Goal: Obtain resource: Download file/media

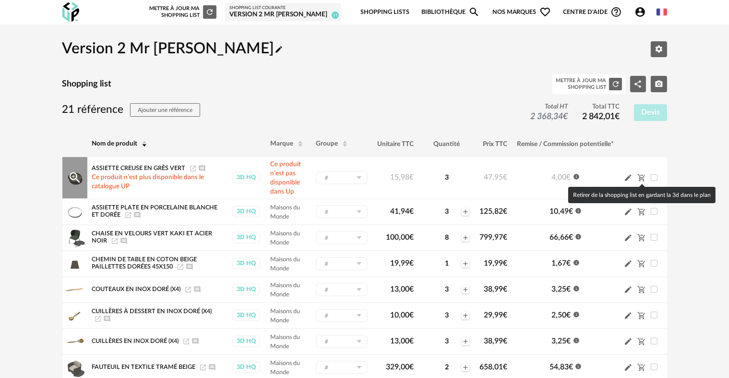
click at [641, 177] on icon "Cart Minus icon" at bounding box center [641, 177] width 9 height 9
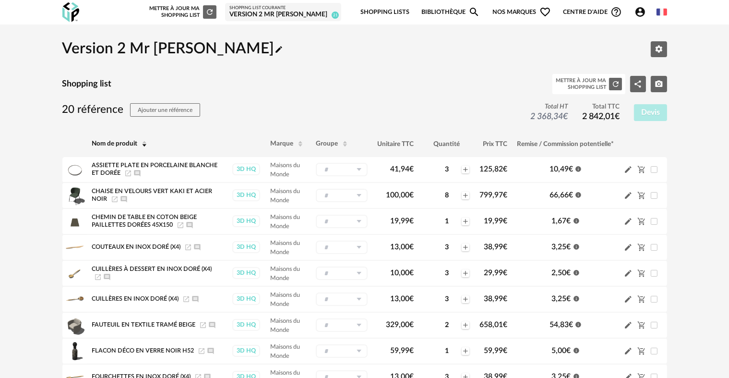
click at [285, 16] on div "Version 2 Mr [PERSON_NAME]" at bounding box center [282, 15] width 107 height 9
click at [54, 16] on div "Nouvelle shopping list Mettre à jour ma Shopping List Refresh icon Shopping Lis…" at bounding box center [365, 12] width 622 height 24
click at [60, 15] on div "Nouvelle shopping list Mettre à jour ma Shopping List Refresh icon Shopping Lis…" at bounding box center [365, 12] width 622 height 24
click at [66, 15] on img at bounding box center [70, 12] width 17 height 20
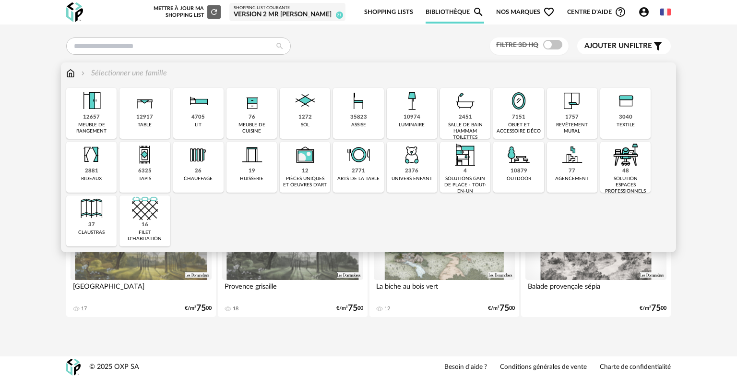
click at [351, 120] on div "35823" at bounding box center [358, 117] width 17 height 7
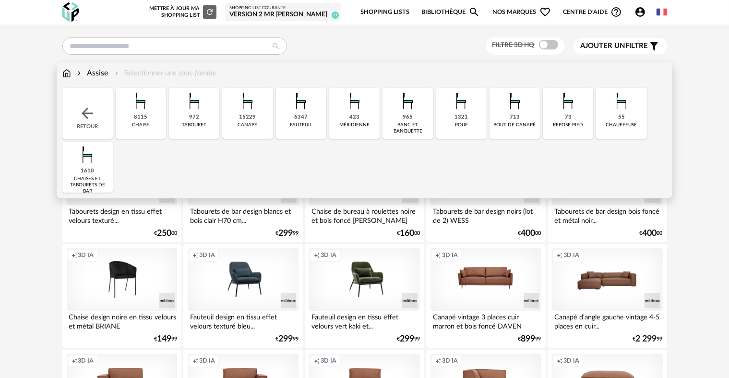
click at [249, 117] on div "15229" at bounding box center [247, 117] width 17 height 7
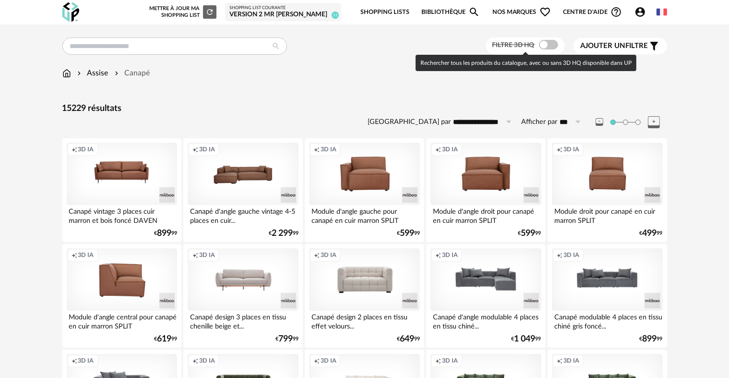
click at [548, 46] on span at bounding box center [548, 45] width 19 height 10
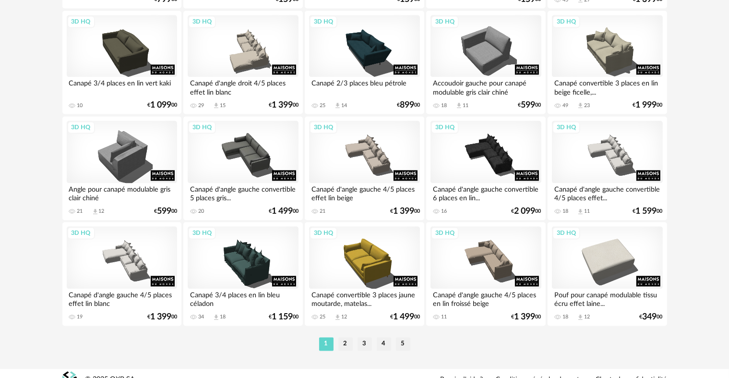
scroll to position [1935, 0]
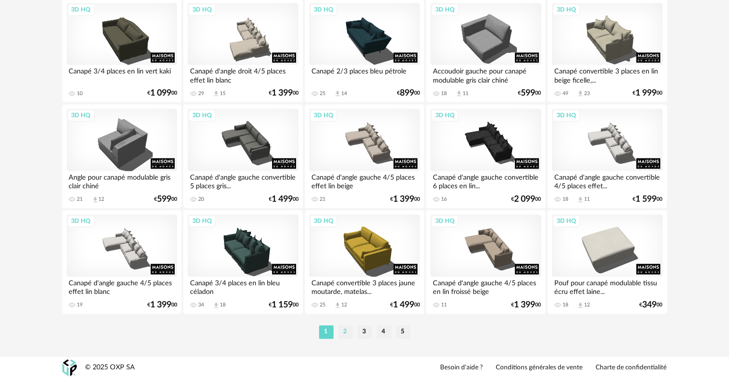
click at [342, 331] on li "2" at bounding box center [345, 331] width 14 height 13
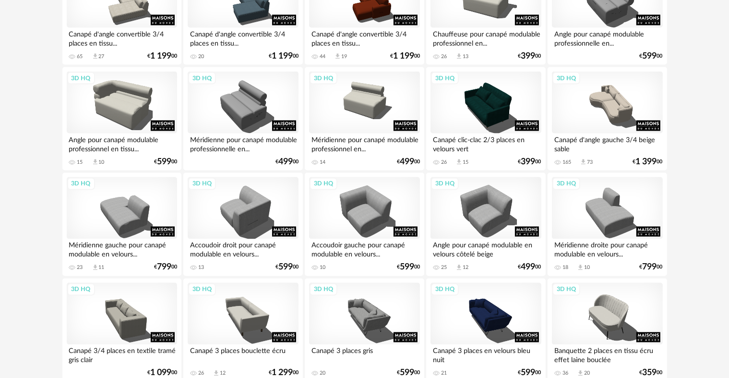
scroll to position [1935, 0]
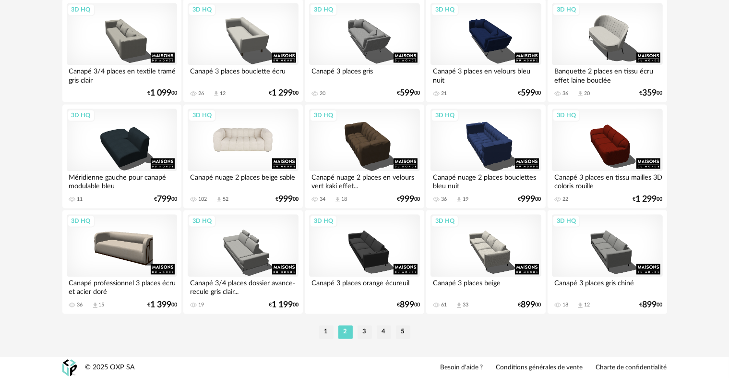
click at [250, 157] on div "3D HQ" at bounding box center [243, 139] width 110 height 62
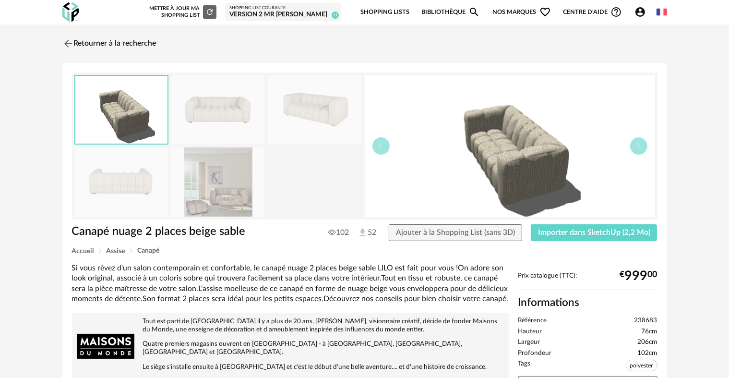
click at [228, 176] on img at bounding box center [217, 181] width 93 height 69
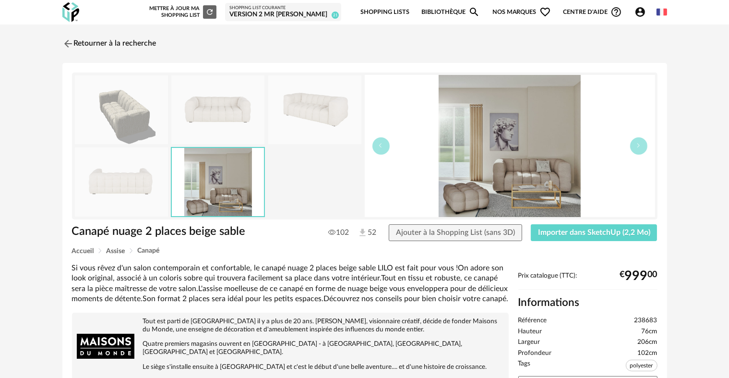
click at [155, 182] on img at bounding box center [121, 181] width 93 height 69
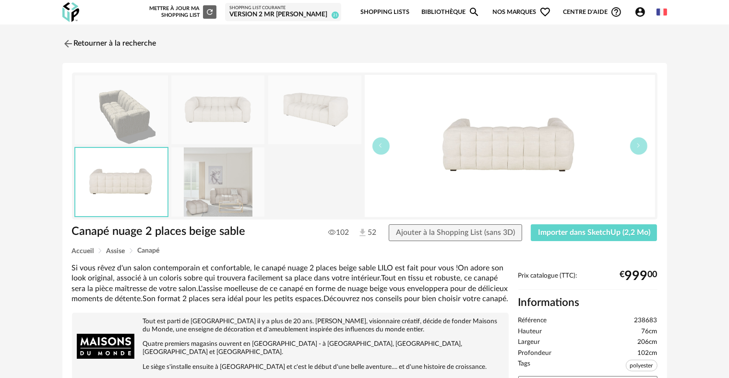
click at [194, 119] on img at bounding box center [217, 109] width 93 height 69
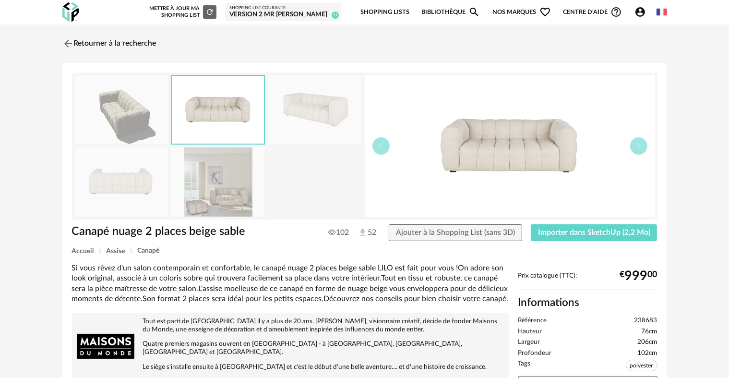
click at [269, 127] on img at bounding box center [314, 109] width 93 height 69
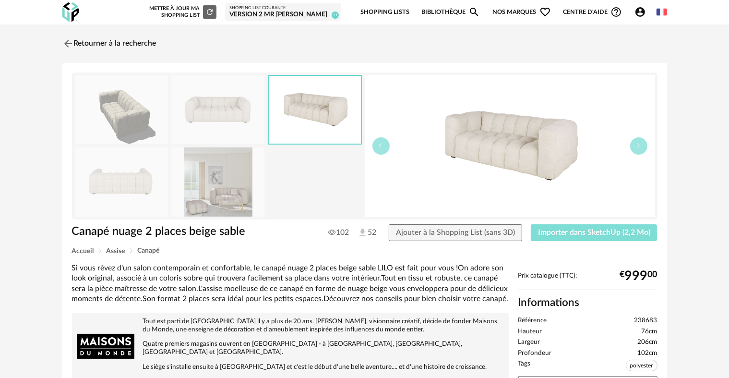
click at [555, 232] on span "Importer dans SketchUp (2,2 Mo)" at bounding box center [594, 232] width 112 height 8
click at [142, 63] on div "Canapé nuage 2 places beige sable Canapé nuage 2 places beige sable 102 52 Ajou…" at bounding box center [364, 351] width 605 height 577
click at [138, 43] on link "Retourner à la recherche" at bounding box center [107, 43] width 94 height 21
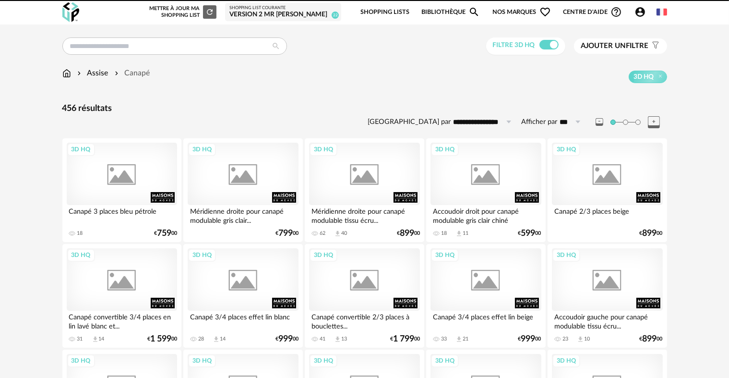
scroll to position [1935, 0]
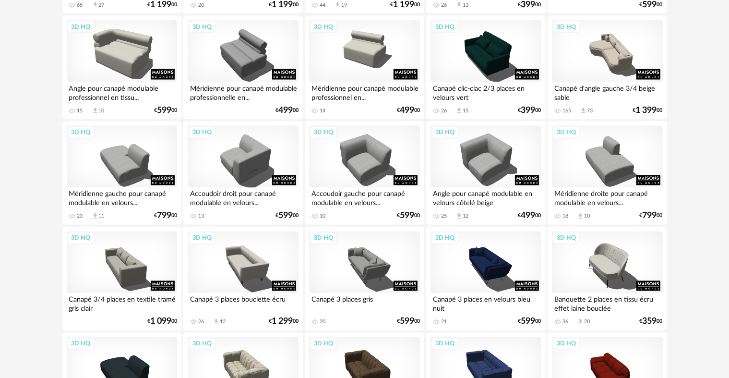
scroll to position [1935, 0]
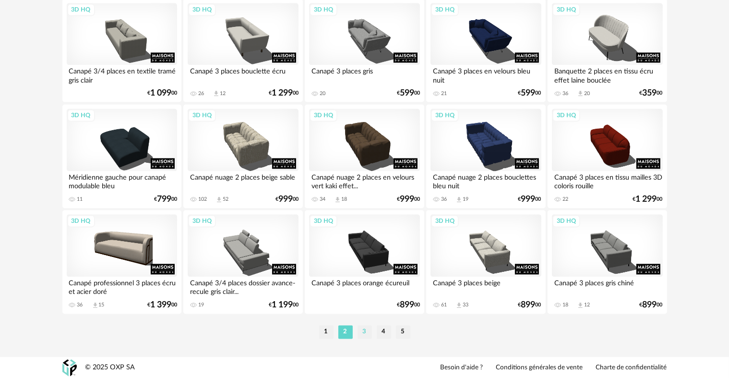
click at [363, 334] on li "3" at bounding box center [364, 331] width 14 height 13
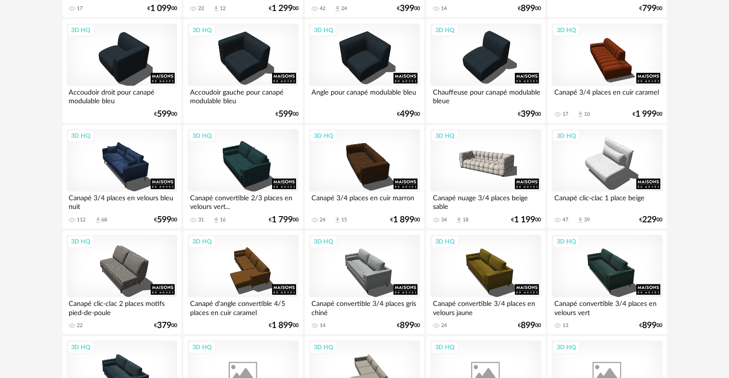
scroll to position [966, 0]
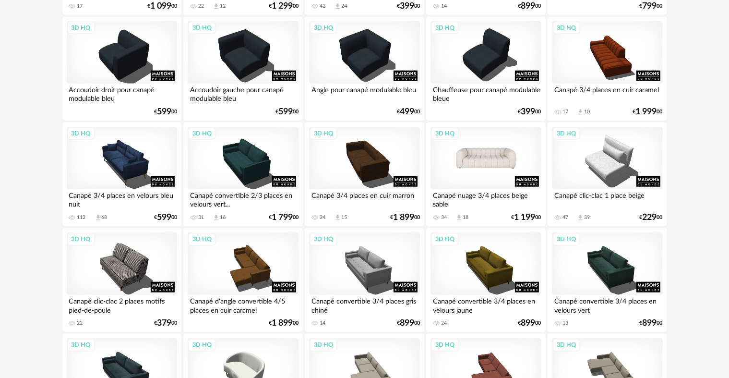
click at [487, 155] on div "3D HQ" at bounding box center [485, 158] width 110 height 62
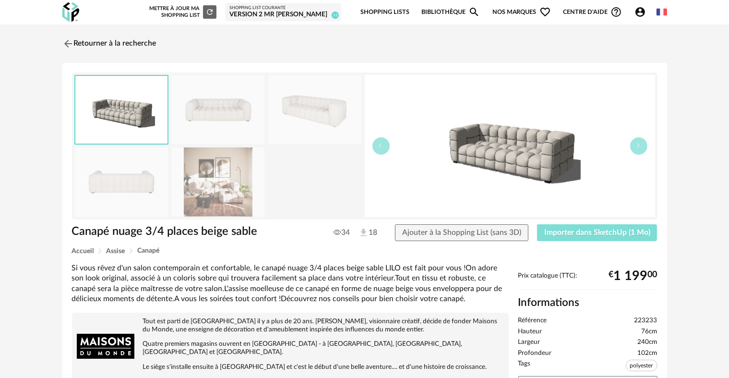
click at [568, 237] on button "Importer dans SketchUp (1 Mo)" at bounding box center [597, 232] width 120 height 17
click at [85, 48] on link "Retourner à la recherche" at bounding box center [107, 43] width 94 height 21
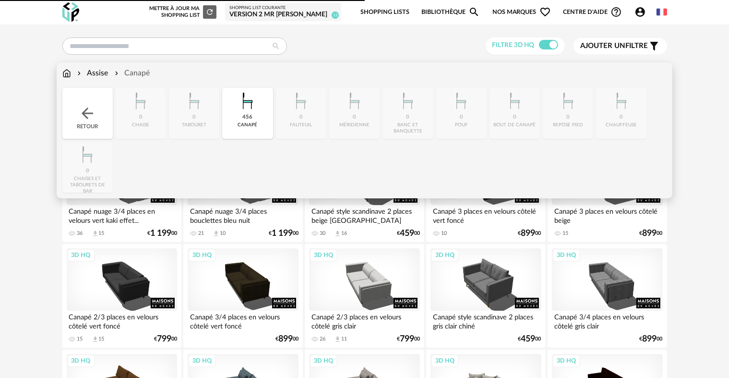
click at [73, 79] on div "Assise Canapé" at bounding box center [364, 78] width 605 height 20
click at [66, 73] on img at bounding box center [66, 73] width 9 height 11
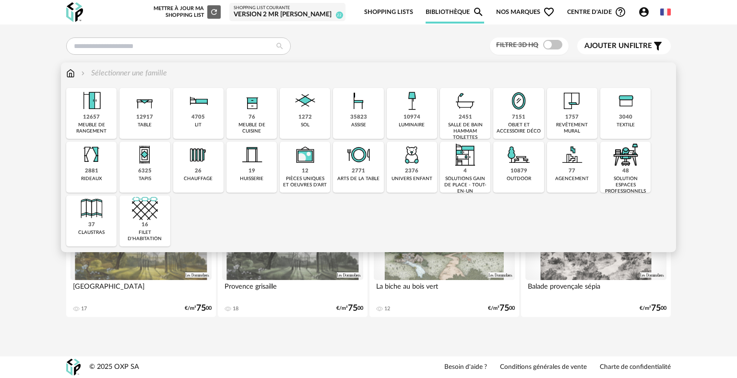
click at [96, 123] on div "meuble de rangement" at bounding box center [91, 128] width 45 height 12
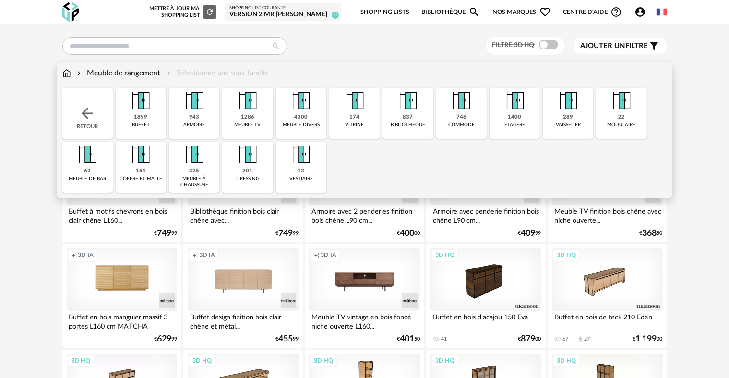
click at [148, 116] on div "1899 buffet" at bounding box center [141, 113] width 50 height 51
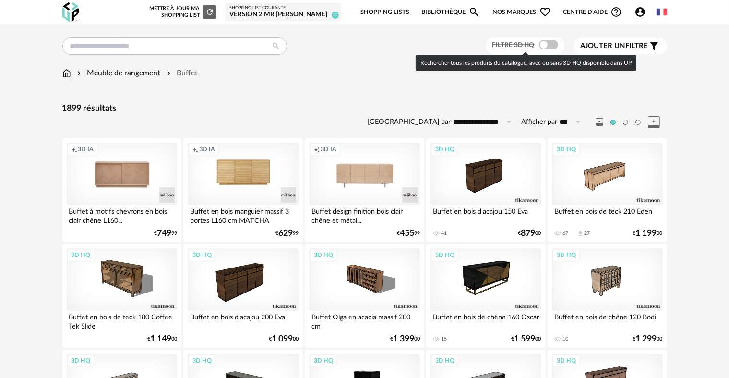
click at [545, 43] on span at bounding box center [548, 45] width 19 height 10
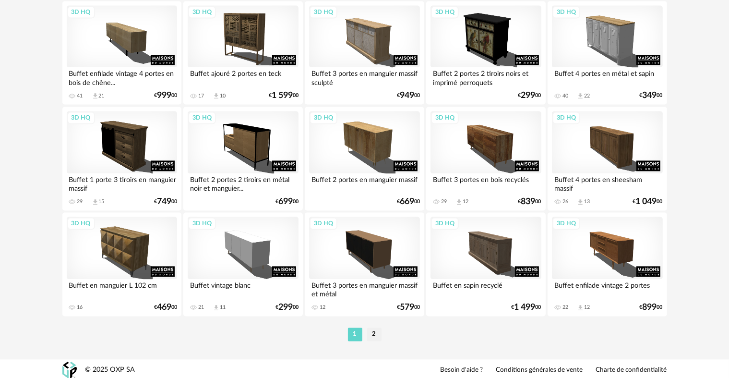
scroll to position [1935, 0]
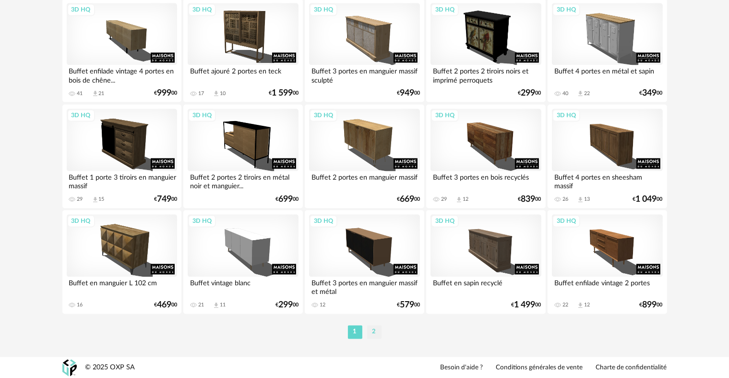
click at [371, 331] on li "2" at bounding box center [374, 331] width 14 height 13
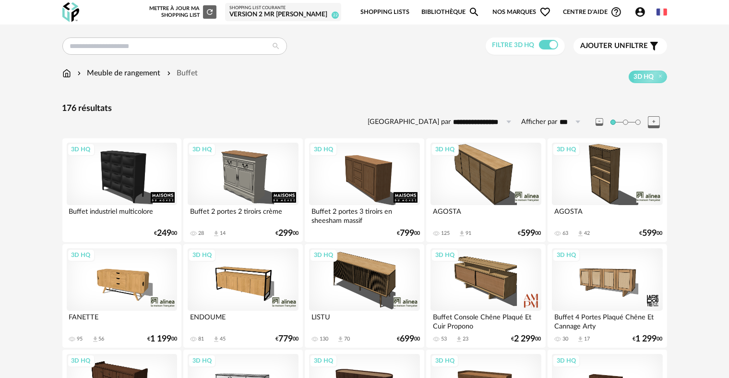
click at [485, 161] on div "3D HQ" at bounding box center [485, 174] width 110 height 62
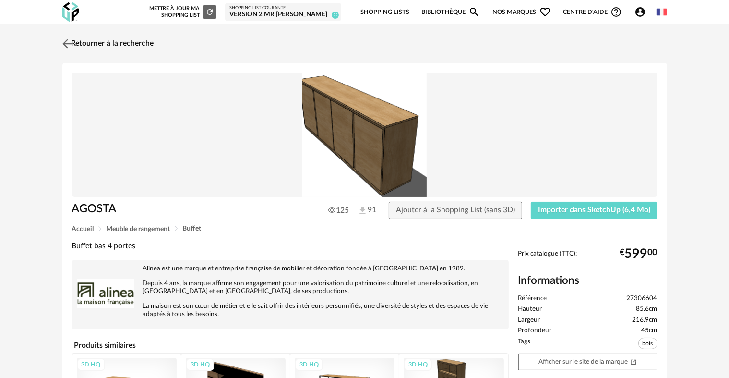
click at [104, 35] on link "Retourner à la recherche" at bounding box center [107, 43] width 94 height 21
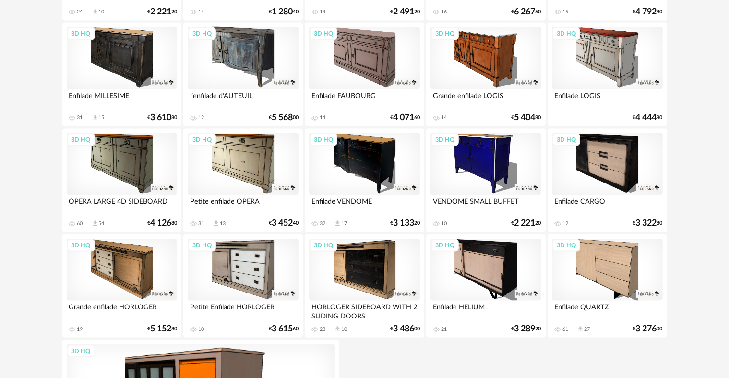
scroll to position [1601, 0]
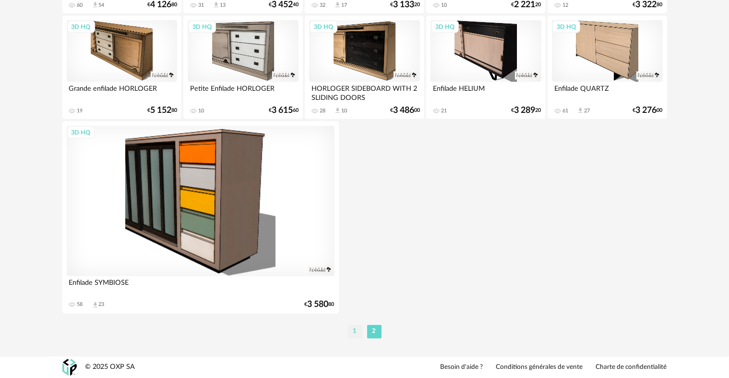
click at [354, 332] on li "1" at bounding box center [355, 331] width 14 height 13
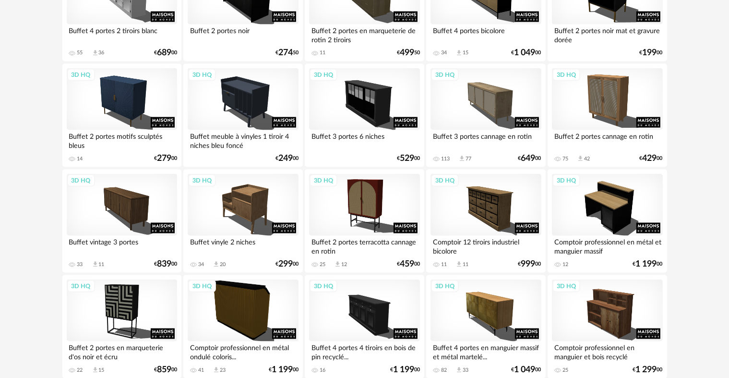
scroll to position [1455, 0]
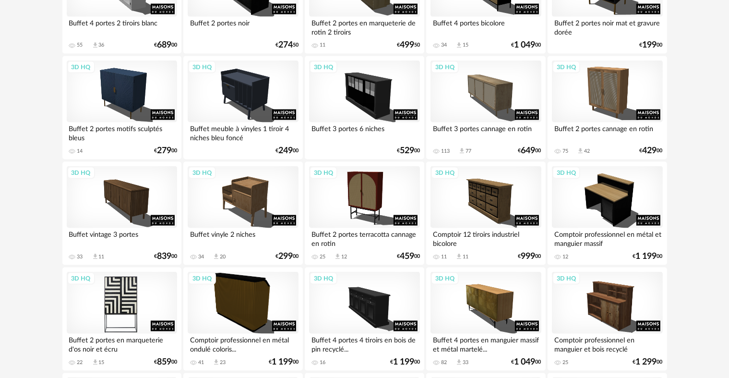
click at [117, 285] on div "3D HQ" at bounding box center [122, 303] width 110 height 62
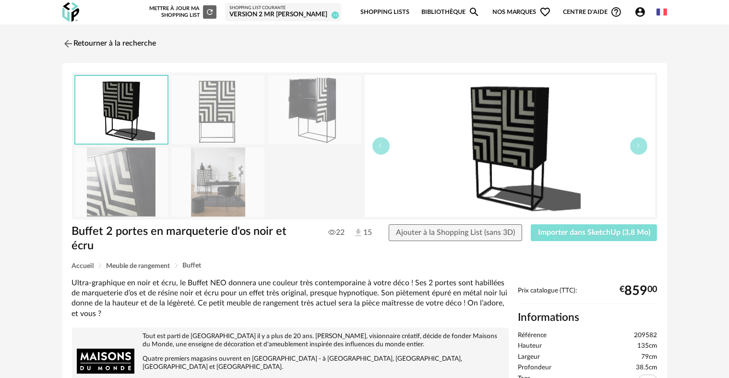
click at [581, 236] on span "Importer dans SketchUp (3,8 Mo)" at bounding box center [594, 232] width 112 height 8
click at [107, 48] on link "Retourner à la recherche" at bounding box center [107, 43] width 94 height 21
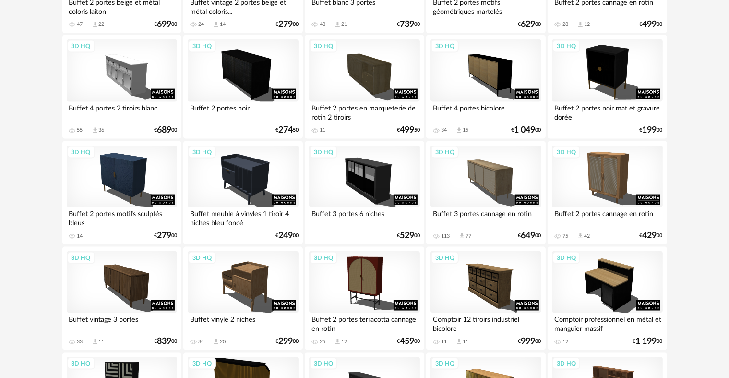
scroll to position [1508, 0]
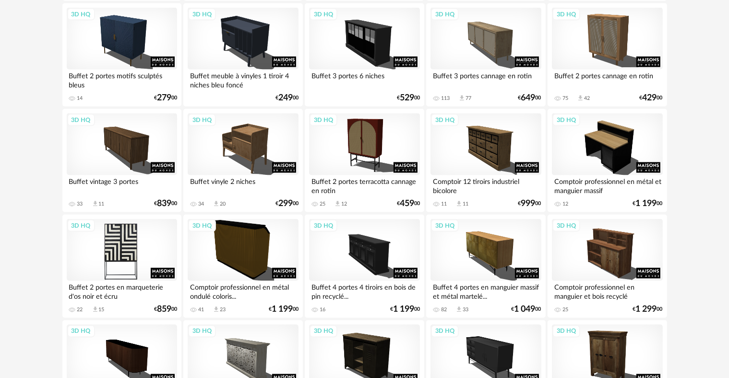
click at [145, 254] on div "3D HQ" at bounding box center [122, 250] width 110 height 62
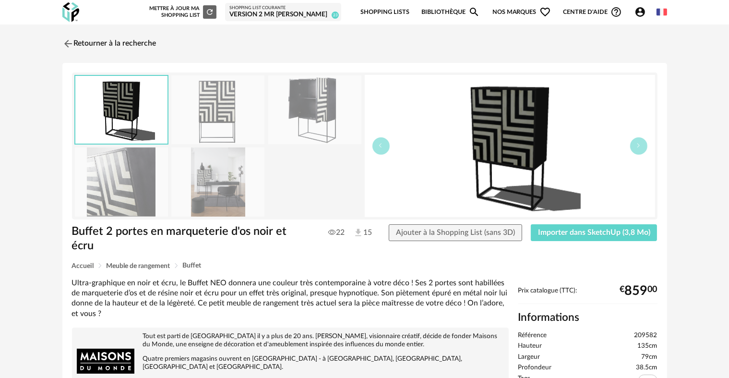
click at [224, 183] on img at bounding box center [217, 181] width 93 height 69
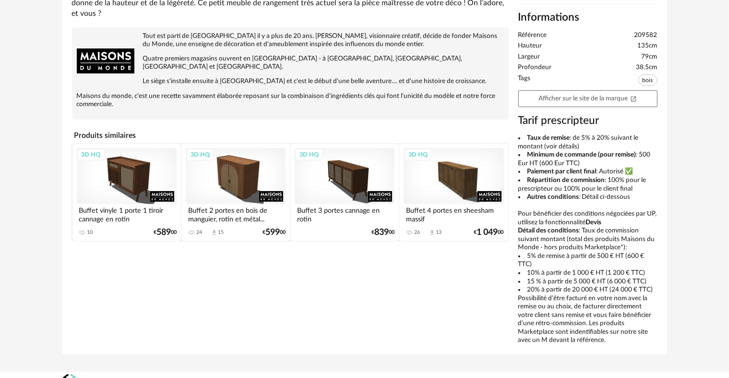
scroll to position [289, 0]
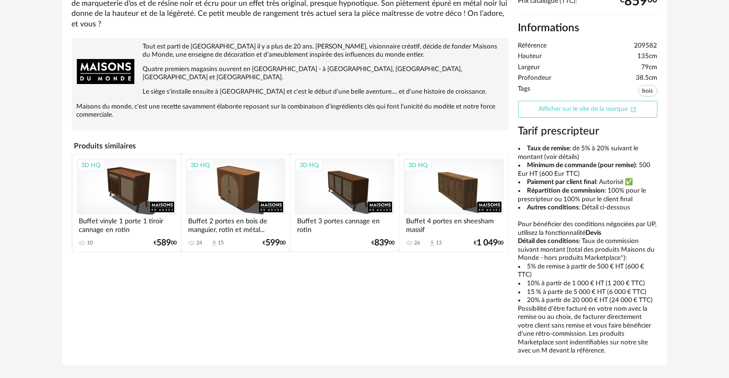
click at [540, 101] on link "Afficher sur le site de la marque Open In New icon" at bounding box center [587, 109] width 139 height 17
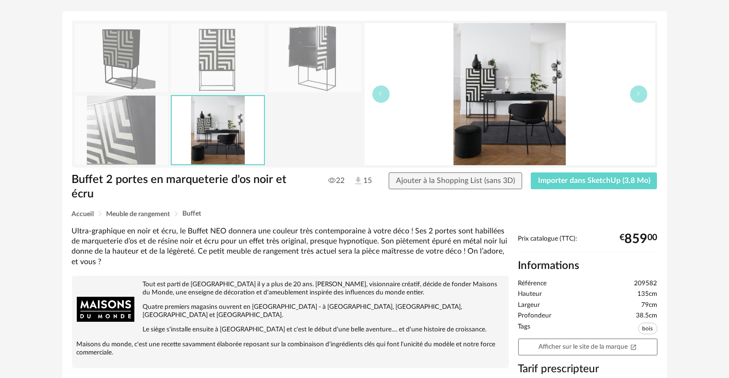
scroll to position [0, 0]
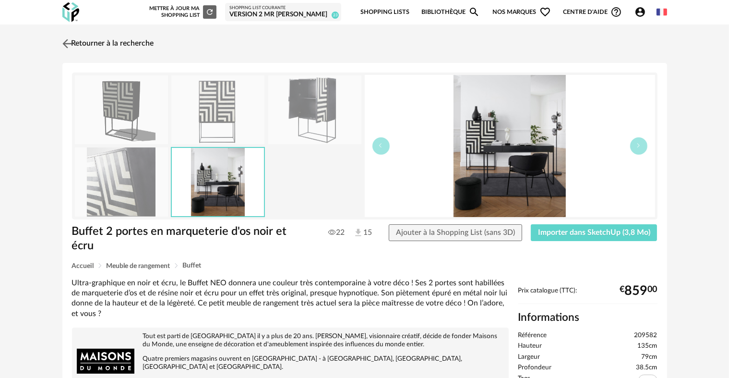
click at [102, 38] on link "Retourner à la recherche" at bounding box center [107, 43] width 94 height 21
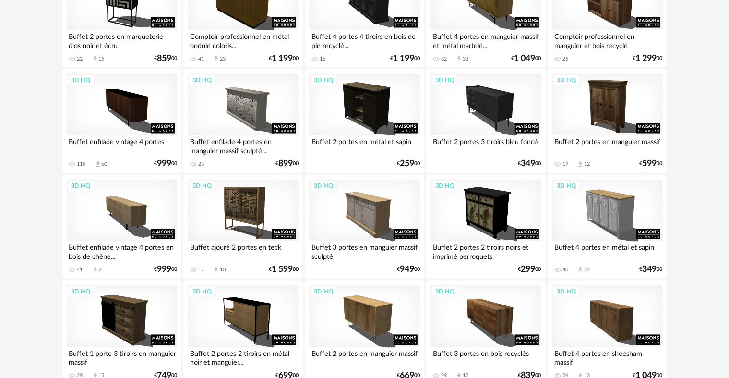
scroll to position [1636, 0]
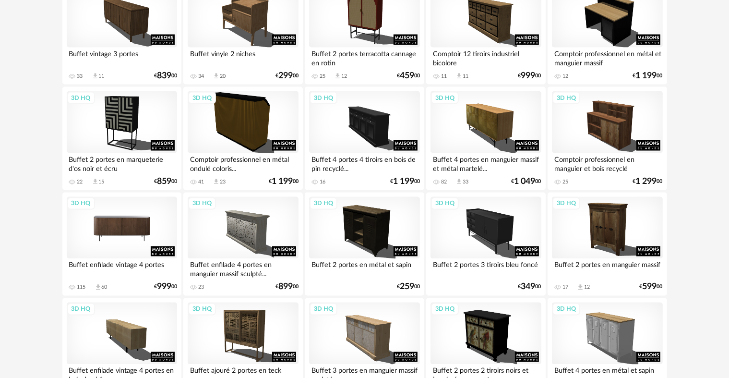
click at [121, 215] on div "3D HQ" at bounding box center [122, 228] width 110 height 62
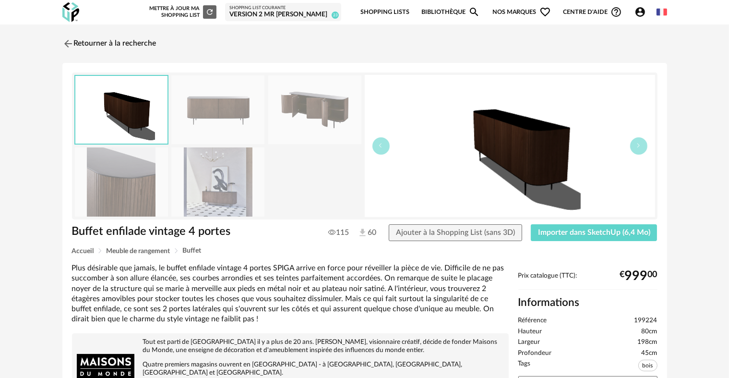
click at [198, 192] on img at bounding box center [217, 181] width 93 height 69
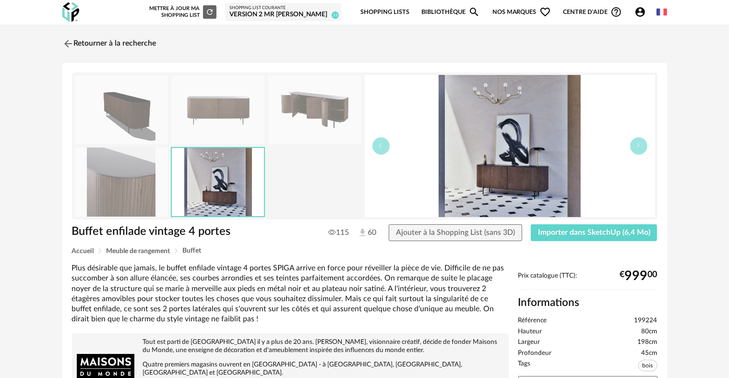
click at [155, 192] on img at bounding box center [121, 181] width 93 height 69
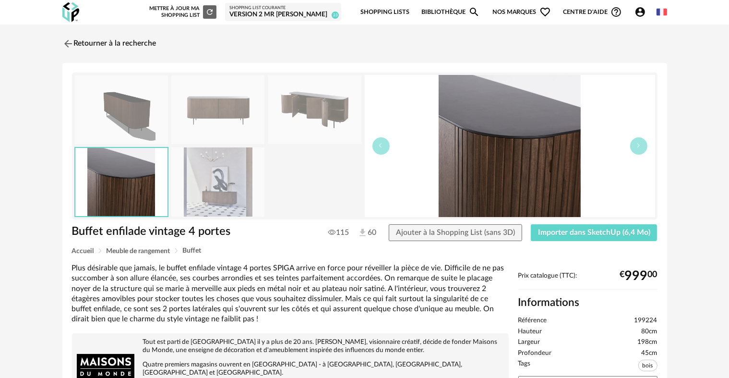
click at [214, 121] on img at bounding box center [217, 109] width 93 height 69
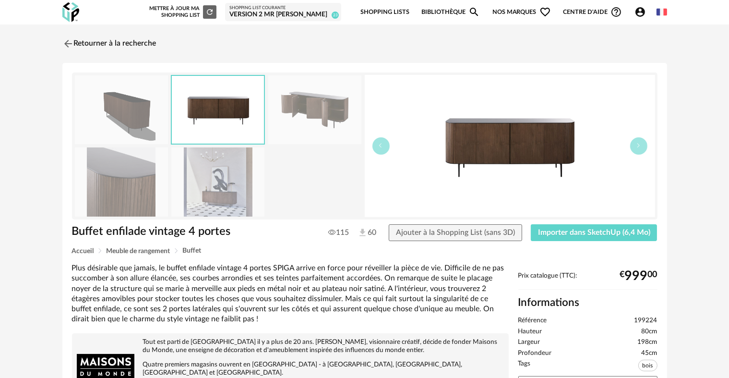
click at [253, 120] on img at bounding box center [218, 110] width 92 height 68
click at [106, 43] on link "Retourner à la recherche" at bounding box center [107, 43] width 94 height 21
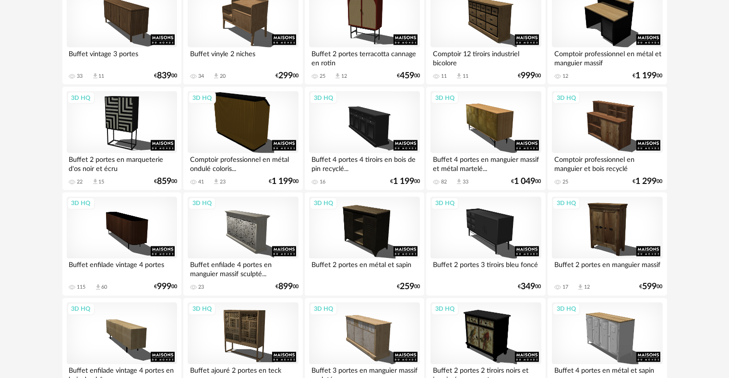
scroll to position [1935, 0]
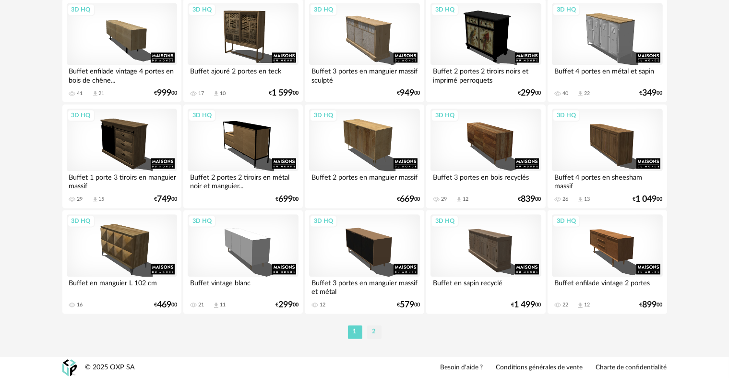
click at [378, 330] on li "2" at bounding box center [374, 331] width 14 height 13
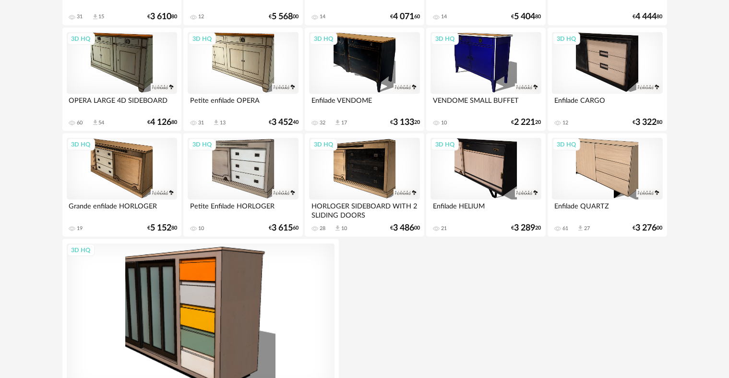
scroll to position [1505, 0]
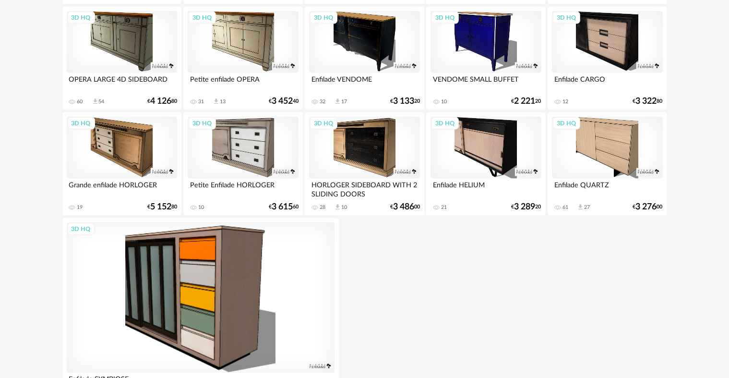
drag, startPoint x: 727, startPoint y: 310, endPoint x: 734, endPoint y: 338, distance: 28.2
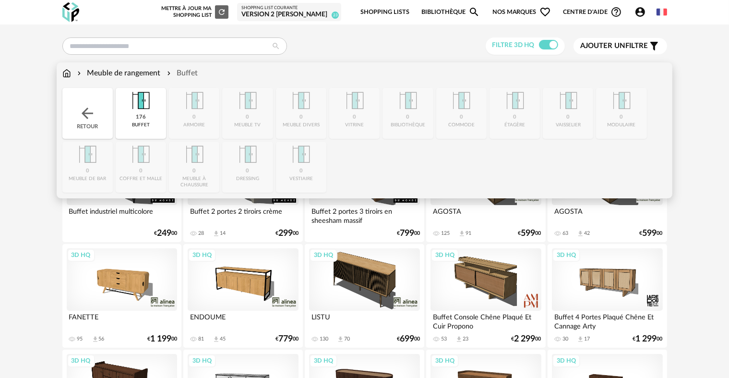
click at [72, 74] on div "Meuble de rangement Buffet" at bounding box center [130, 73] width 136 height 11
click at [67, 75] on img at bounding box center [66, 73] width 9 height 11
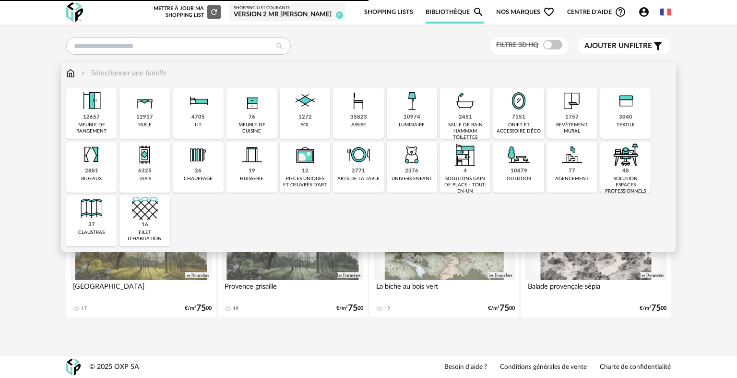
click at [135, 127] on div "12917 table" at bounding box center [144, 113] width 50 height 51
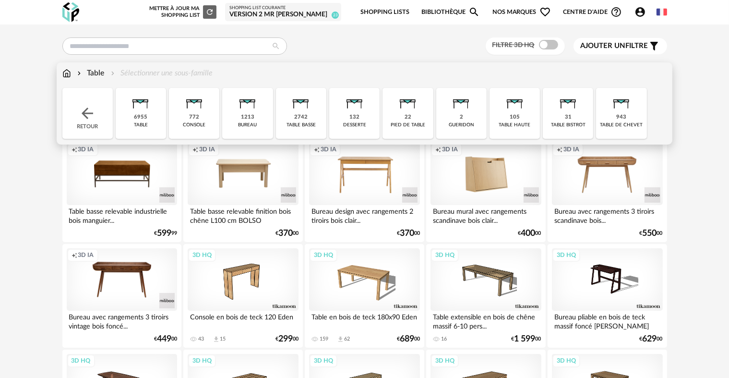
click at [298, 121] on div "2742" at bounding box center [300, 117] width 13 height 7
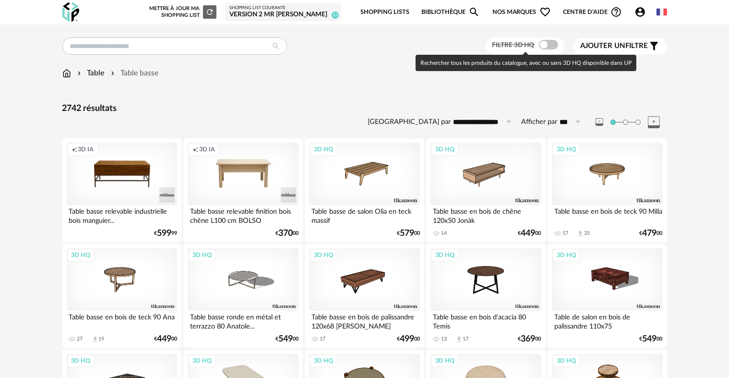
click at [547, 45] on span at bounding box center [548, 45] width 19 height 10
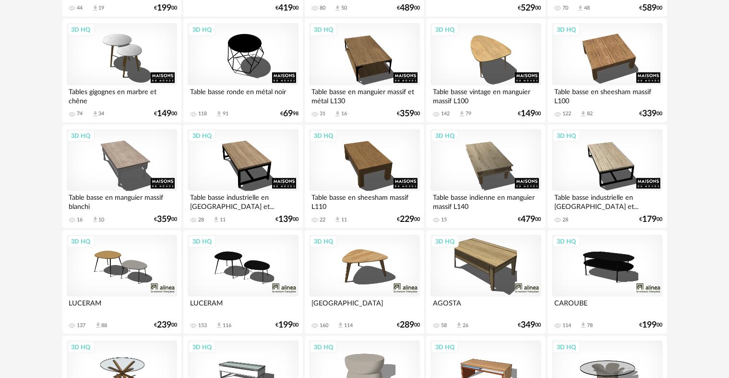
scroll to position [1593, 0]
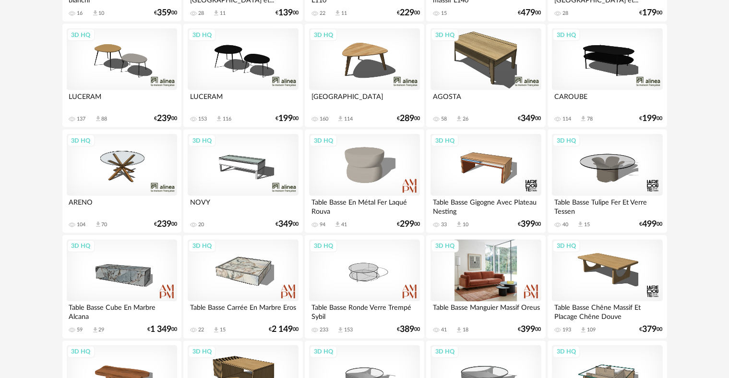
click at [490, 282] on div "3D HQ" at bounding box center [485, 270] width 110 height 62
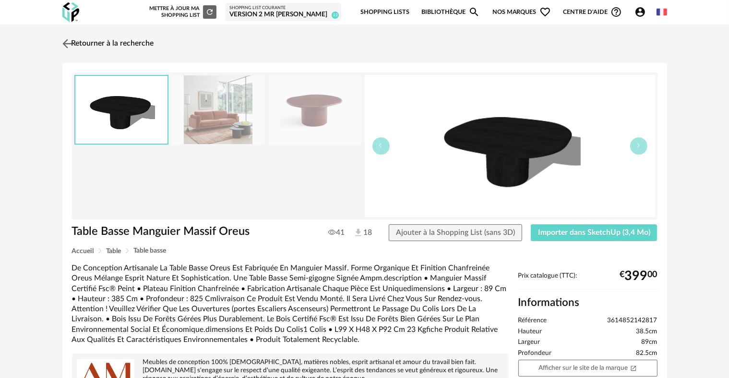
click at [116, 47] on link "Retourner à la recherche" at bounding box center [107, 43] width 94 height 21
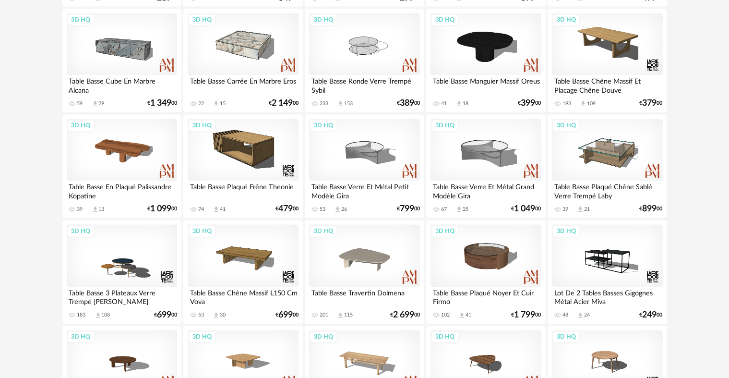
scroll to position [1822, 0]
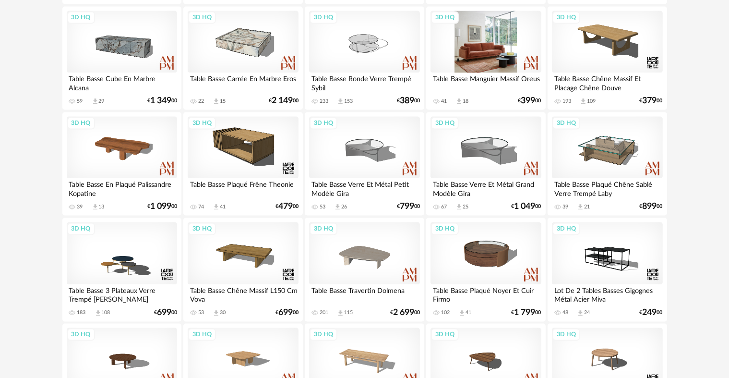
click at [484, 68] on div "3D HQ" at bounding box center [485, 42] width 110 height 62
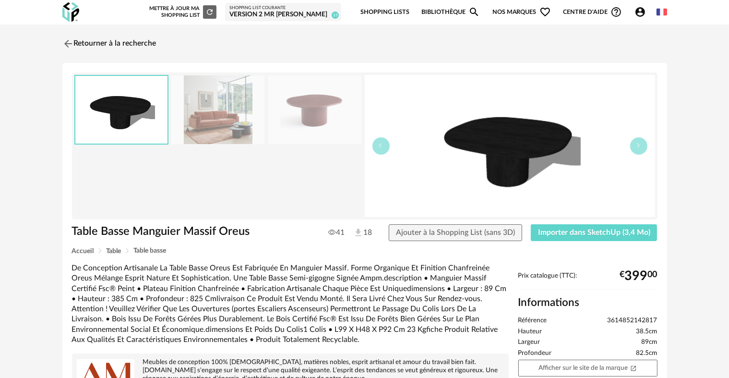
click at [332, 129] on img at bounding box center [314, 109] width 93 height 69
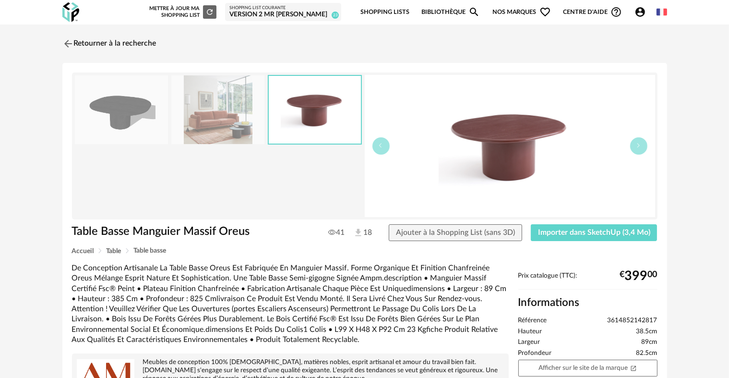
click at [236, 124] on img at bounding box center [217, 109] width 93 height 69
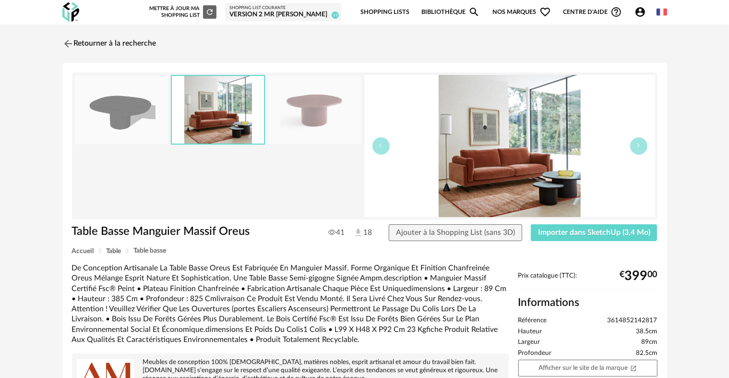
click at [166, 122] on img at bounding box center [121, 109] width 93 height 69
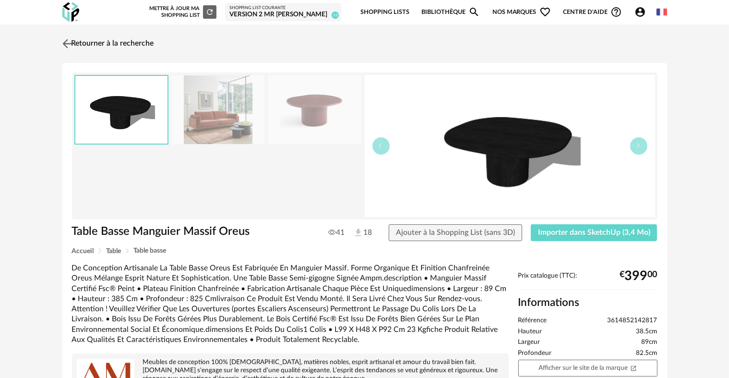
click at [111, 43] on link "Retourner à la recherche" at bounding box center [107, 43] width 94 height 21
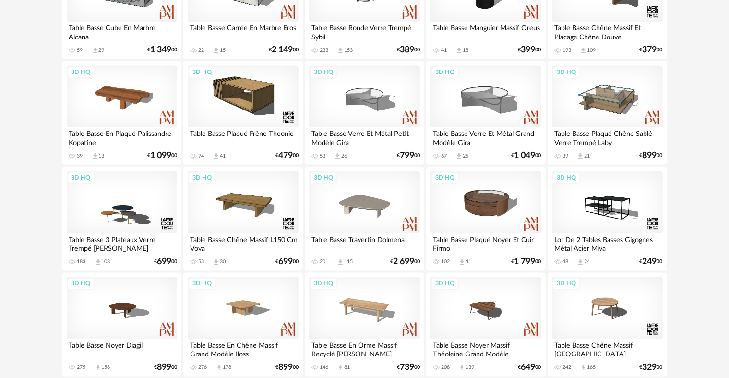
scroll to position [1935, 0]
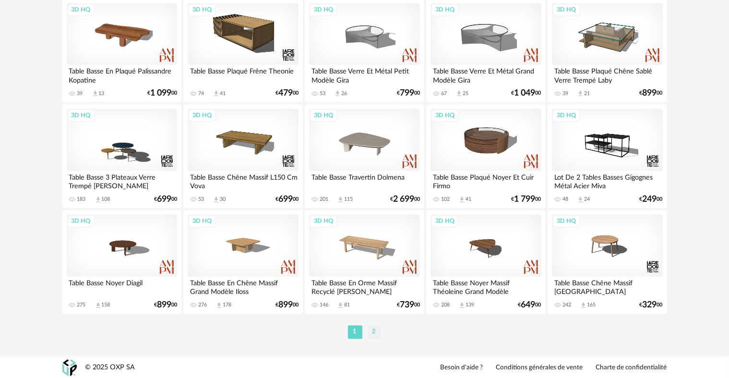
click at [377, 332] on li "2" at bounding box center [374, 331] width 14 height 13
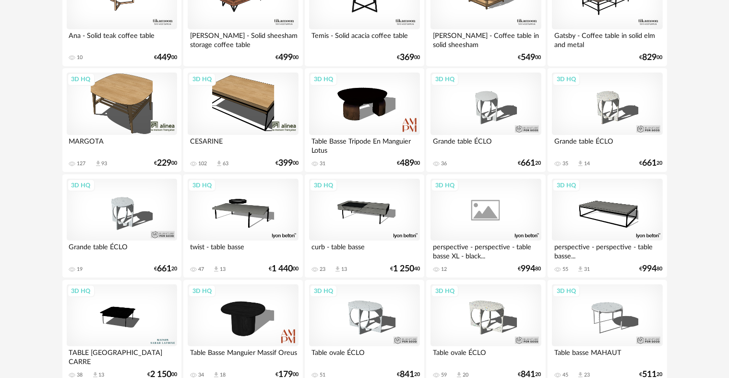
scroll to position [286, 0]
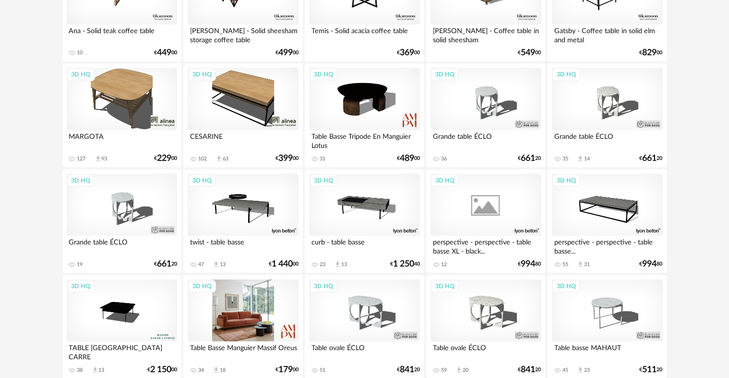
click at [250, 305] on div "3D HQ" at bounding box center [243, 310] width 110 height 62
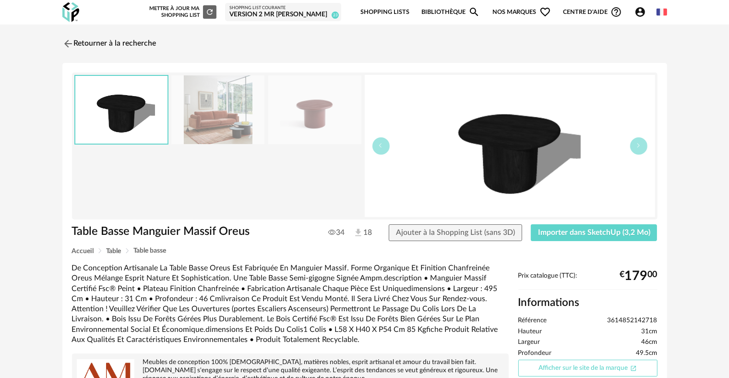
click at [583, 367] on link "Afficher sur le site de la marque Open In New icon" at bounding box center [587, 367] width 139 height 17
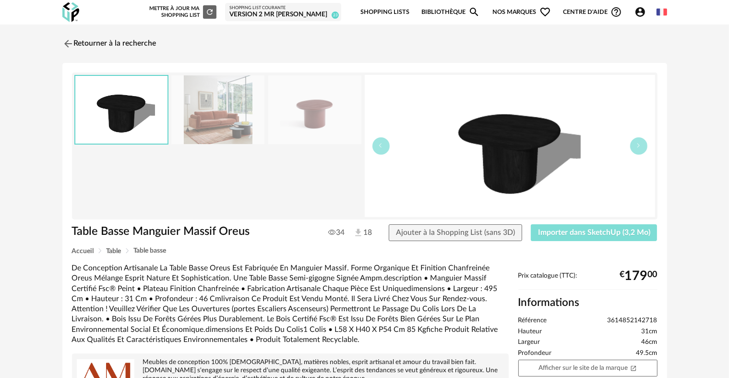
click at [582, 235] on span "Importer dans SketchUp (3,2 Mo)" at bounding box center [594, 232] width 112 height 8
click at [106, 36] on link "Retourner à la recherche" at bounding box center [107, 43] width 94 height 21
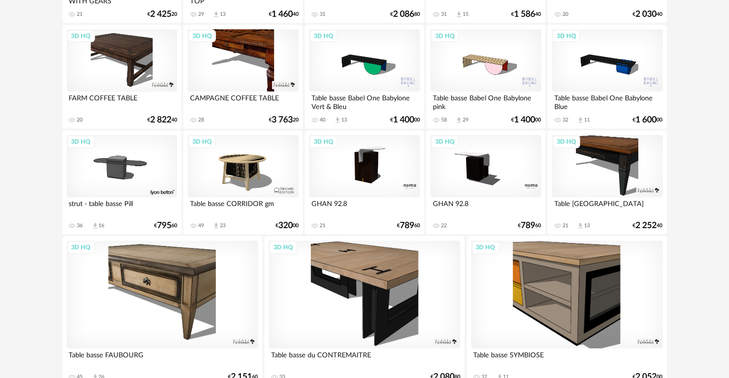
scroll to position [1136, 0]
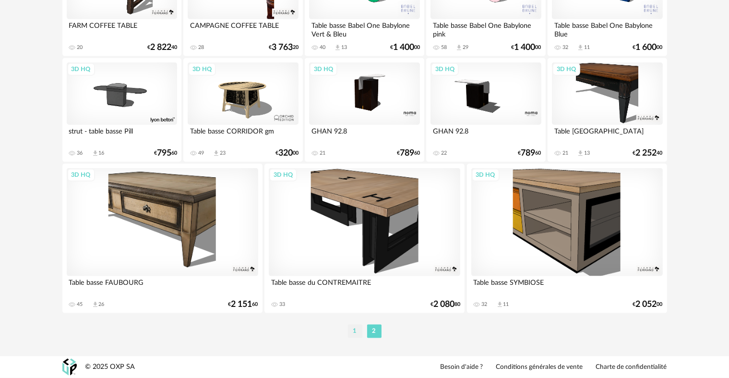
click at [357, 332] on li "1" at bounding box center [355, 330] width 14 height 13
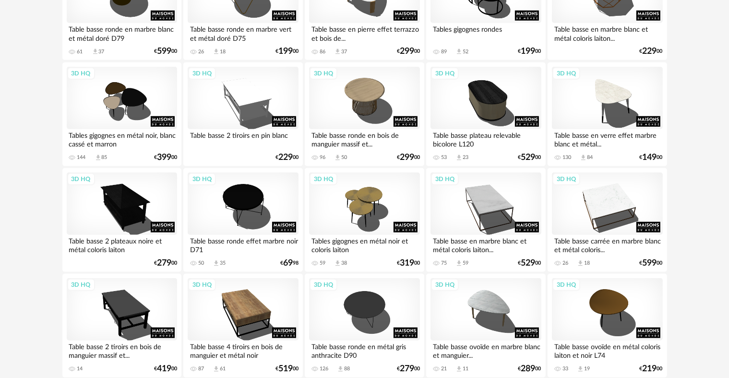
scroll to position [818, 0]
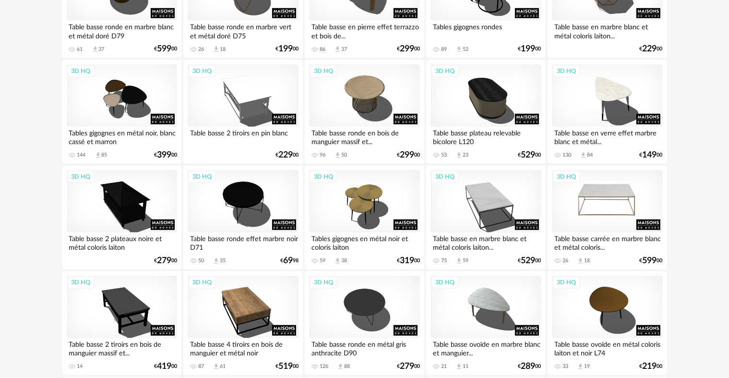
click at [624, 214] on div "3D HQ" at bounding box center [607, 201] width 110 height 62
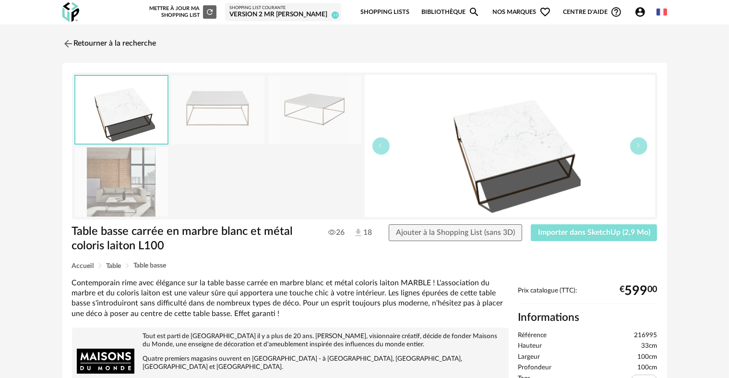
click at [576, 236] on button "Importer dans SketchUp (2,9 Mo)" at bounding box center [594, 232] width 127 height 17
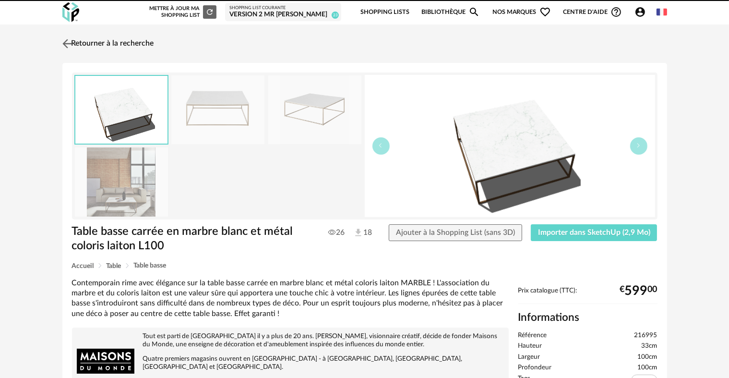
click at [76, 38] on link "Retourner à la recherche" at bounding box center [107, 43] width 94 height 21
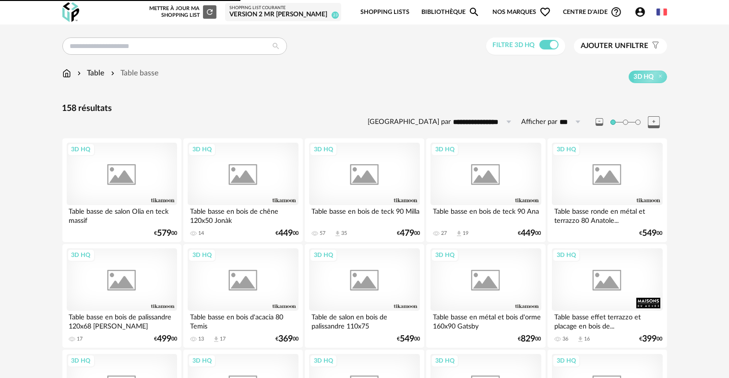
scroll to position [818, 0]
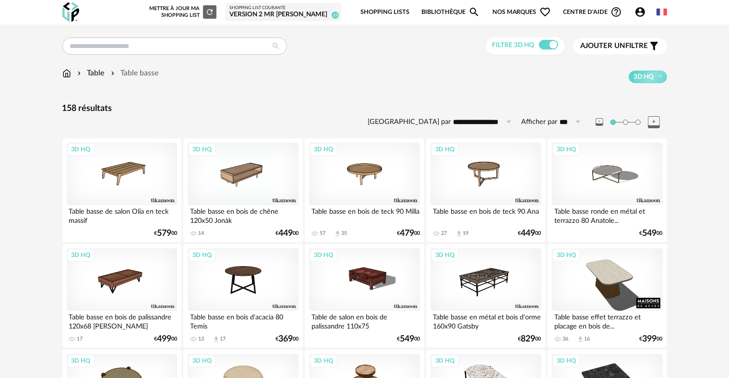
click at [550, 48] on span at bounding box center [548, 45] width 19 height 10
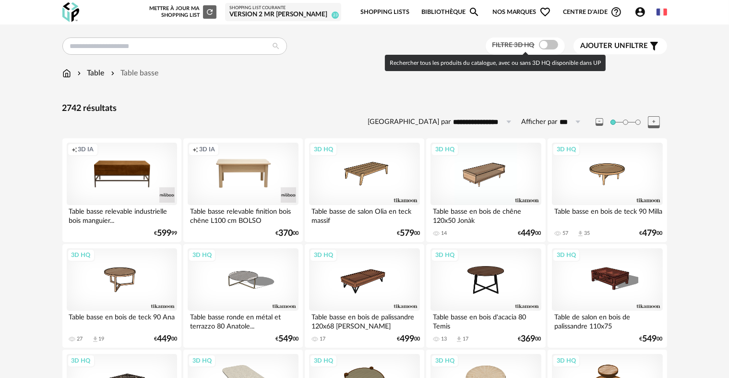
click at [609, 48] on span "Ajouter un" at bounding box center [603, 45] width 45 height 7
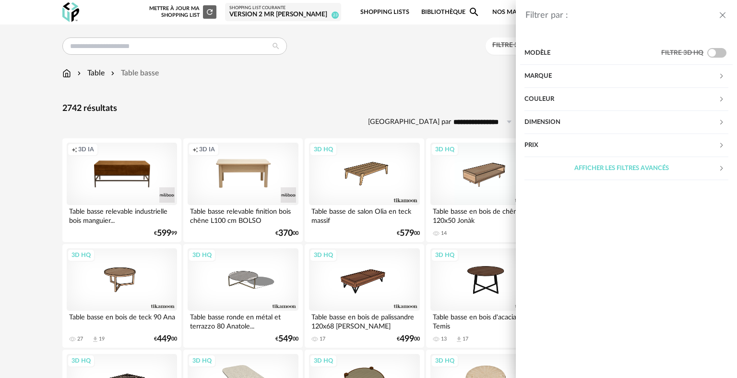
click at [547, 100] on div "Couleur" at bounding box center [621, 99] width 194 height 23
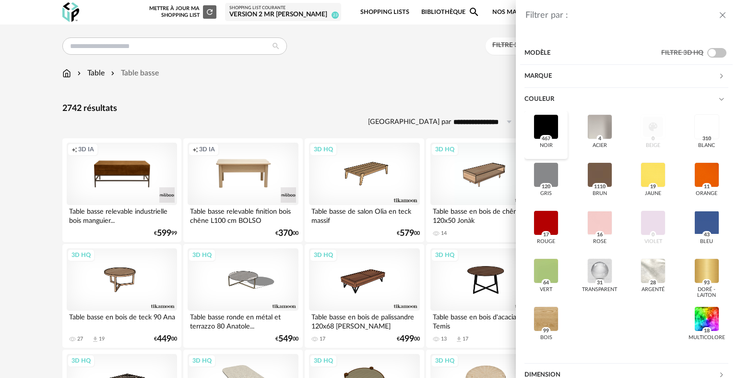
click at [543, 122] on div at bounding box center [546, 126] width 25 height 25
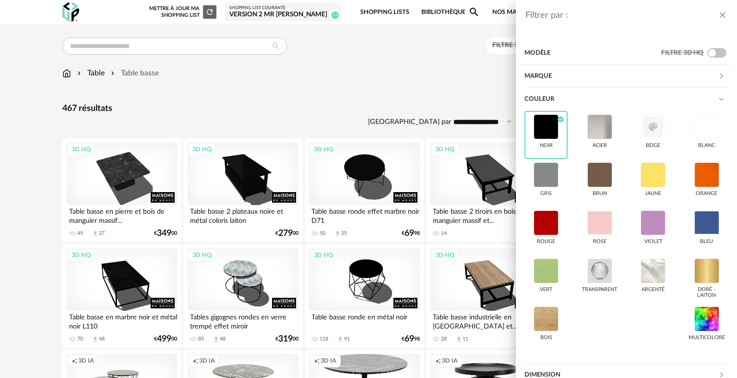
click at [383, 90] on div "Filtrer par : Modèle Filtre 3D HQ Marque &tradition 9 101 Copenhagen 0 366 Conc…" at bounding box center [368, 189] width 737 height 378
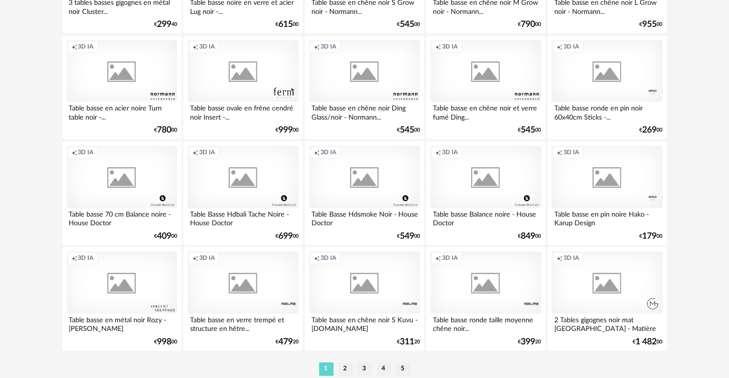
scroll to position [1935, 0]
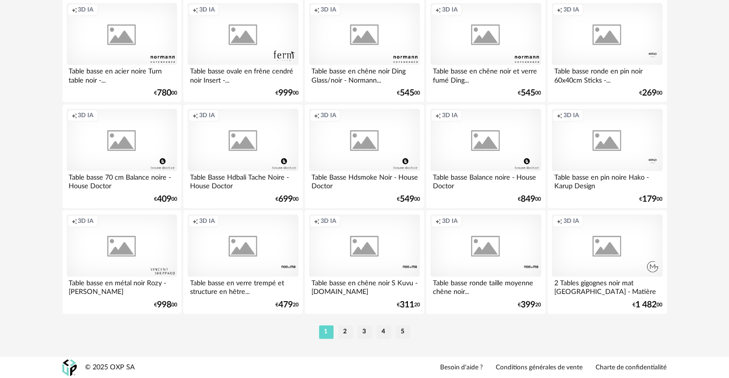
click at [336, 328] on ul "1 2 3 4 5" at bounding box center [365, 331] width 96 height 13
click at [338, 330] on li "2" at bounding box center [345, 331] width 14 height 13
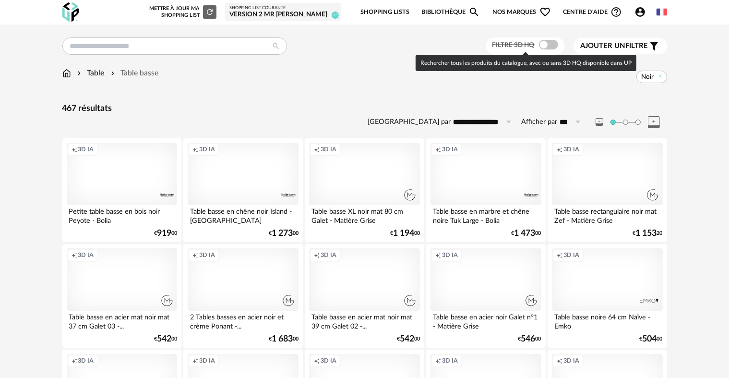
click at [548, 46] on span at bounding box center [548, 45] width 19 height 10
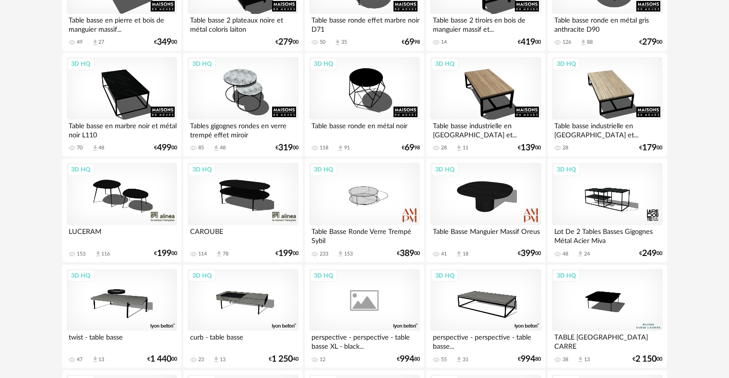
scroll to position [190, 0]
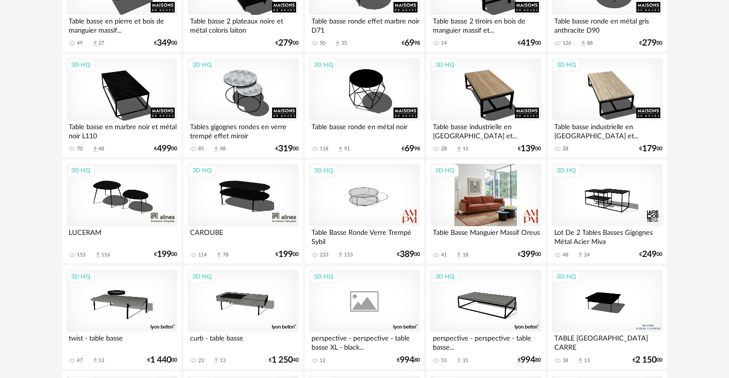
click at [454, 202] on div "3D HQ" at bounding box center [485, 195] width 110 height 62
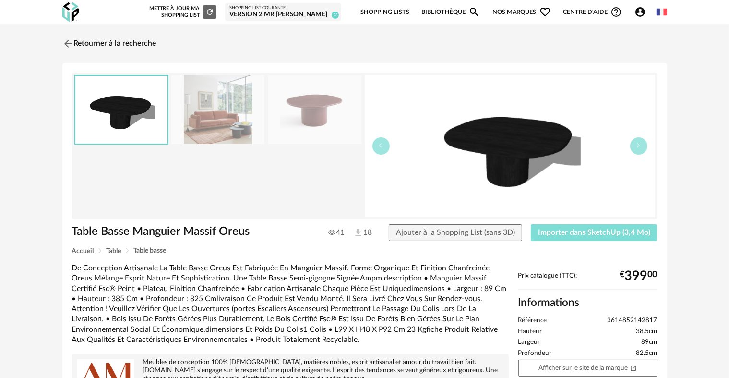
click at [571, 225] on button "Importer dans SketchUp (3,4 Mo)" at bounding box center [594, 232] width 127 height 17
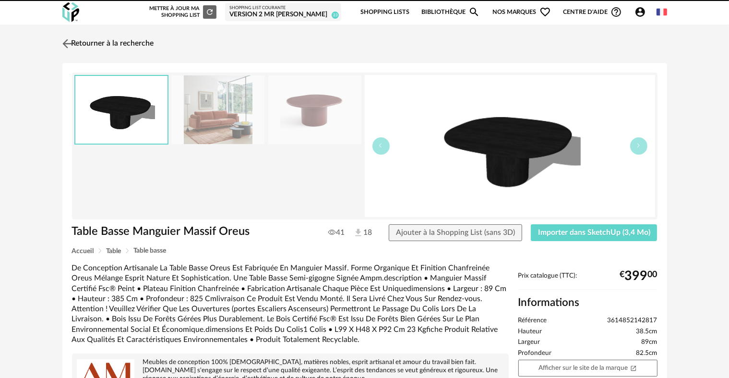
click at [114, 42] on link "Retourner à la recherche" at bounding box center [107, 43] width 94 height 21
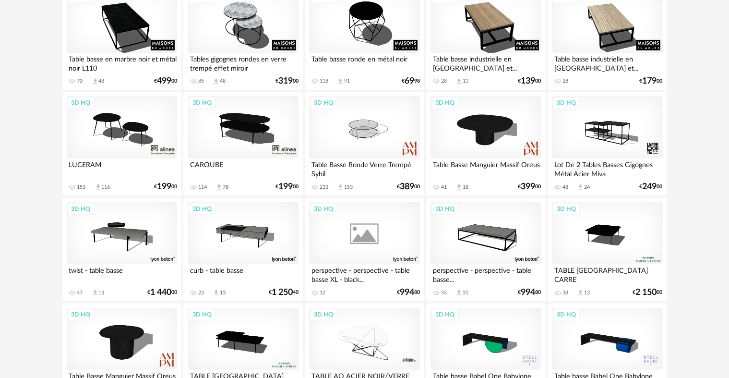
scroll to position [327, 0]
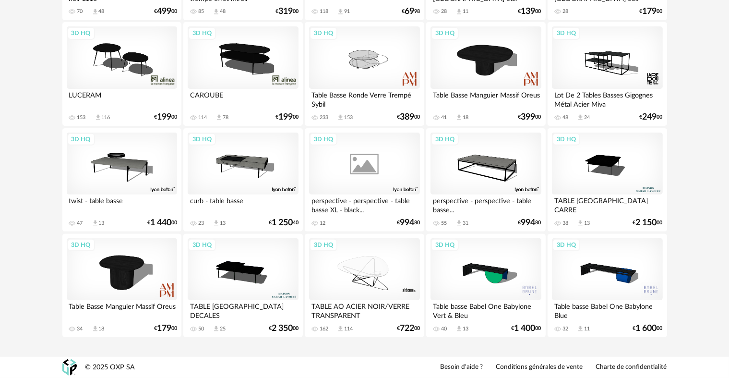
click at [119, 305] on div "Table Basse Manguier Massif Oreus" at bounding box center [122, 309] width 110 height 19
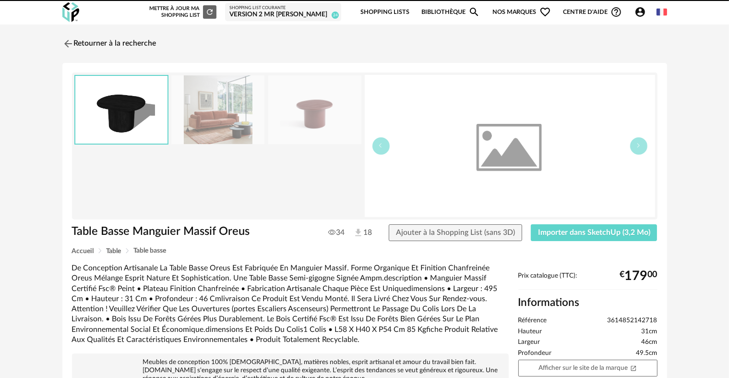
click at [119, 293] on div "De Conception Artisanale La Table Basse Oreus Est Fabriquée En Manguier Massif.…" at bounding box center [290, 304] width 437 height 82
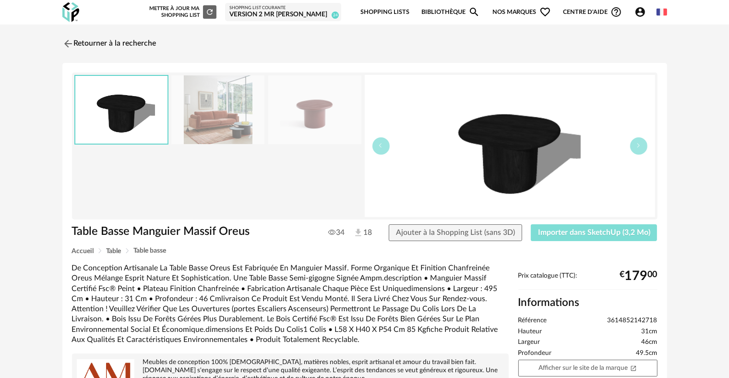
click at [570, 238] on button "Importer dans SketchUp (3,2 Mo)" at bounding box center [594, 232] width 127 height 17
click at [75, 39] on link "Retourner à la recherche" at bounding box center [107, 43] width 94 height 21
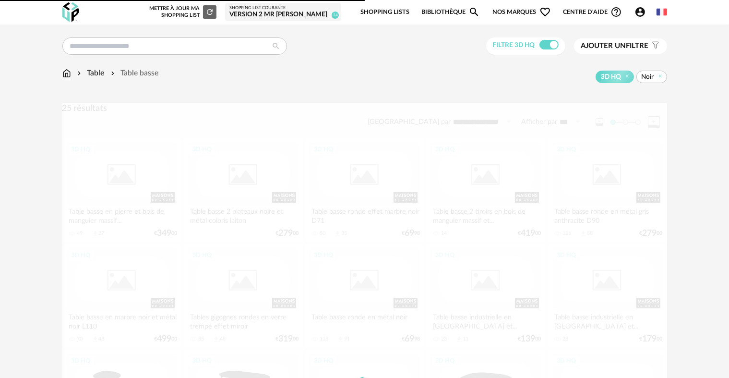
scroll to position [327, 0]
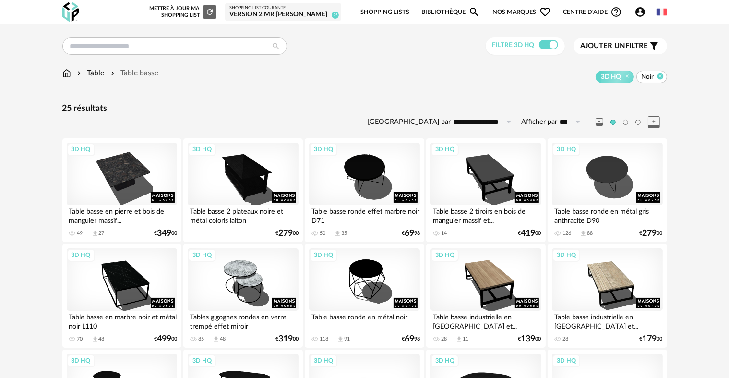
click at [662, 78] on icon at bounding box center [660, 76] width 6 height 6
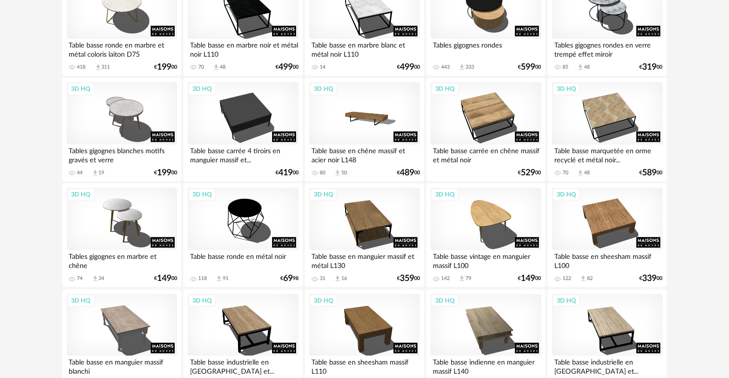
scroll to position [1271, 0]
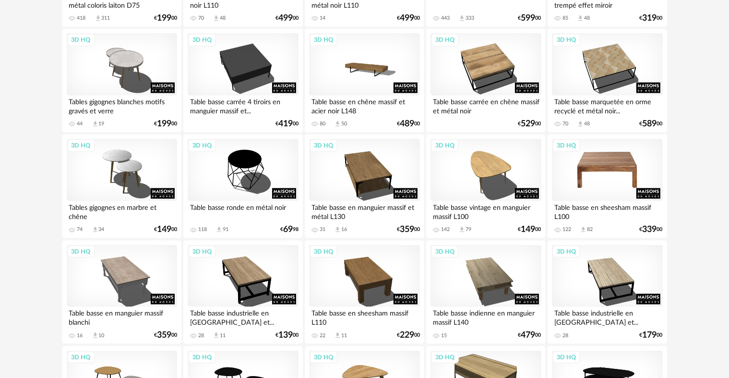
click at [604, 173] on div "3D HQ" at bounding box center [607, 170] width 110 height 62
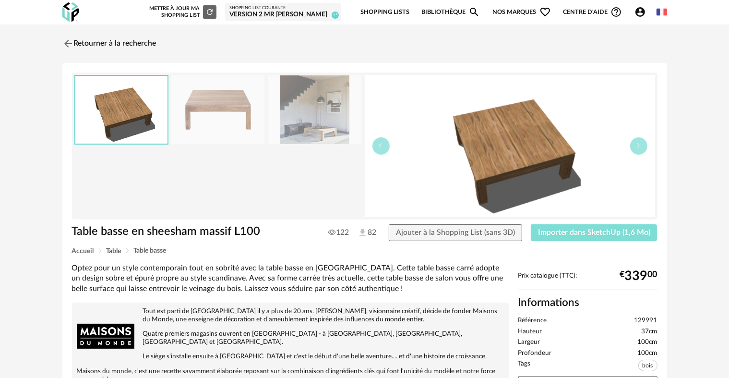
click at [583, 238] on button "Importer dans SketchUp (1,6 Mo)" at bounding box center [594, 232] width 127 height 17
click at [83, 36] on link "Retourner à la recherche" at bounding box center [107, 43] width 94 height 21
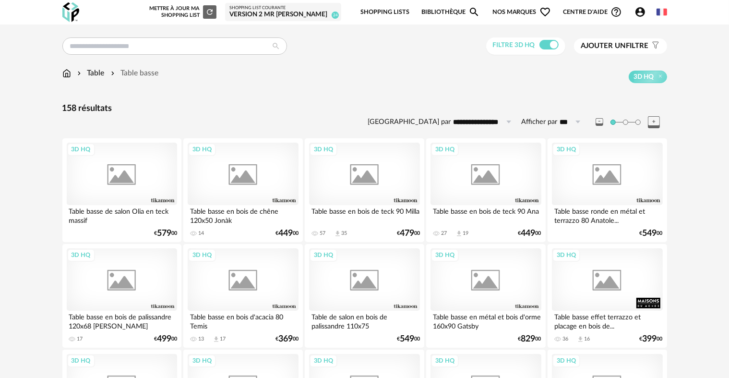
scroll to position [1271, 0]
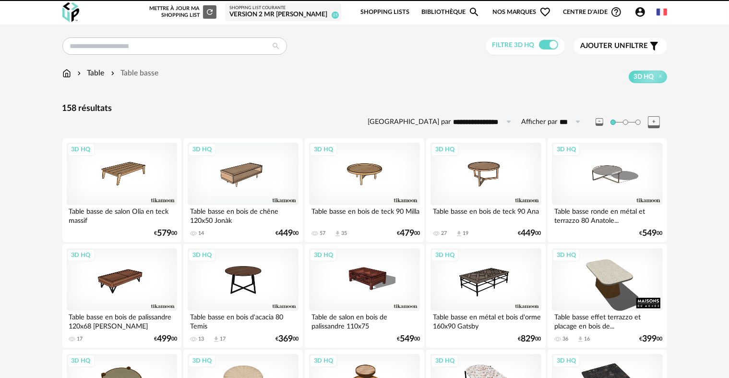
click at [73, 77] on div "Table Table basse" at bounding box center [110, 73] width 96 height 11
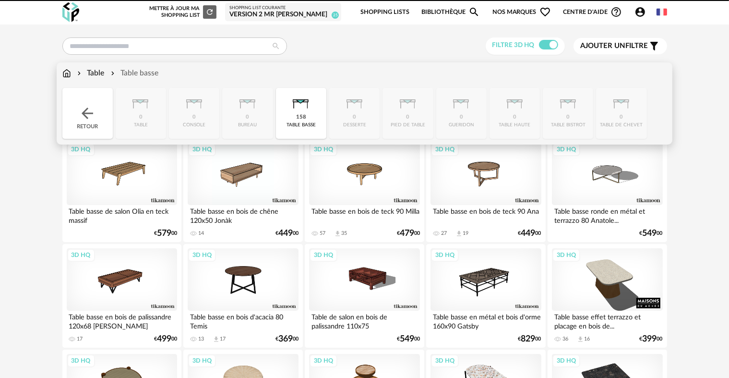
click at [69, 74] on img at bounding box center [66, 73] width 9 height 11
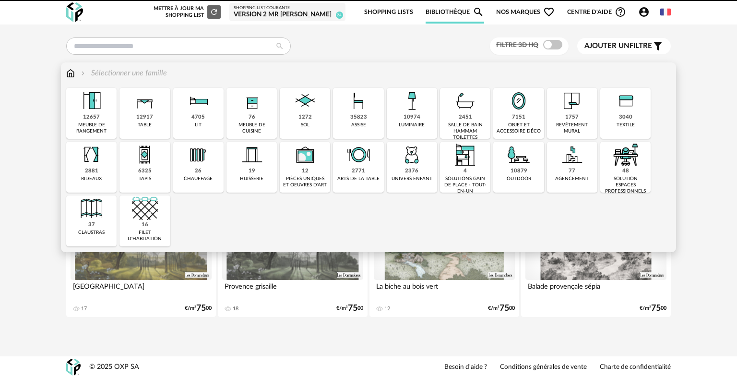
click at [154, 122] on div "12917 table" at bounding box center [144, 113] width 50 height 51
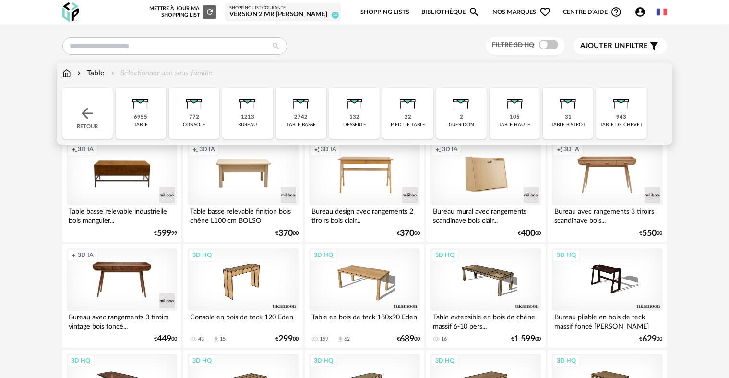
click at [66, 71] on img at bounding box center [66, 73] width 9 height 11
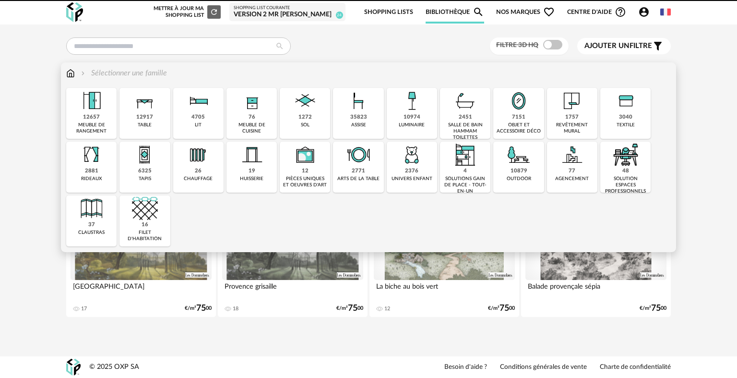
click at [370, 121] on div "35823 assise" at bounding box center [358, 113] width 50 height 51
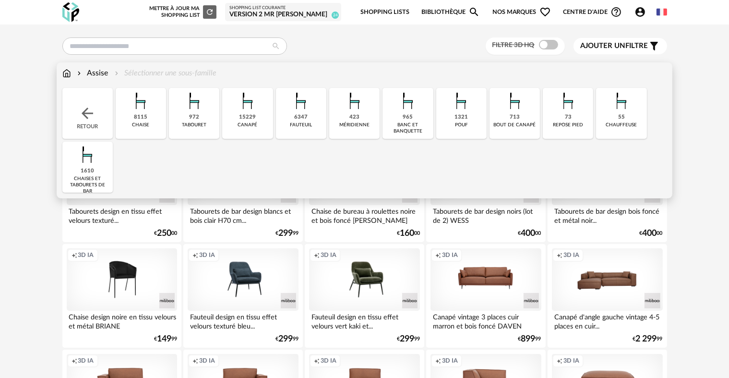
click at [298, 128] on div "6347 fauteuil" at bounding box center [301, 113] width 50 height 51
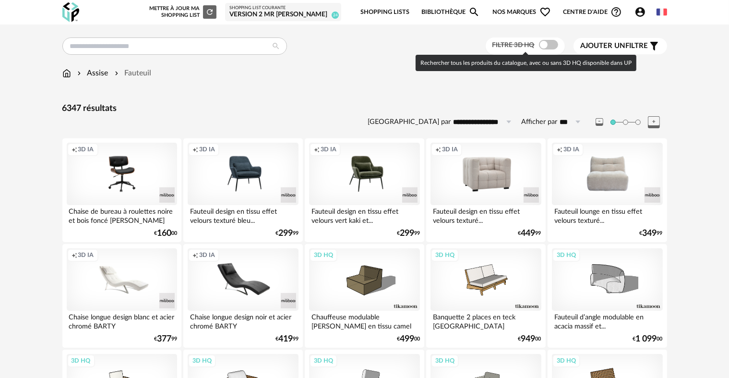
click at [543, 44] on span at bounding box center [548, 45] width 19 height 10
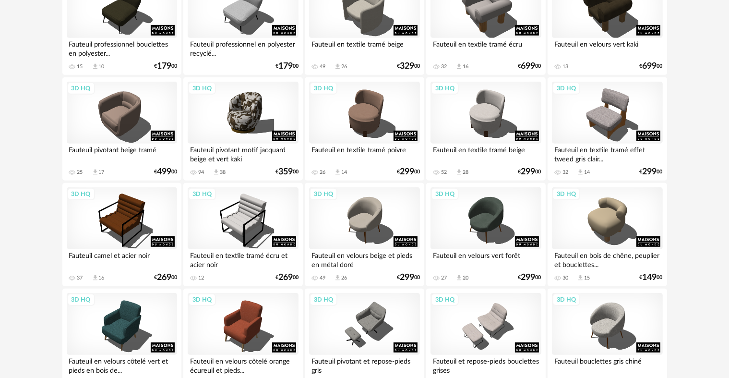
scroll to position [537, 0]
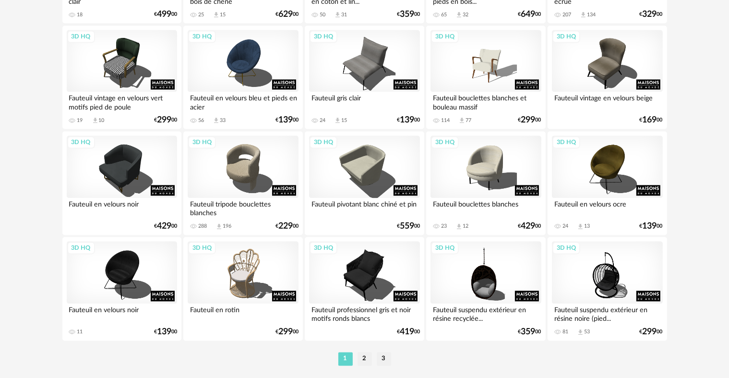
scroll to position [1935, 0]
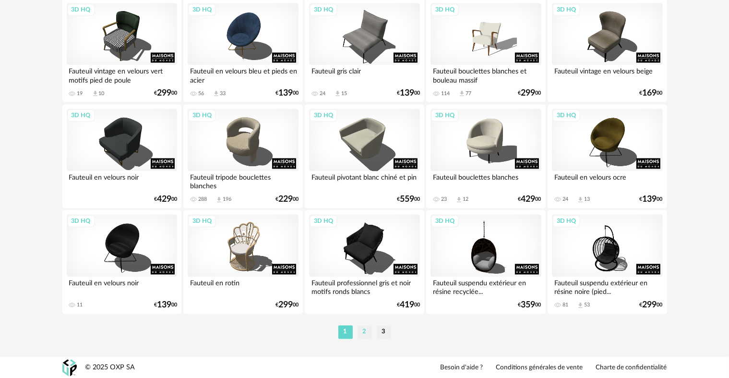
click at [363, 329] on li "2" at bounding box center [364, 331] width 14 height 13
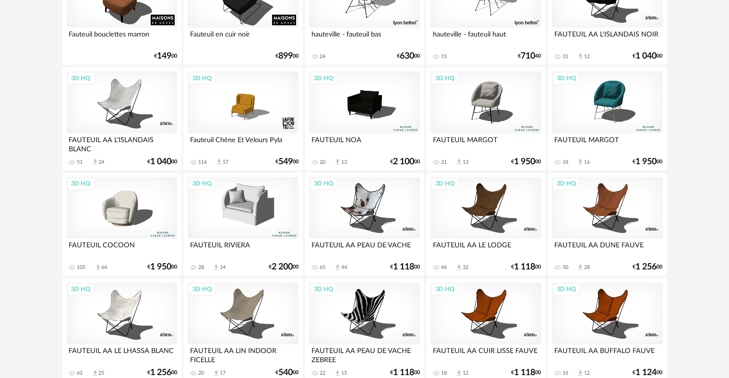
scroll to position [1935, 0]
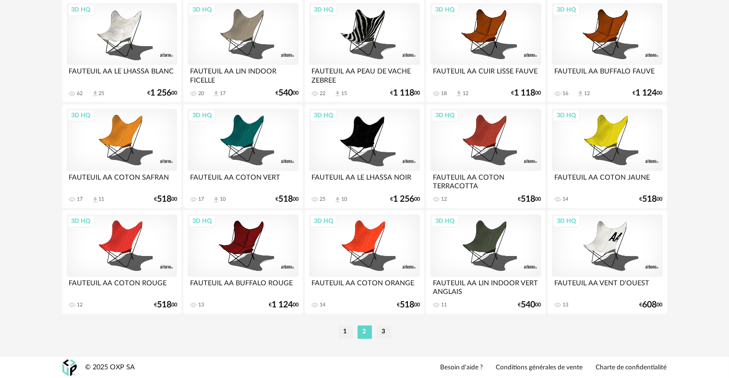
click at [384, 334] on li "3" at bounding box center [384, 331] width 14 height 13
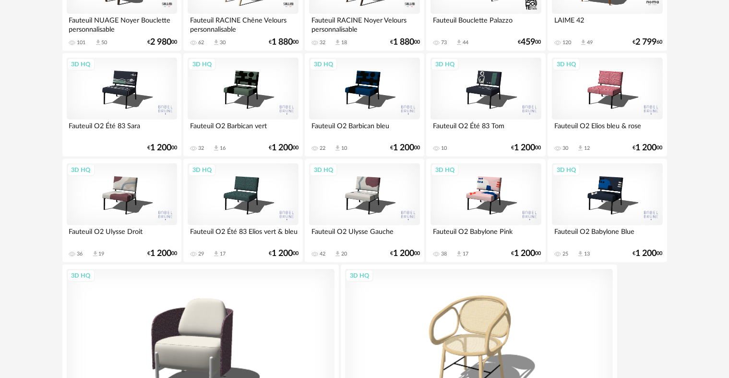
scroll to position [756, 0]
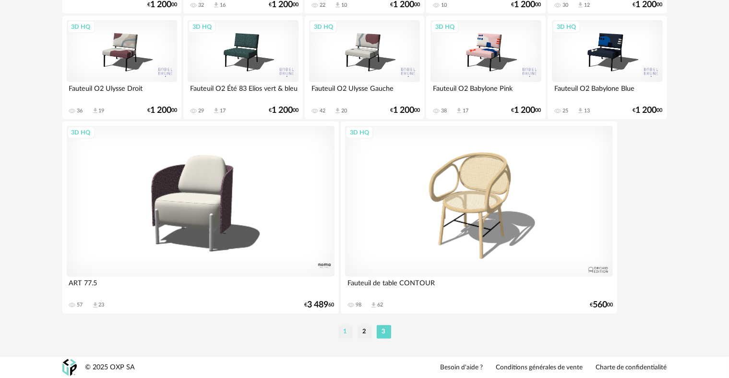
click at [346, 333] on li "1" at bounding box center [345, 331] width 14 height 13
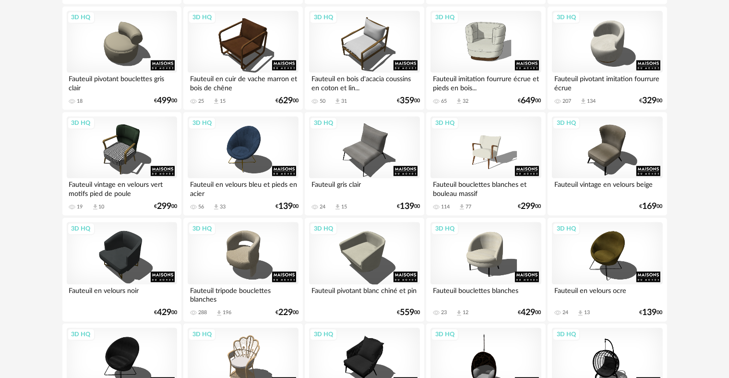
scroll to position [1935, 0]
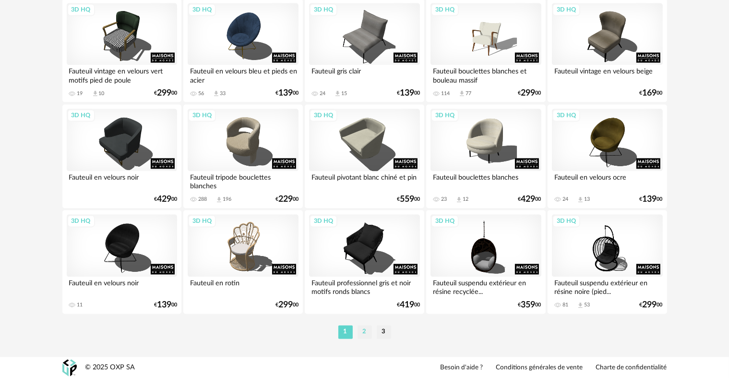
click at [368, 330] on li "2" at bounding box center [364, 331] width 14 height 13
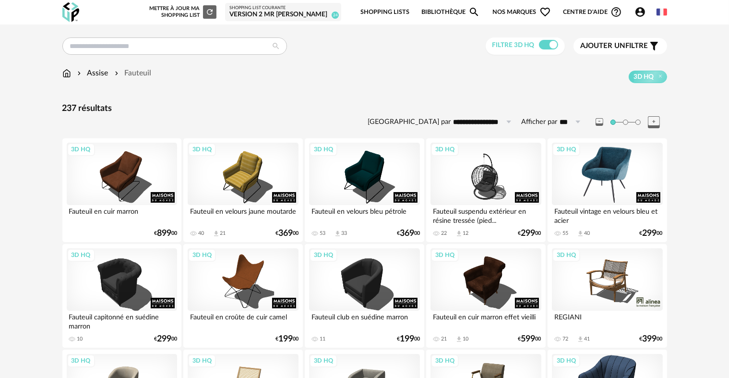
click at [620, 175] on div "3D HQ" at bounding box center [607, 174] width 110 height 62
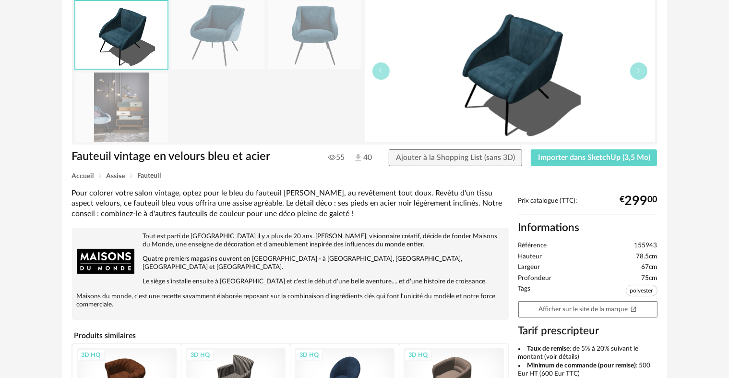
scroll to position [78, 0]
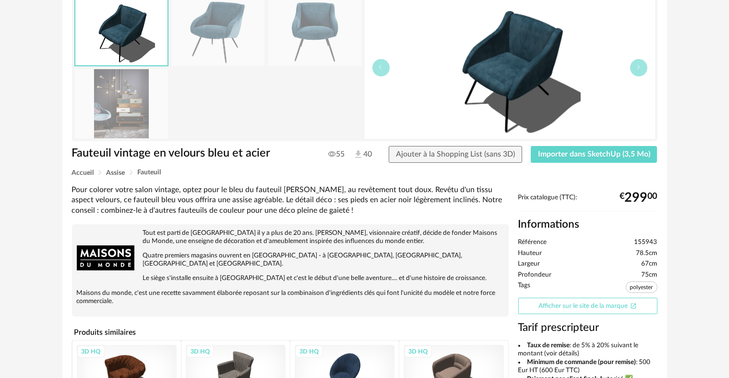
click at [539, 304] on link "Afficher sur le site de la marque Open In New icon" at bounding box center [587, 306] width 139 height 17
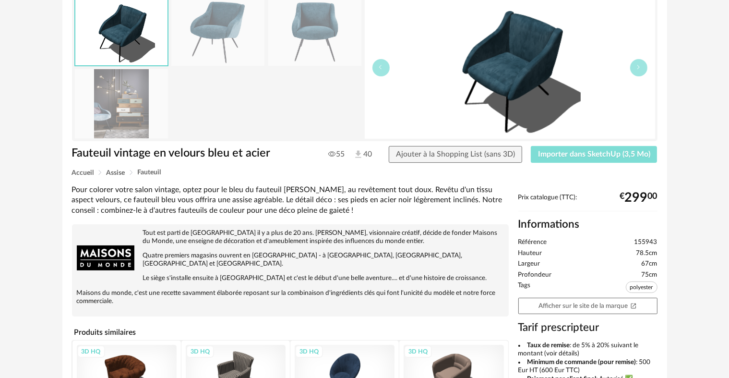
click at [559, 150] on span "Importer dans SketchUp (3,5 Mo)" at bounding box center [594, 154] width 112 height 8
click at [135, 119] on img at bounding box center [121, 103] width 93 height 69
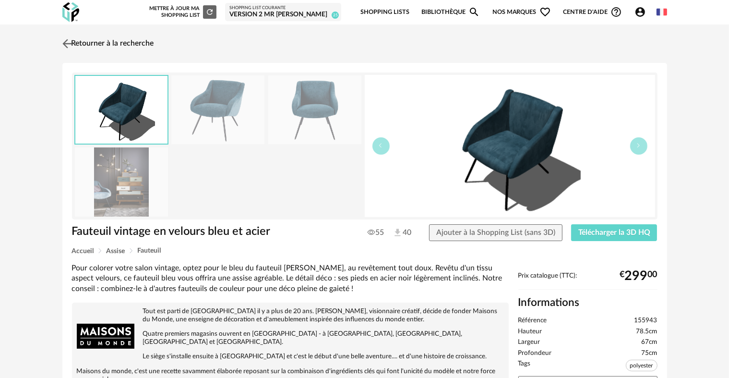
click at [75, 50] on link "Retourner à la recherche" at bounding box center [107, 43] width 94 height 21
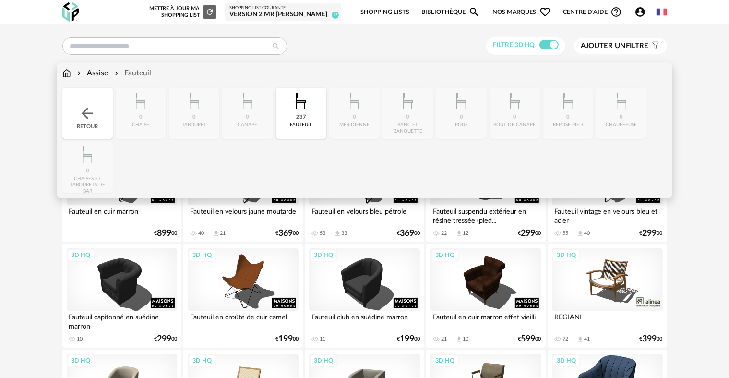
click at [288, 128] on div "237 [GEOGRAPHIC_DATA]" at bounding box center [301, 113] width 50 height 51
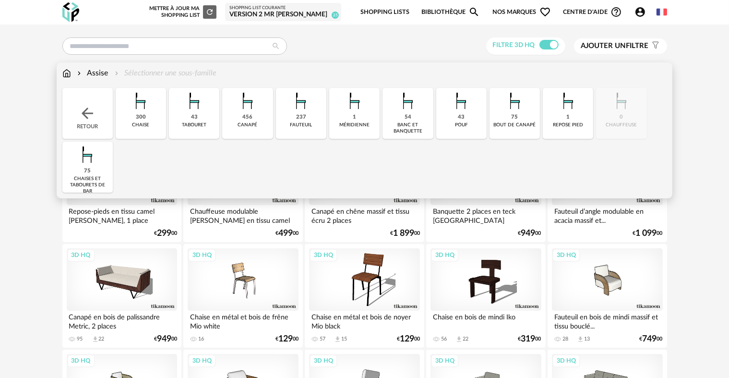
click at [252, 119] on div "456 [GEOGRAPHIC_DATA]" at bounding box center [247, 113] width 50 height 51
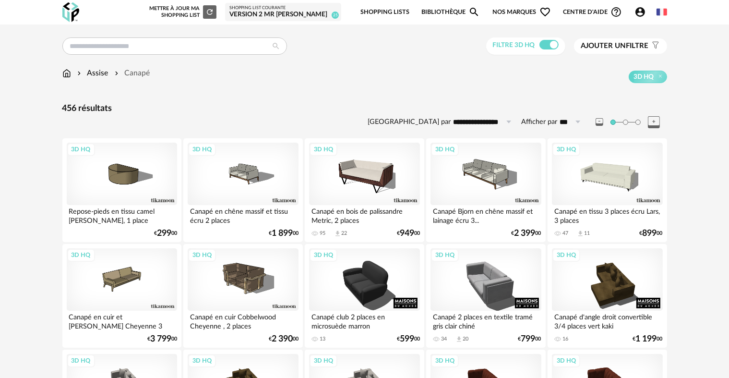
click at [610, 42] on span "Ajouter un" at bounding box center [603, 45] width 45 height 7
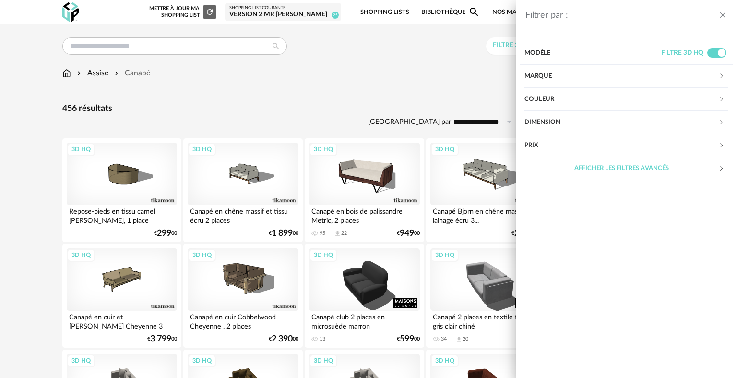
click at [568, 165] on div "Afficher les filtres avancés" at bounding box center [621, 168] width 194 height 23
click at [536, 327] on div "Motif" at bounding box center [621, 329] width 194 height 23
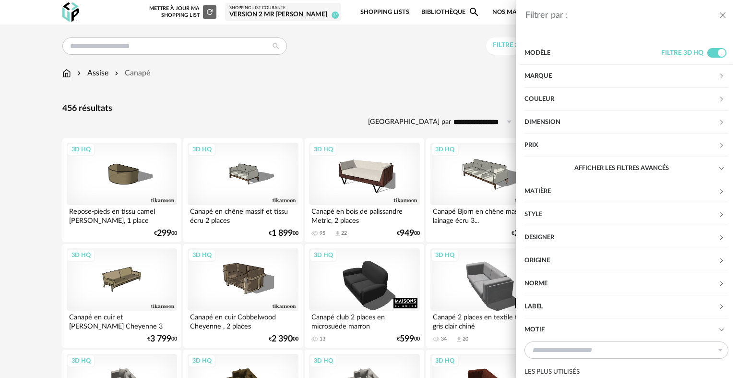
click at [536, 327] on div "Motif" at bounding box center [621, 329] width 194 height 23
click at [537, 300] on div "Label" at bounding box center [621, 306] width 194 height 23
click at [540, 285] on div "Norme" at bounding box center [621, 283] width 194 height 23
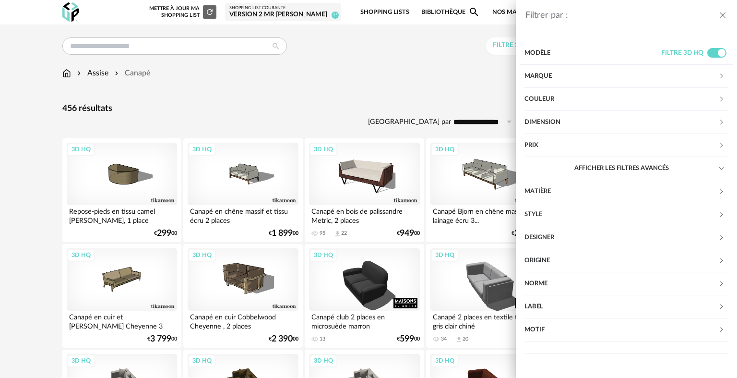
click at [540, 274] on div "Norme" at bounding box center [621, 283] width 194 height 23
click at [541, 263] on div "Origine" at bounding box center [621, 260] width 194 height 23
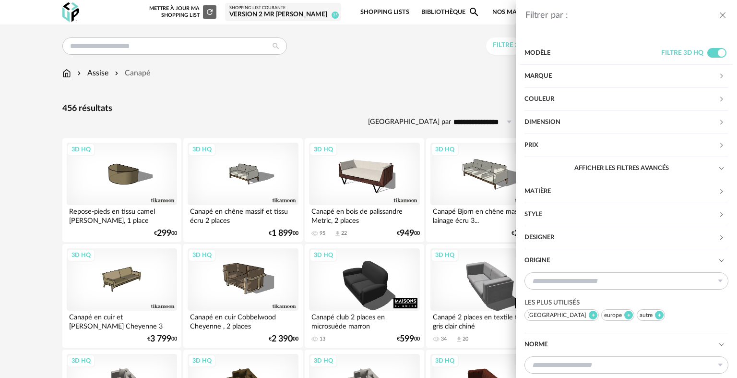
click at [546, 233] on div "Designer" at bounding box center [621, 237] width 194 height 23
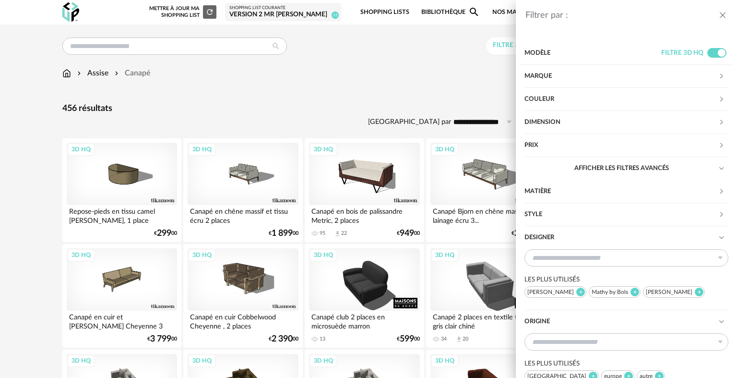
click at [545, 222] on div "Style" at bounding box center [621, 214] width 194 height 23
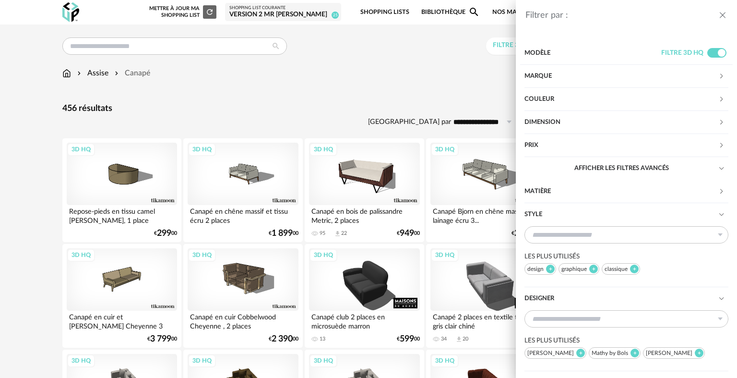
click at [543, 198] on div "Matière" at bounding box center [621, 191] width 194 height 23
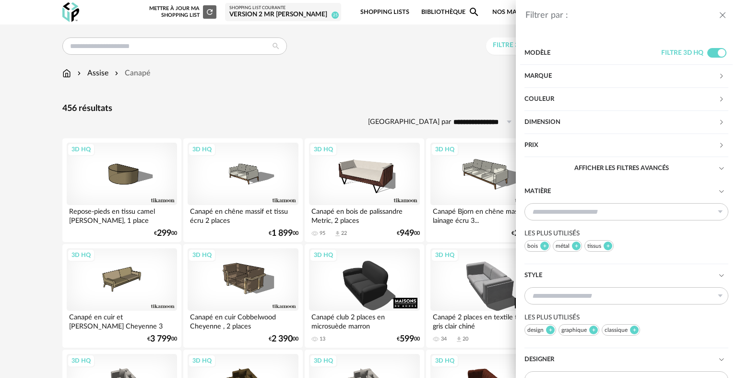
click at [542, 143] on div "Prix" at bounding box center [621, 145] width 194 height 23
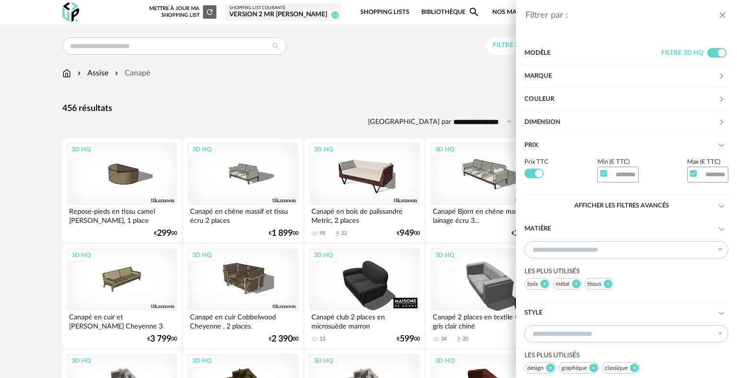
click at [417, 102] on div "Filtrer par : Modèle Filtre 3D HQ Marque &tradition 0 101 Copenhagen 0 366 Conc…" at bounding box center [368, 189] width 737 height 378
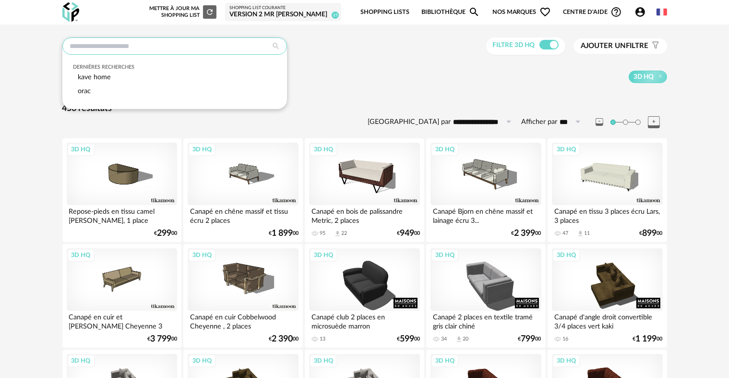
click at [207, 49] on input "text" at bounding box center [174, 45] width 225 height 17
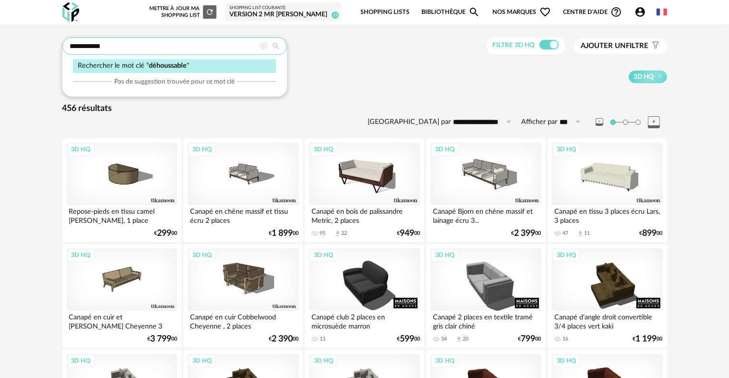
type input "**********"
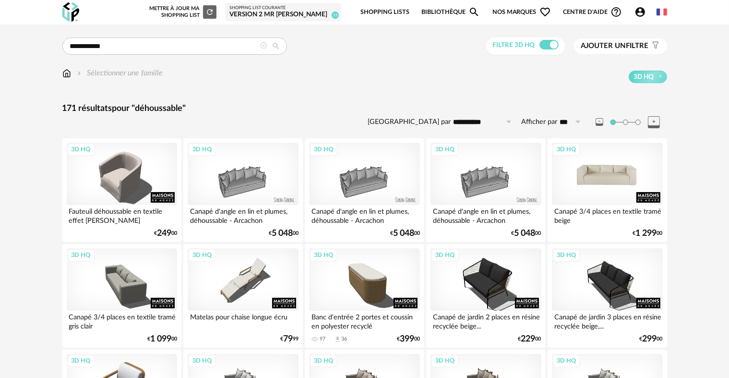
click at [623, 176] on div "3D HQ" at bounding box center [607, 174] width 110 height 62
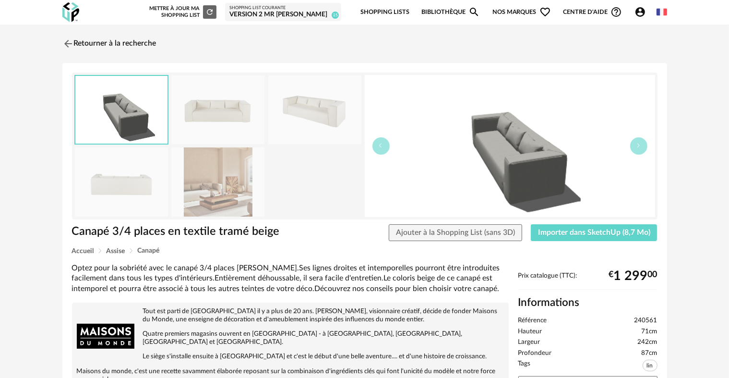
click at [226, 191] on img at bounding box center [217, 181] width 93 height 69
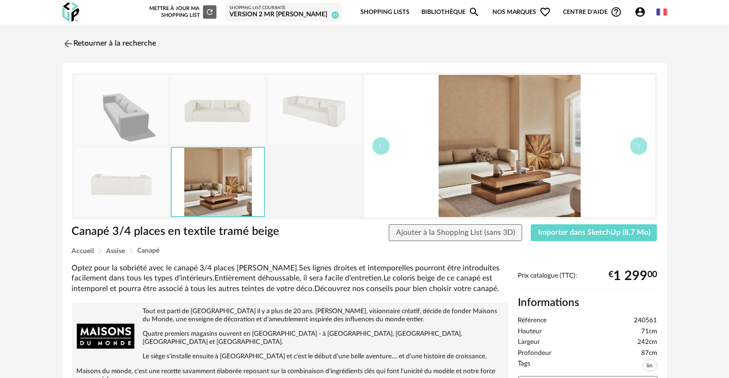
click at [122, 184] on img at bounding box center [121, 181] width 93 height 69
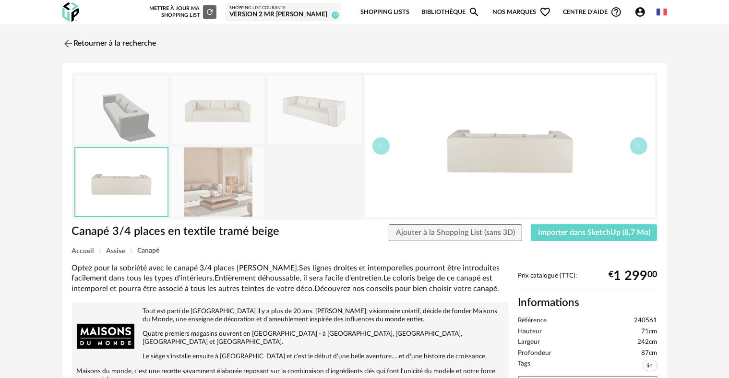
click at [287, 140] on img at bounding box center [314, 109] width 93 height 69
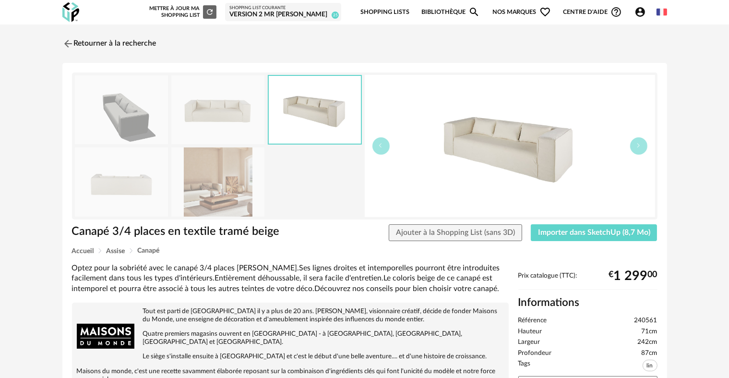
click at [234, 134] on img at bounding box center [217, 109] width 93 height 69
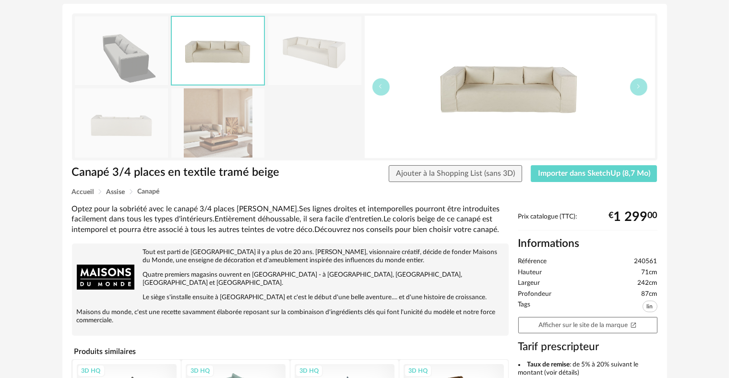
scroll to position [61, 0]
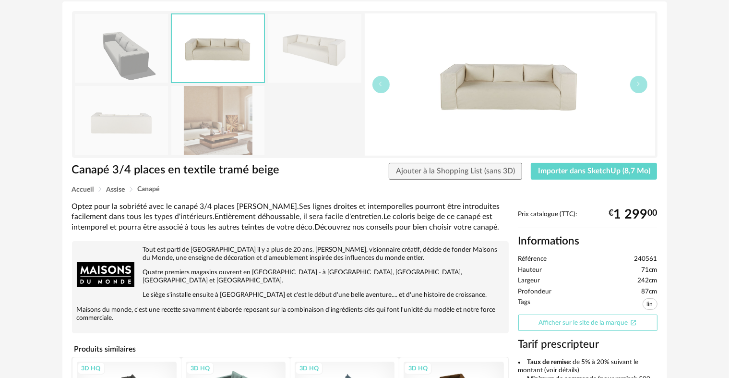
click at [549, 315] on link "Afficher sur le site de la marque Open In New icon" at bounding box center [587, 322] width 139 height 17
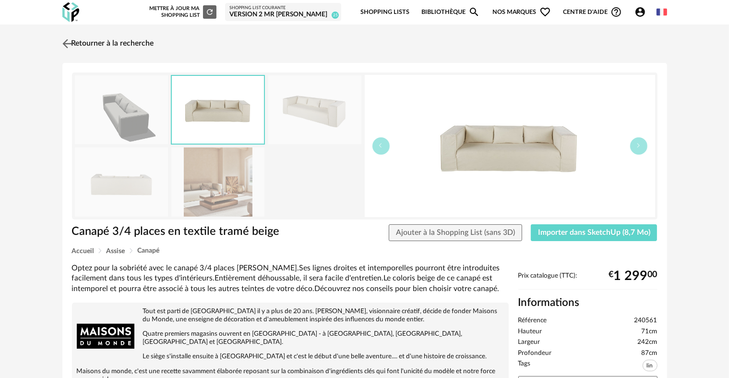
click at [130, 40] on link "Retourner à la recherche" at bounding box center [107, 43] width 94 height 21
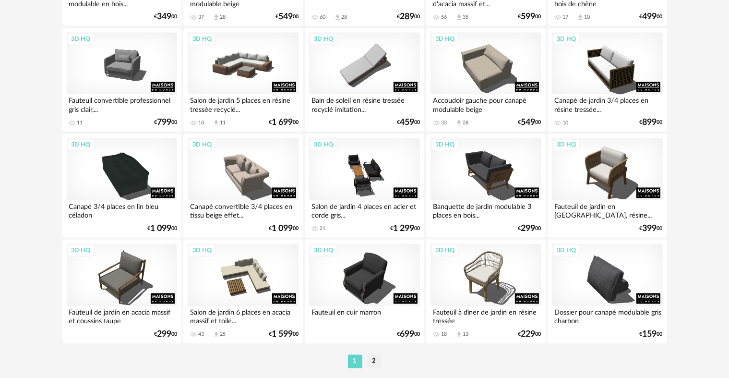
scroll to position [1935, 0]
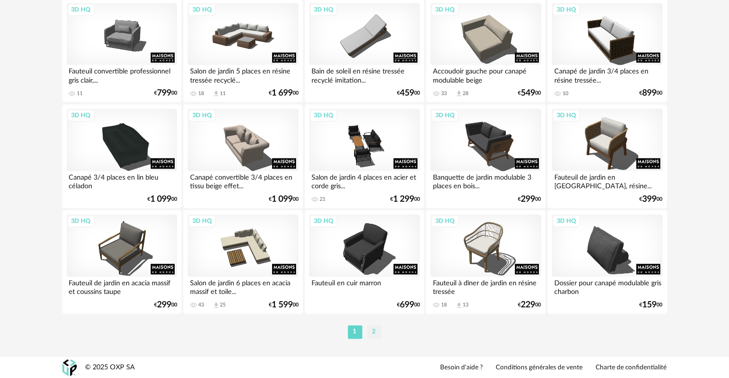
click at [373, 330] on li "2" at bounding box center [374, 331] width 14 height 13
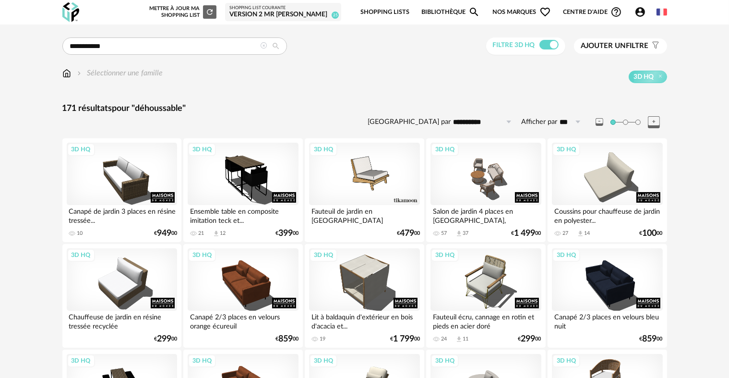
click at [264, 47] on icon at bounding box center [264, 45] width 7 height 7
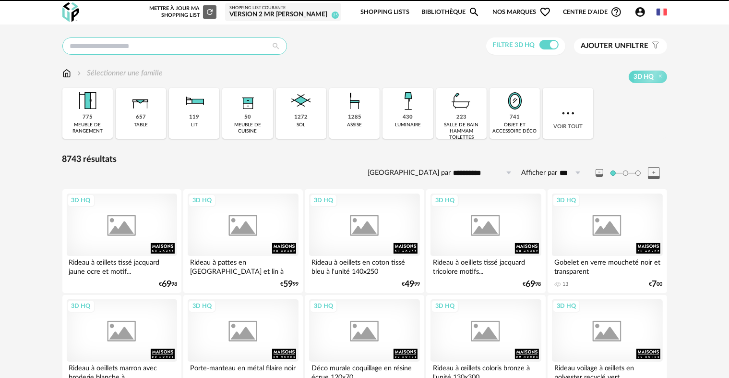
click at [210, 48] on input "text" at bounding box center [174, 45] width 225 height 17
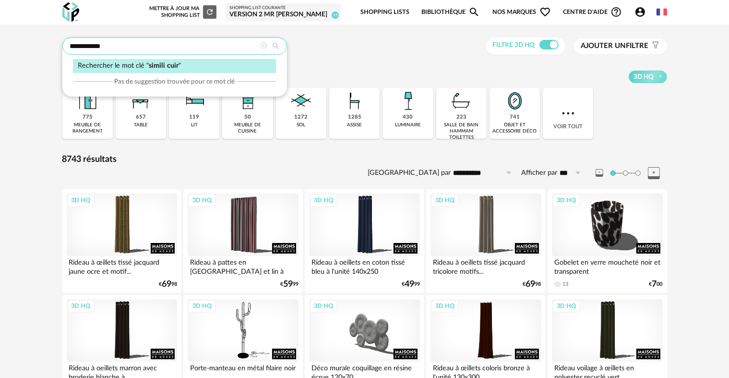
type input "**********"
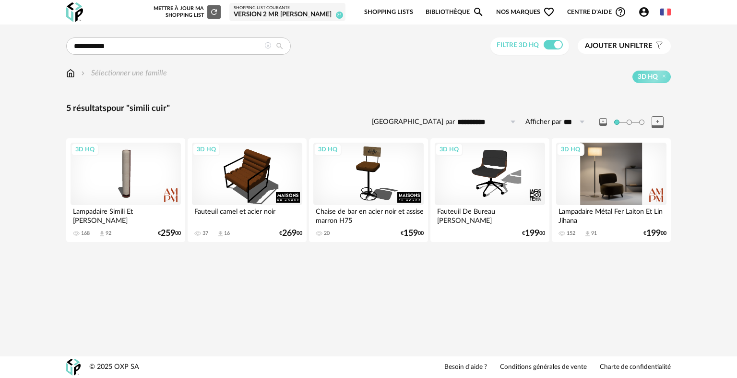
click at [613, 179] on div "3D HQ" at bounding box center [611, 174] width 110 height 62
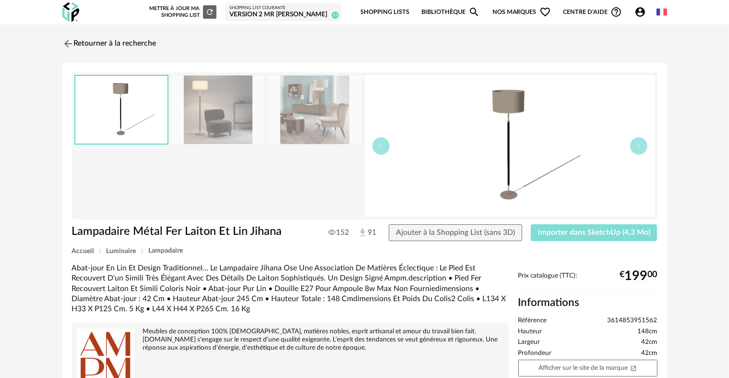
click at [587, 237] on button "Importer dans SketchUp (4,3 Mo)" at bounding box center [594, 232] width 127 height 17
click at [82, 47] on link "Retourner à la recherche" at bounding box center [107, 43] width 94 height 21
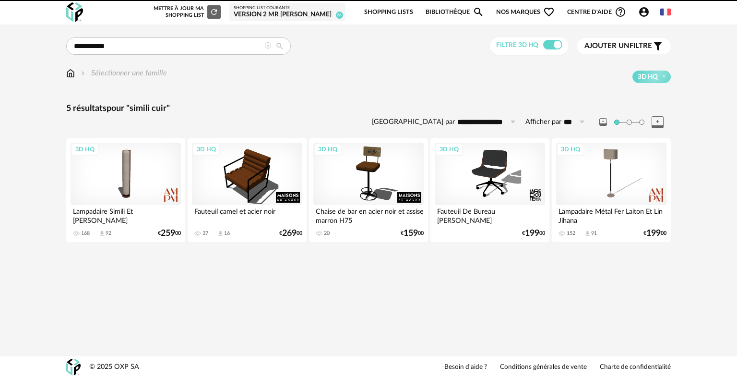
click at [267, 46] on icon at bounding box center [267, 45] width 7 height 7
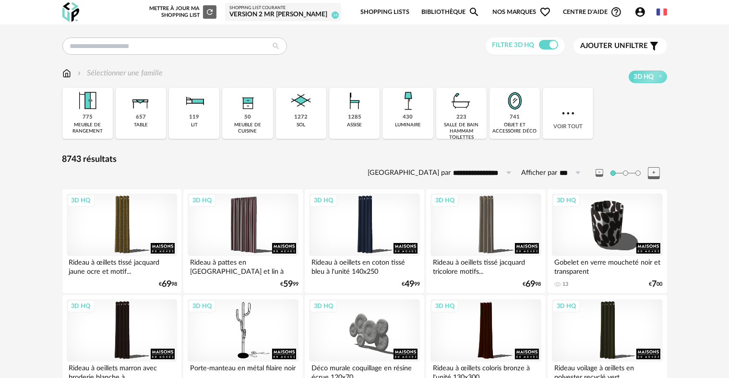
click at [69, 75] on img at bounding box center [66, 73] width 9 height 11
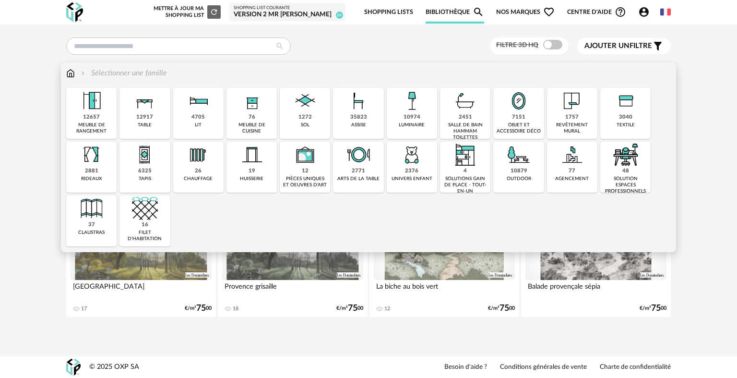
click at [101, 123] on div "meuble de rangement" at bounding box center [91, 128] width 45 height 12
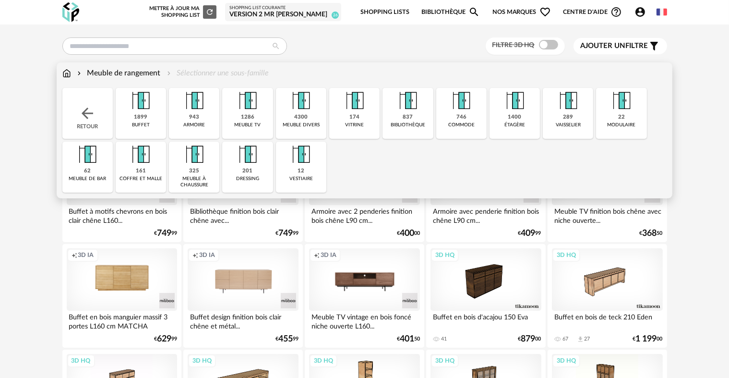
click at [153, 114] on div "1899 buffet" at bounding box center [141, 113] width 50 height 51
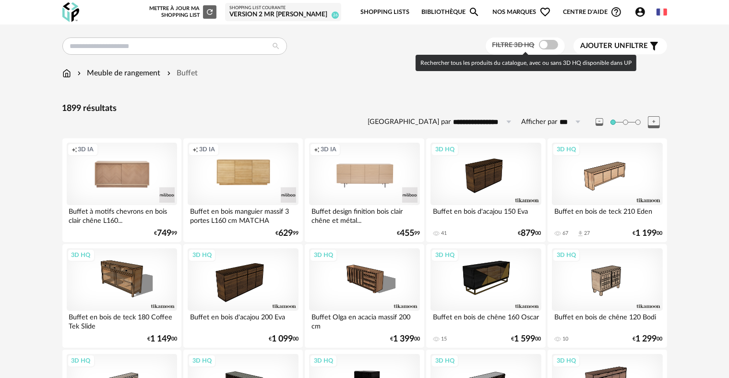
click at [543, 45] on span at bounding box center [548, 45] width 19 height 10
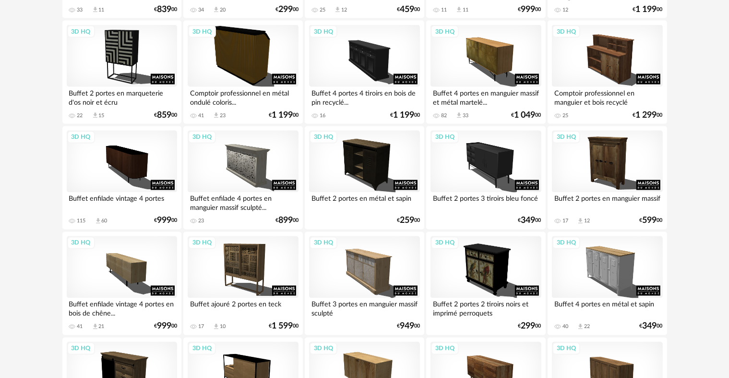
scroll to position [1771, 0]
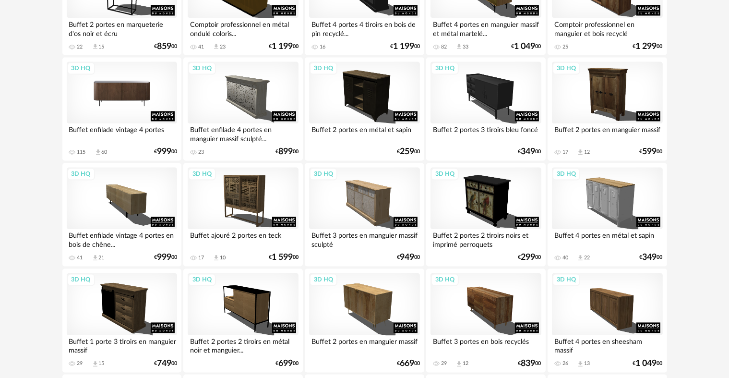
click at [133, 94] on div "3D HQ" at bounding box center [122, 93] width 110 height 62
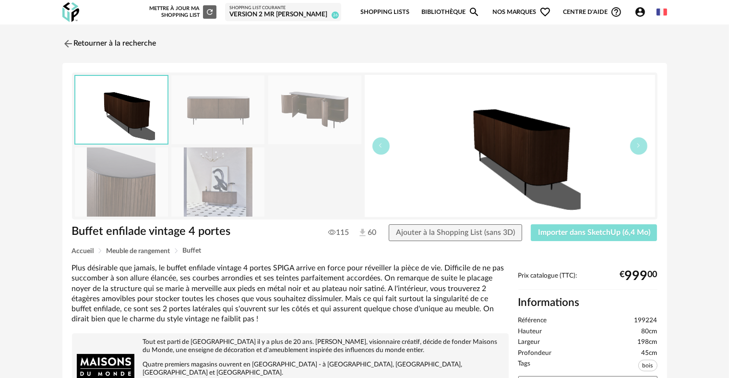
click at [571, 236] on button "Importer dans SketchUp (6,4 Mo)" at bounding box center [594, 232] width 127 height 17
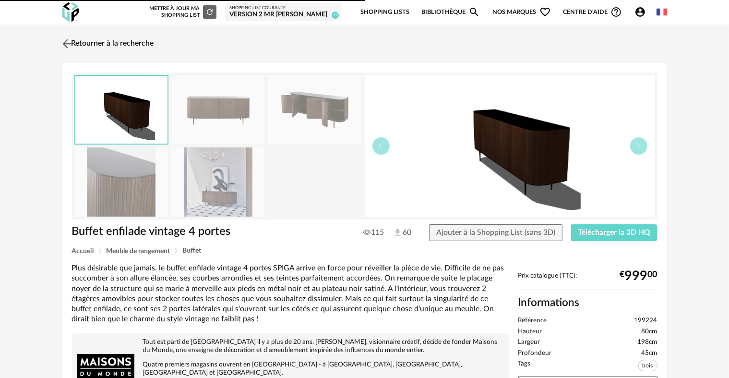
click at [95, 41] on link "Retourner à la recherche" at bounding box center [107, 43] width 94 height 21
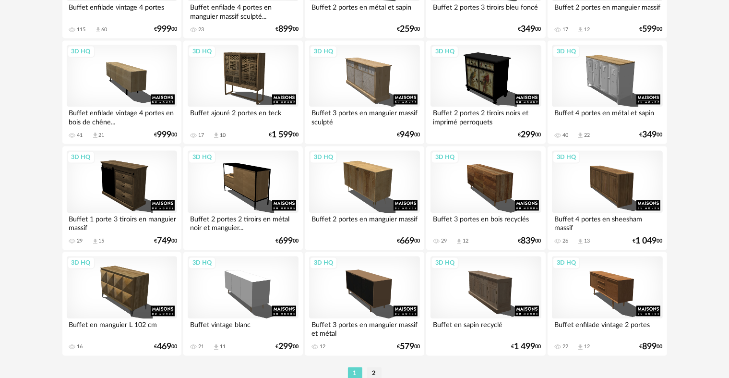
scroll to position [1935, 0]
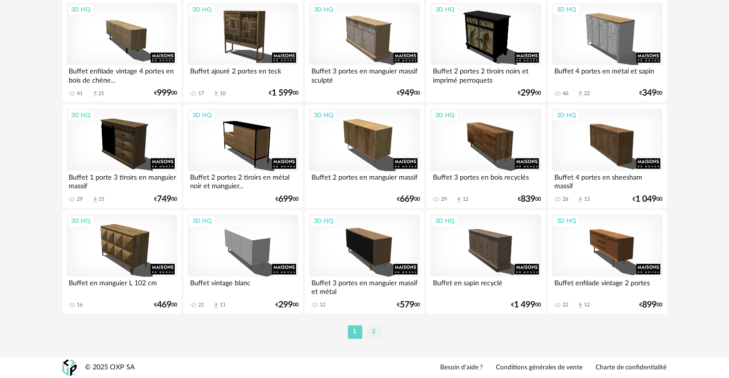
click at [369, 331] on li "2" at bounding box center [374, 331] width 14 height 13
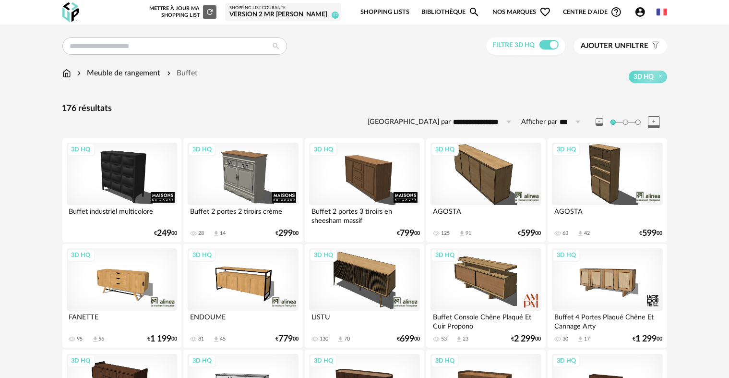
click at [488, 183] on div "3D HQ" at bounding box center [485, 174] width 110 height 62
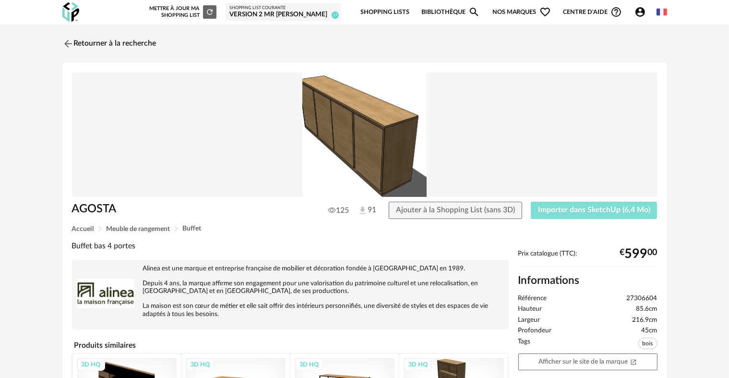
click at [550, 213] on span "Importer dans SketchUp (6,4 Mo)" at bounding box center [594, 210] width 112 height 8
click at [96, 36] on link "Retourner à la recherche" at bounding box center [107, 43] width 94 height 21
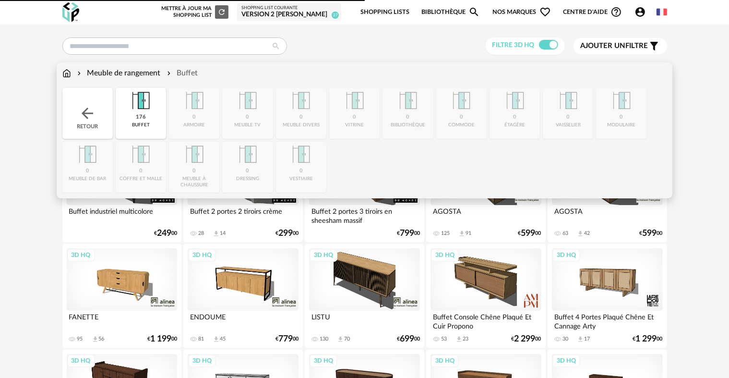
click at [69, 75] on img at bounding box center [66, 73] width 9 height 11
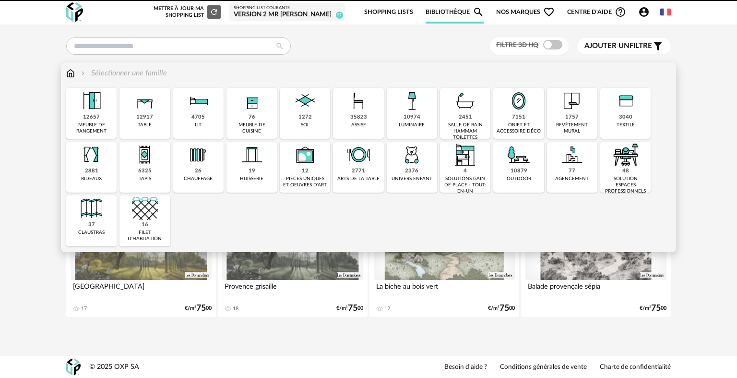
click at [357, 119] on div "35823" at bounding box center [358, 117] width 17 height 7
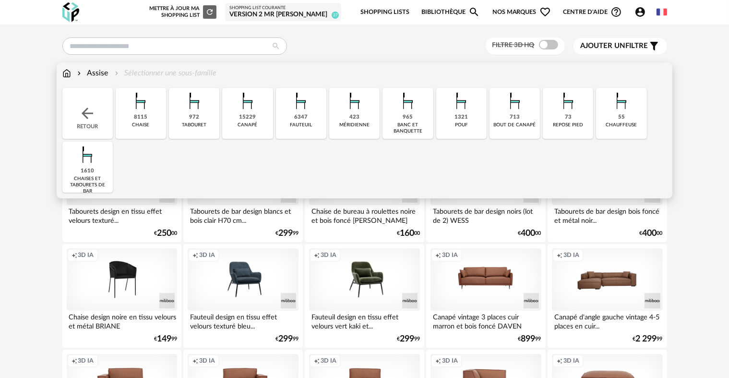
click at [154, 117] on div "8115 [GEOGRAPHIC_DATA]" at bounding box center [141, 113] width 50 height 51
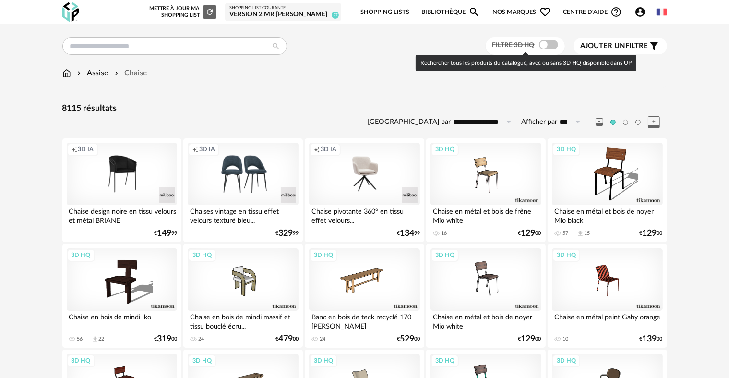
click at [547, 47] on span at bounding box center [548, 45] width 19 height 10
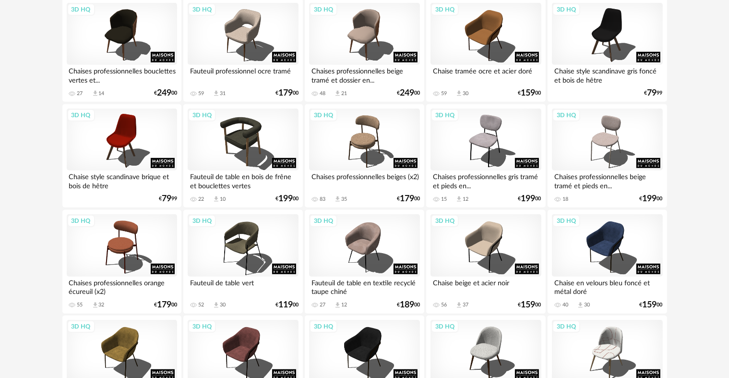
scroll to position [692, 0]
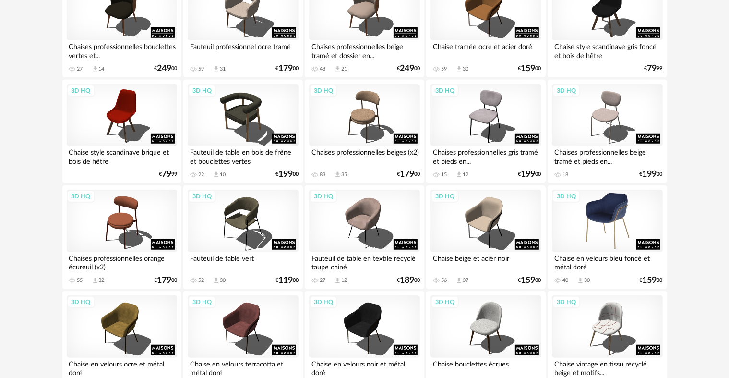
click at [587, 206] on div "3D HQ" at bounding box center [607, 221] width 110 height 62
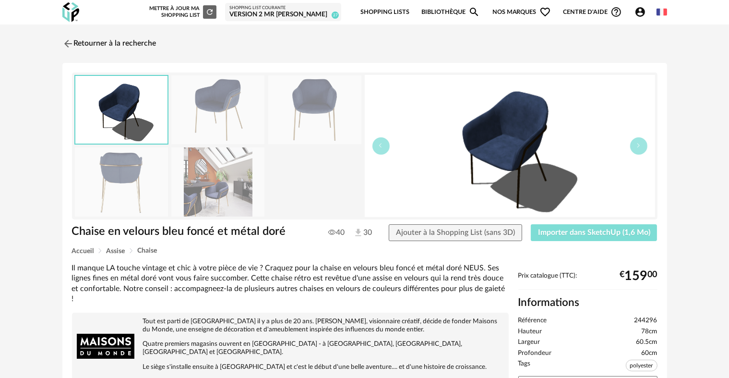
click at [571, 232] on span "Importer dans SketchUp (1,6 Mo)" at bounding box center [594, 232] width 112 height 8
click at [103, 38] on link "Retourner à la recherche" at bounding box center [107, 43] width 94 height 21
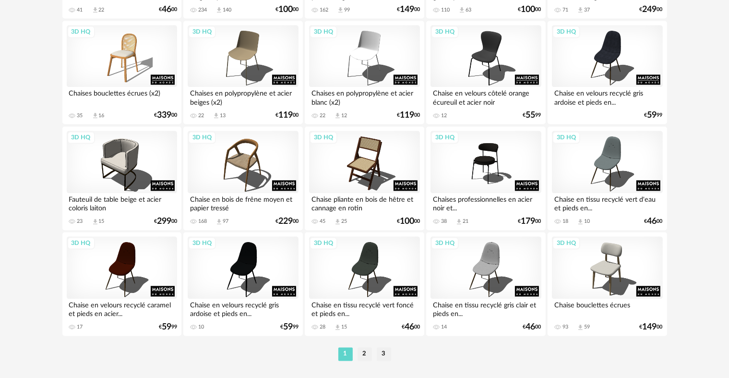
scroll to position [1935, 0]
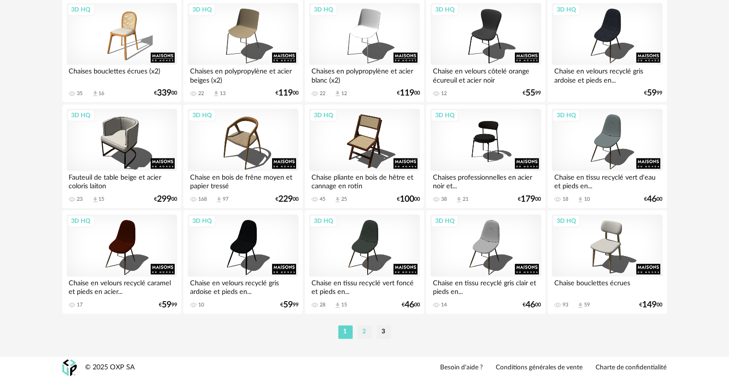
click at [360, 334] on li "2" at bounding box center [364, 331] width 14 height 13
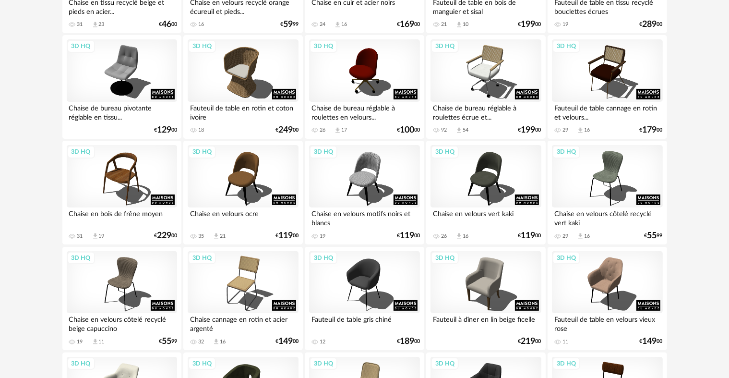
scroll to position [267, 0]
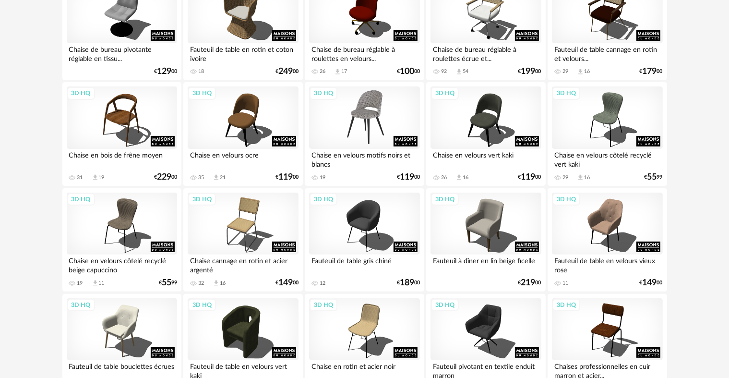
click at [369, 121] on div "3D HQ" at bounding box center [364, 117] width 110 height 62
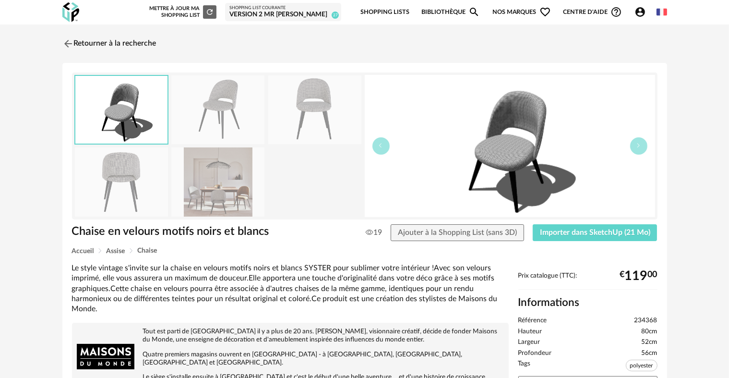
click at [223, 203] on img at bounding box center [217, 181] width 93 height 69
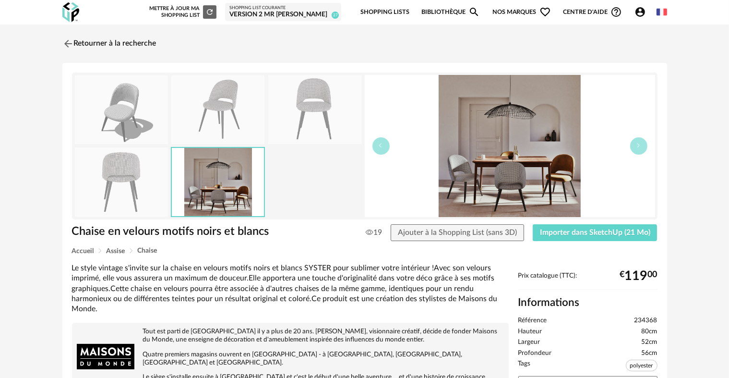
click at [124, 192] on img at bounding box center [121, 181] width 93 height 69
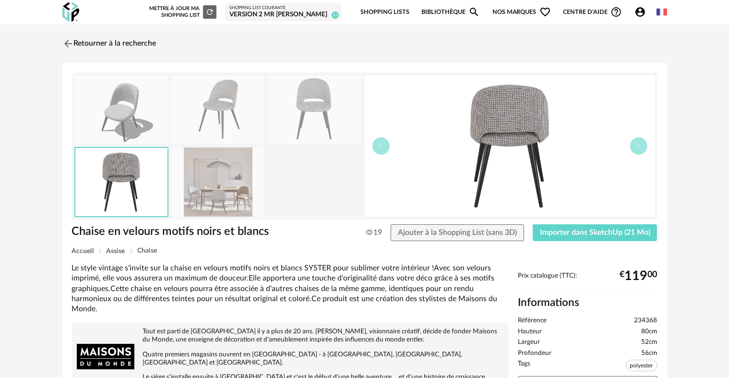
click at [203, 132] on img at bounding box center [217, 109] width 93 height 69
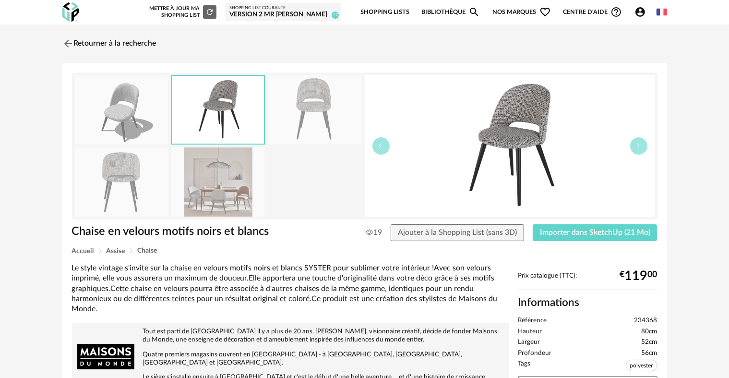
click at [274, 118] on img at bounding box center [314, 109] width 93 height 69
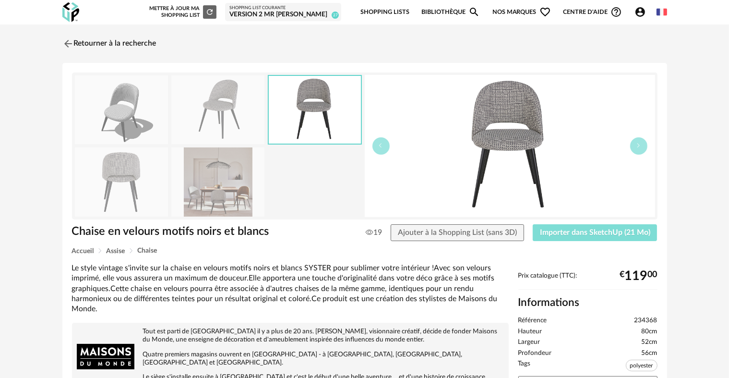
click at [570, 226] on button "Importer dans SketchUp (21 Mo)" at bounding box center [595, 232] width 125 height 17
click at [114, 45] on link "Retourner à la recherche" at bounding box center [107, 43] width 94 height 21
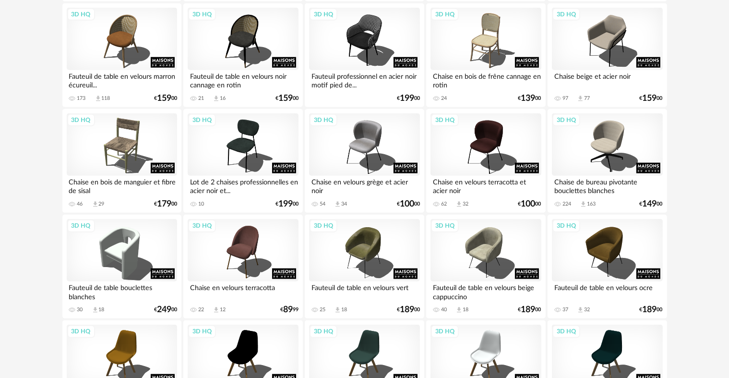
scroll to position [1061, 0]
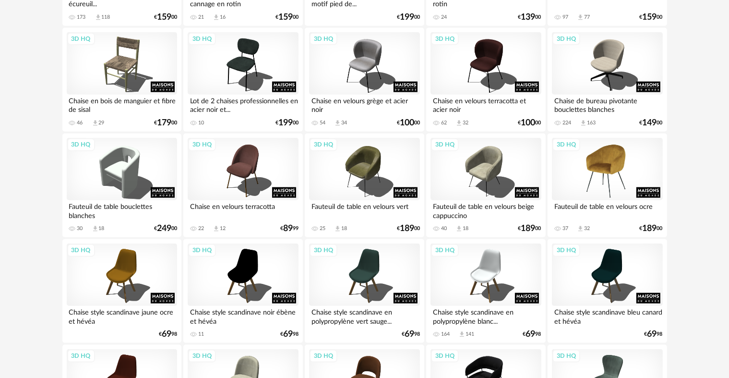
click at [576, 191] on div "3D HQ" at bounding box center [607, 169] width 110 height 62
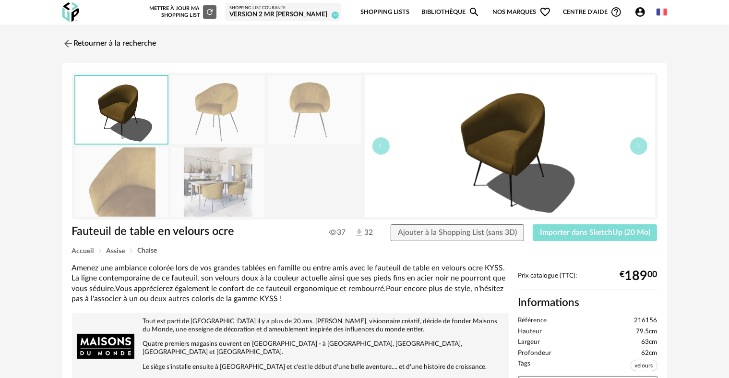
click at [579, 240] on button "Importer dans SketchUp (20 Mo)" at bounding box center [595, 232] width 125 height 17
click at [107, 34] on link "Retourner à la recherche" at bounding box center [107, 43] width 94 height 21
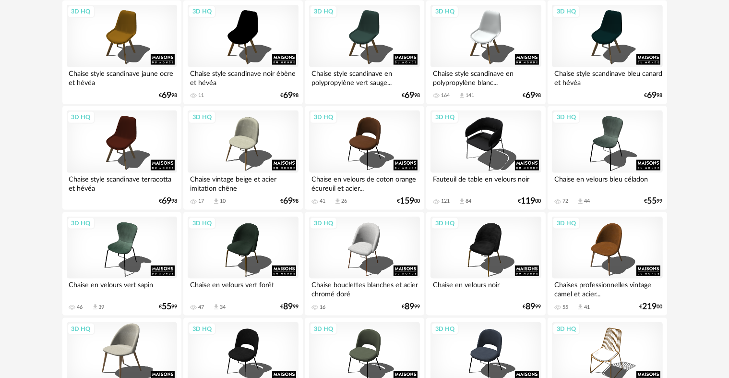
scroll to position [1321, 0]
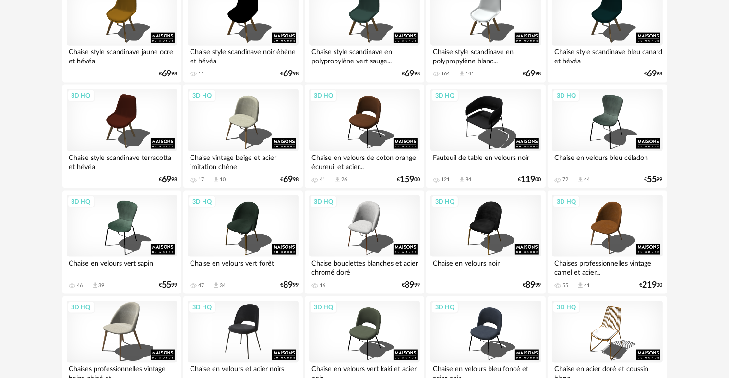
click at [234, 329] on div "3D HQ" at bounding box center [243, 331] width 110 height 62
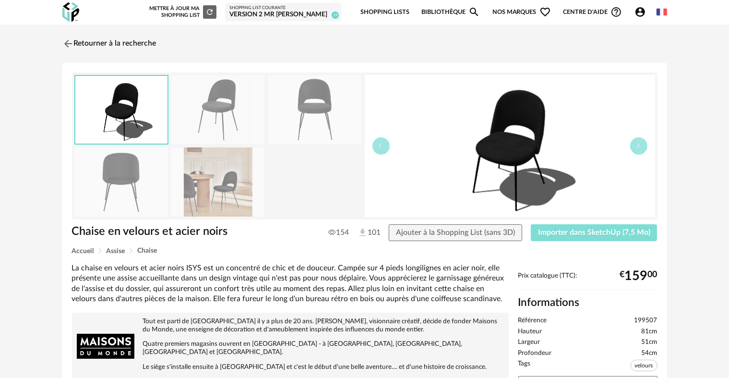
click at [562, 230] on span "Importer dans SketchUp (7,5 Mo)" at bounding box center [594, 232] width 112 height 8
click at [124, 31] on div "Retourner à la recherche Chaise en velours et acier noirs Chaise en velours et …" at bounding box center [364, 340] width 729 height 632
click at [123, 34] on link "Retourner à la recherche" at bounding box center [107, 43] width 94 height 21
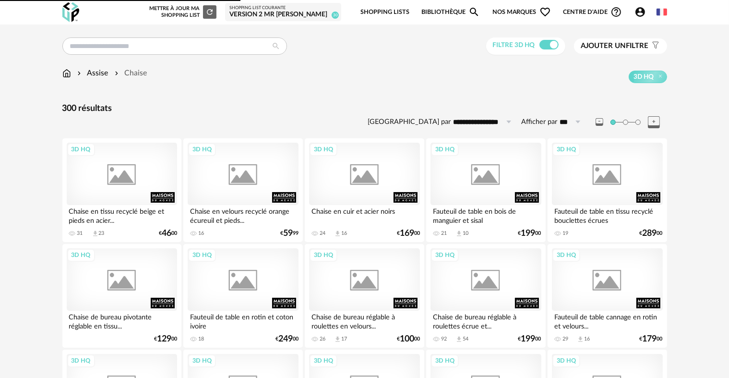
scroll to position [1321, 0]
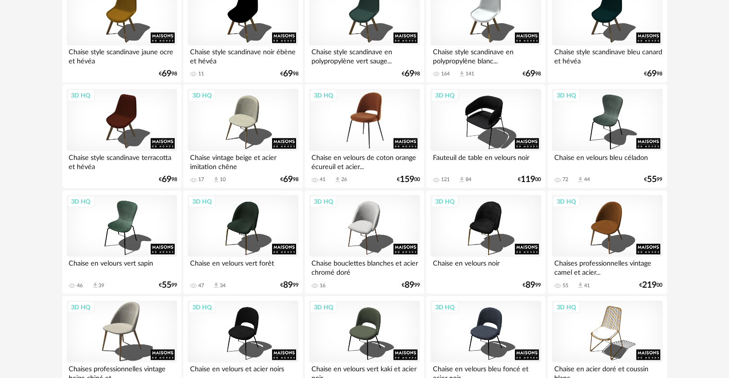
click at [379, 112] on div "3D HQ" at bounding box center [364, 120] width 110 height 62
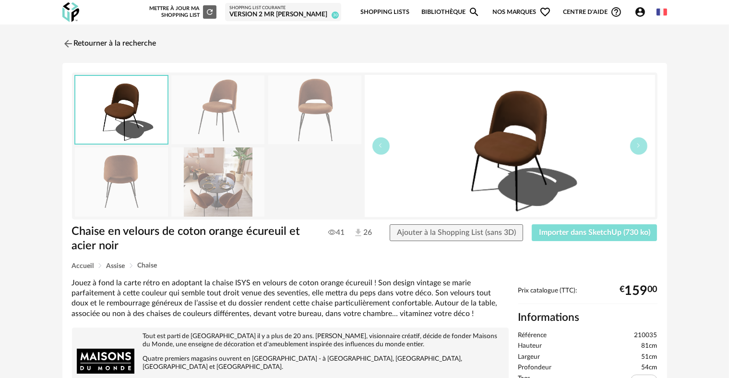
click at [591, 230] on span "Importer dans SketchUp (730 ko)" at bounding box center [594, 232] width 111 height 8
click at [88, 36] on link "Retourner à la recherche" at bounding box center [107, 43] width 94 height 21
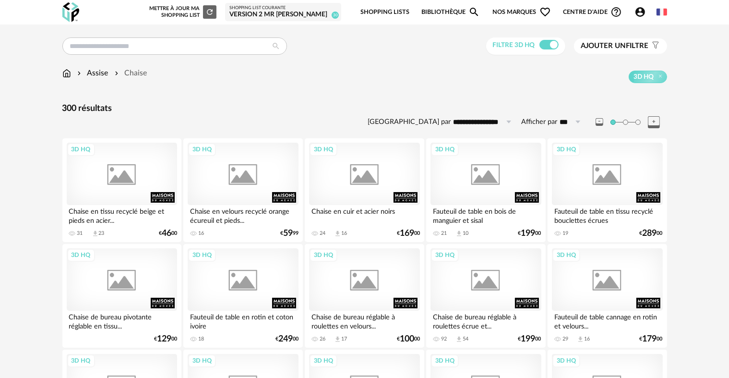
scroll to position [1321, 0]
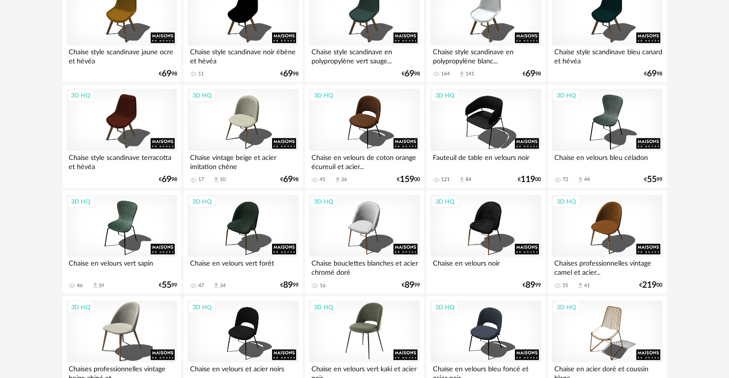
click at [379, 336] on div "3D HQ" at bounding box center [364, 331] width 110 height 62
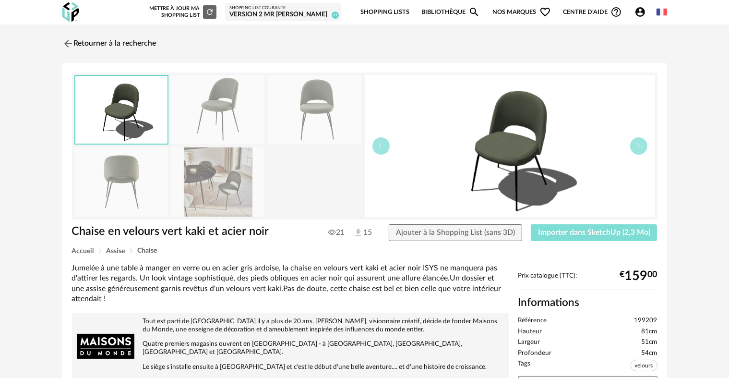
click at [578, 232] on span "Importer dans SketchUp (2,3 Mo)" at bounding box center [594, 232] width 112 height 8
click at [65, 52] on link "Retourner à la recherche" at bounding box center [107, 43] width 94 height 21
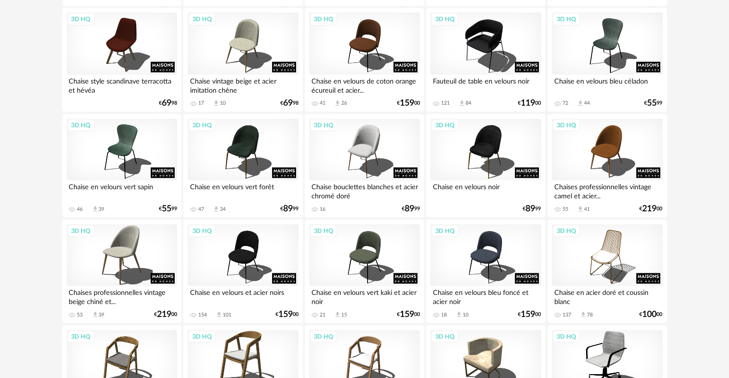
scroll to position [1466, 0]
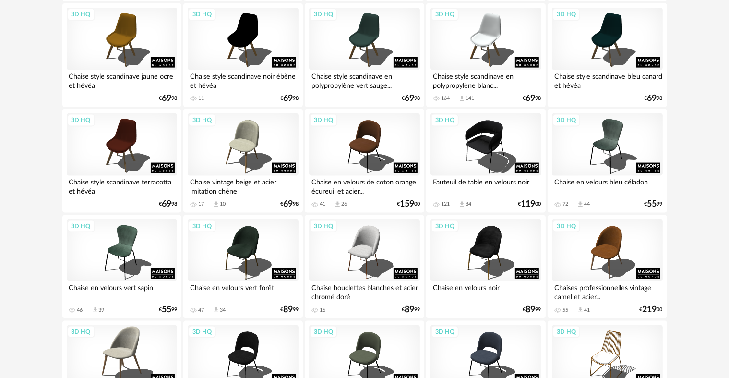
scroll to position [1329, 0]
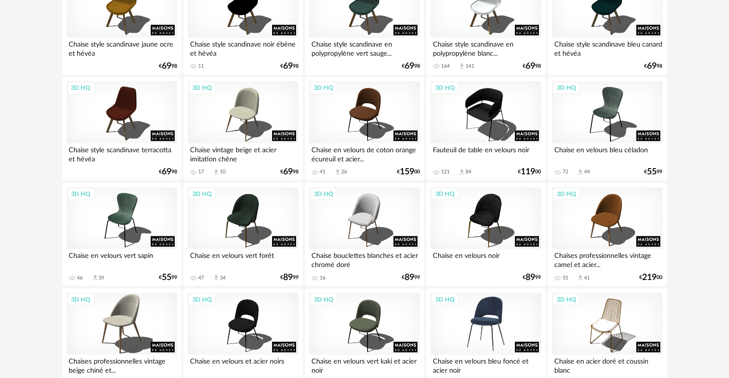
click at [462, 309] on div "3D HQ" at bounding box center [485, 324] width 110 height 62
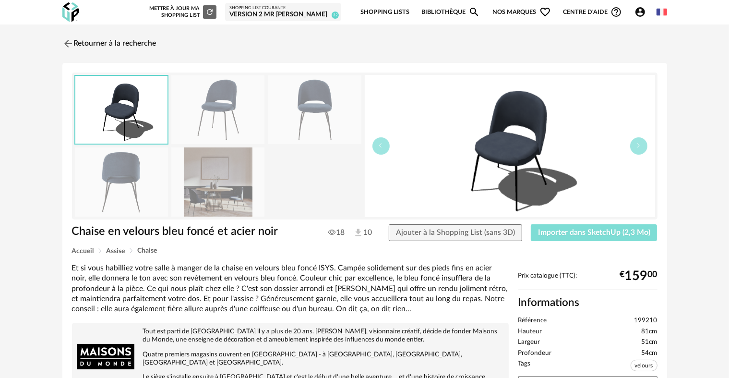
click at [568, 235] on span "Importer dans SketchUp (2,3 Mo)" at bounding box center [594, 232] width 112 height 8
click at [115, 47] on link "Retourner à la recherche" at bounding box center [107, 43] width 94 height 21
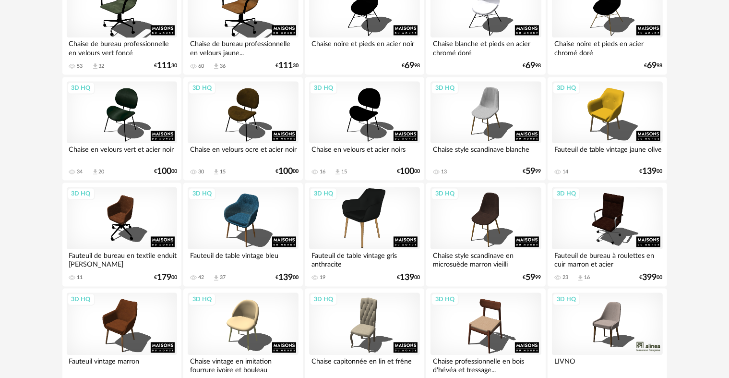
scroll to position [1935, 0]
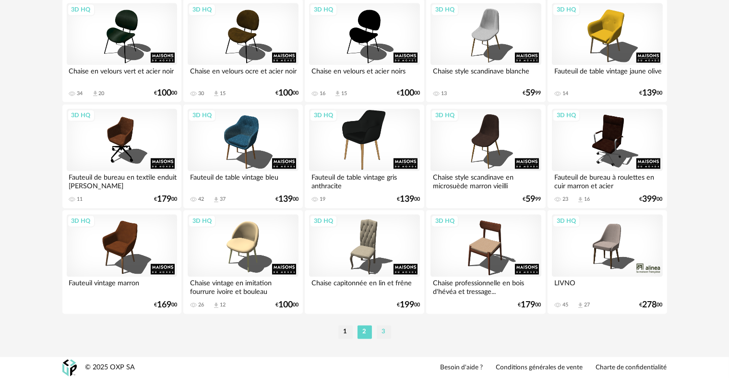
click at [388, 334] on li "3" at bounding box center [384, 331] width 14 height 13
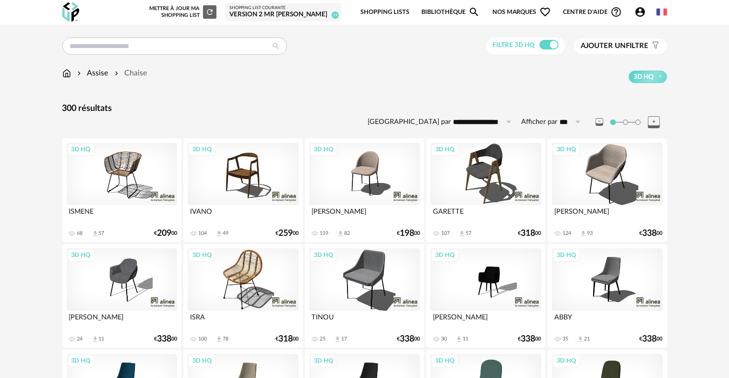
click at [579, 186] on div "3D HQ" at bounding box center [607, 174] width 110 height 62
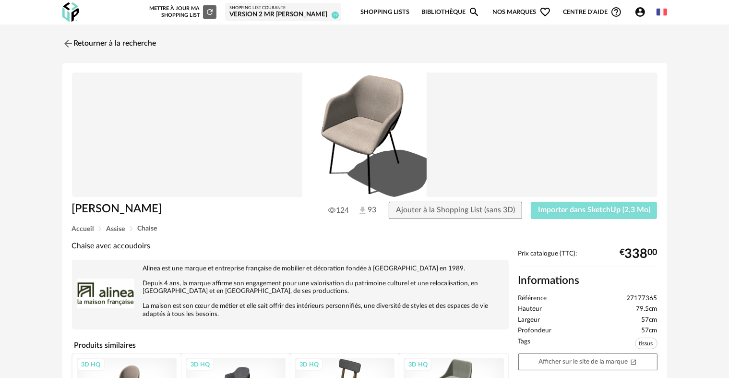
click at [559, 213] on span "Importer dans SketchUp (2,3 Mo)" at bounding box center [594, 210] width 112 height 8
click at [138, 44] on link "Retourner à la recherche" at bounding box center [107, 43] width 94 height 21
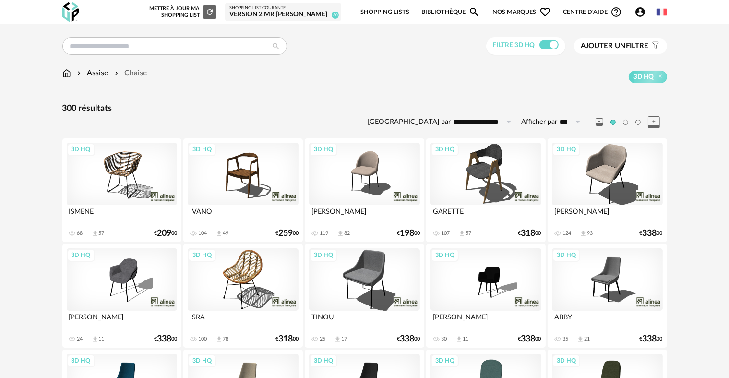
click at [355, 190] on div "3D HQ" at bounding box center [364, 174] width 110 height 62
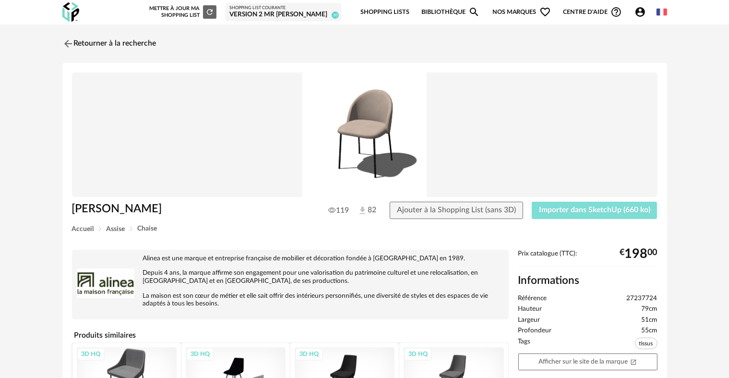
click at [537, 211] on button "Importer dans SketchUp (660 ko)" at bounding box center [595, 210] width 126 height 17
click at [92, 38] on link "Retourner à la recherche" at bounding box center [107, 43] width 94 height 21
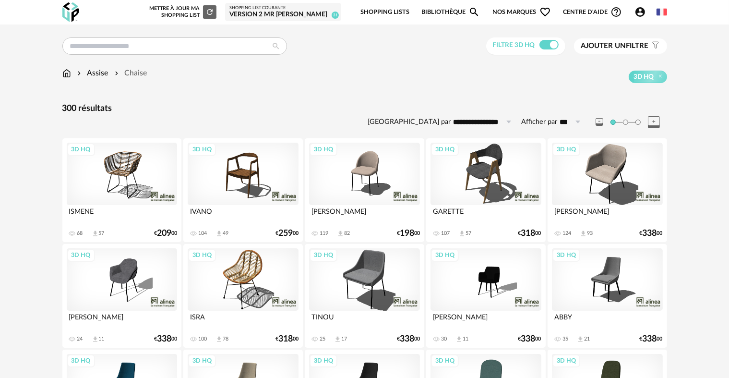
click at [486, 285] on div "3D HQ" at bounding box center [485, 279] width 110 height 62
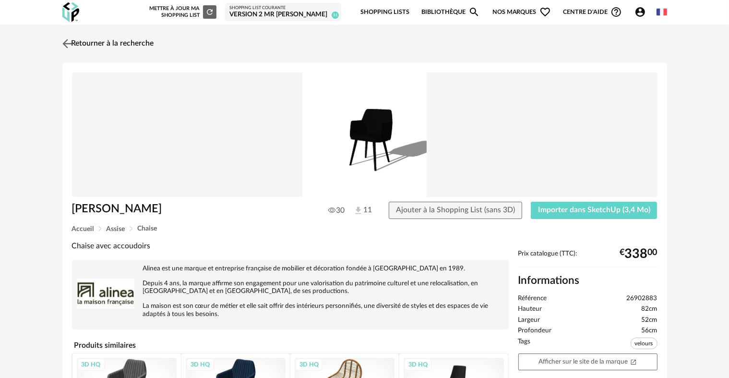
click at [137, 40] on link "Retourner à la recherche" at bounding box center [107, 43] width 94 height 21
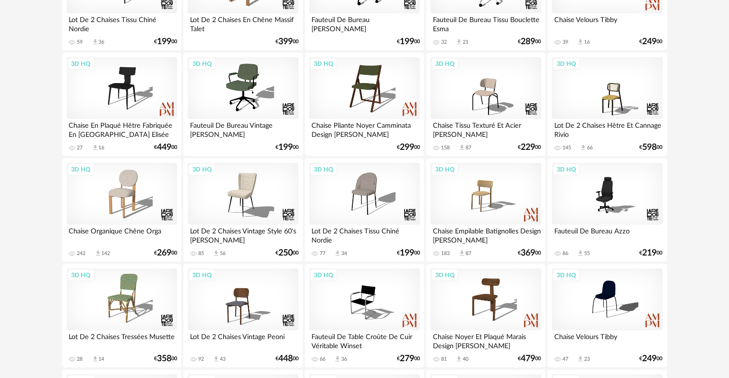
scroll to position [528, 0]
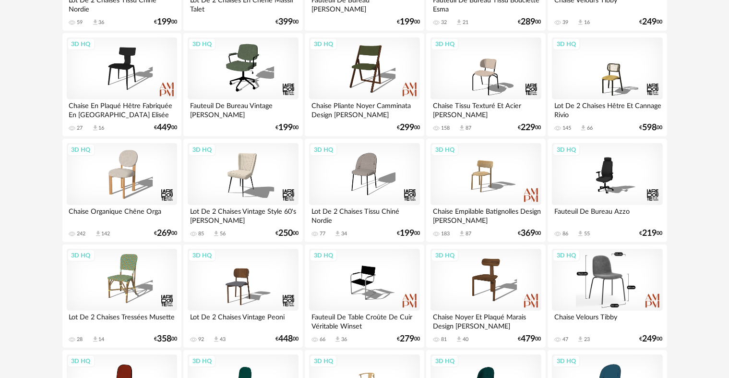
click at [563, 275] on div "3D HQ" at bounding box center [607, 280] width 110 height 62
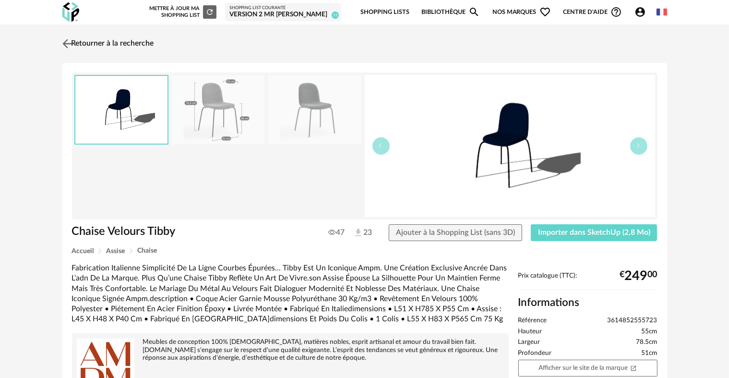
click at [92, 41] on link "Retourner à la recherche" at bounding box center [107, 43] width 94 height 21
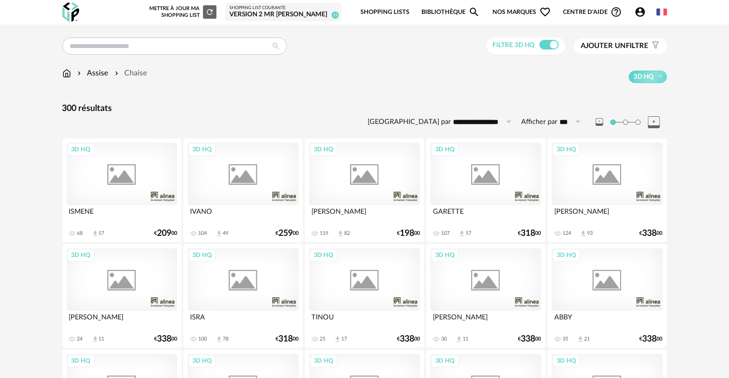
scroll to position [528, 0]
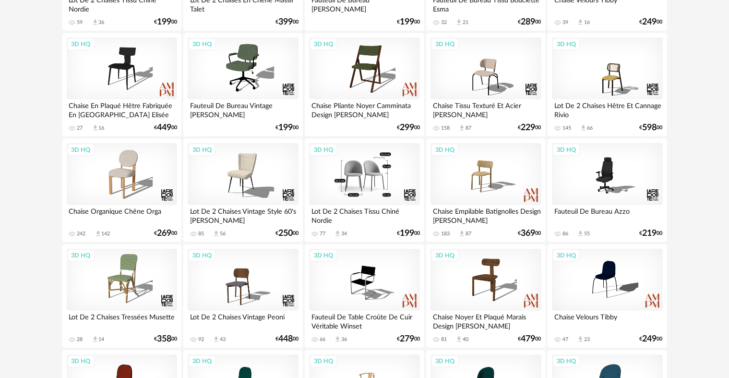
click at [342, 180] on div "3D HQ" at bounding box center [364, 174] width 110 height 62
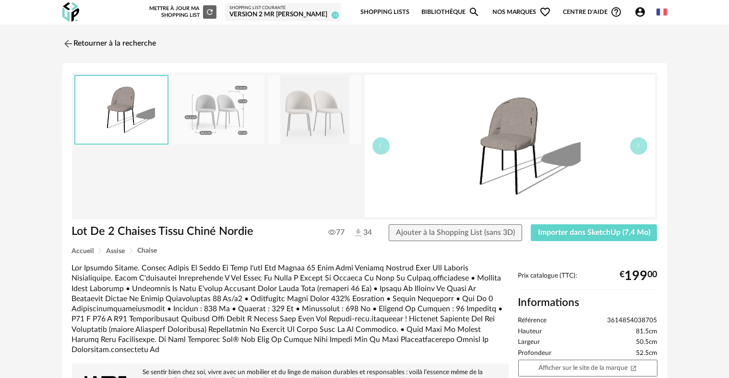
click at [208, 113] on img at bounding box center [217, 109] width 93 height 69
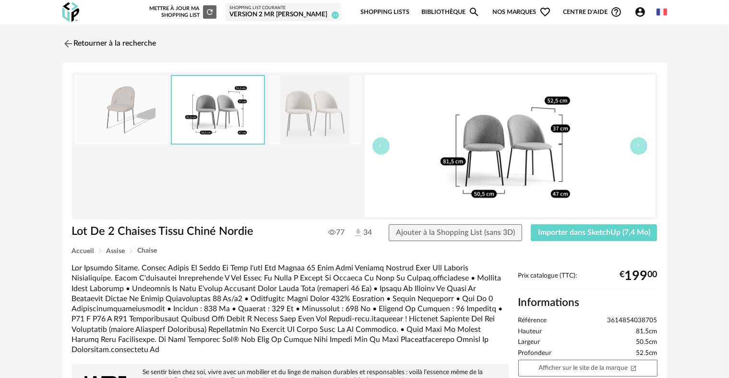
click at [256, 115] on img at bounding box center [218, 110] width 92 height 68
click at [296, 129] on img at bounding box center [314, 109] width 93 height 69
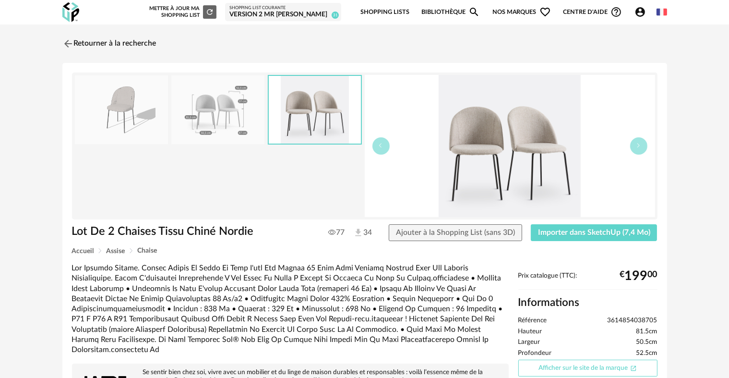
click at [563, 368] on link "Afficher sur le site de la marque Open In New icon" at bounding box center [587, 367] width 139 height 17
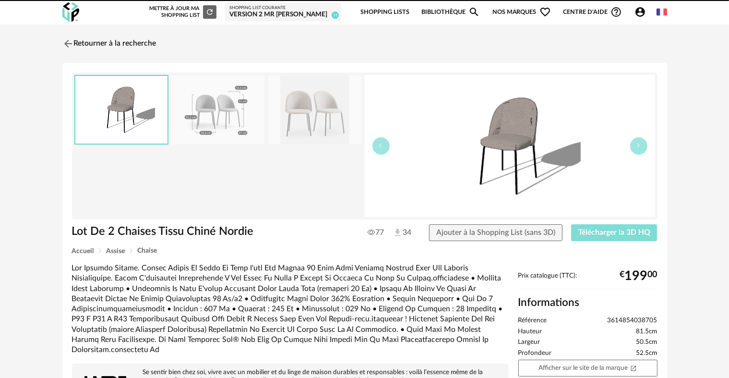
click at [596, 231] on span "Télécharger la 3D HQ" at bounding box center [614, 232] width 72 height 8
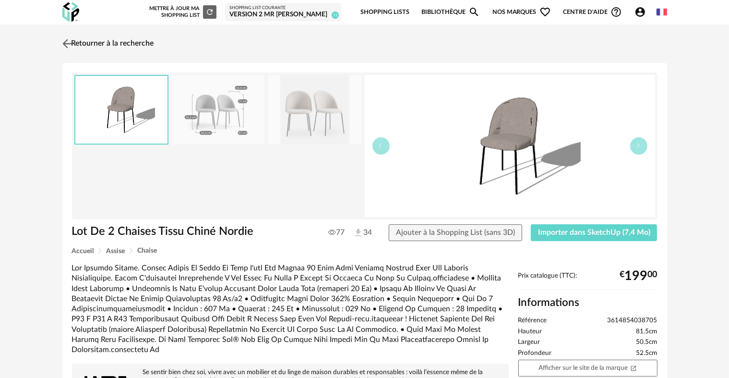
click at [137, 50] on link "Retourner à la recherche" at bounding box center [107, 43] width 94 height 21
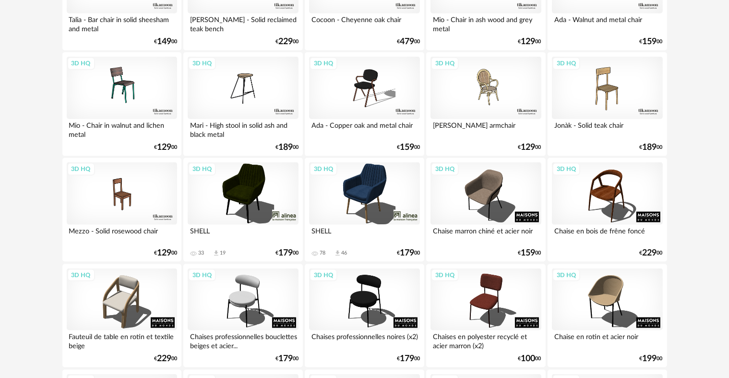
scroll to position [1265, 0]
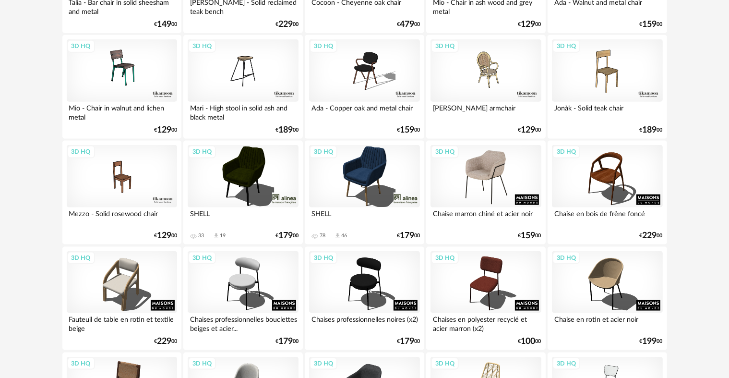
click at [491, 172] on div "3D HQ" at bounding box center [485, 176] width 110 height 62
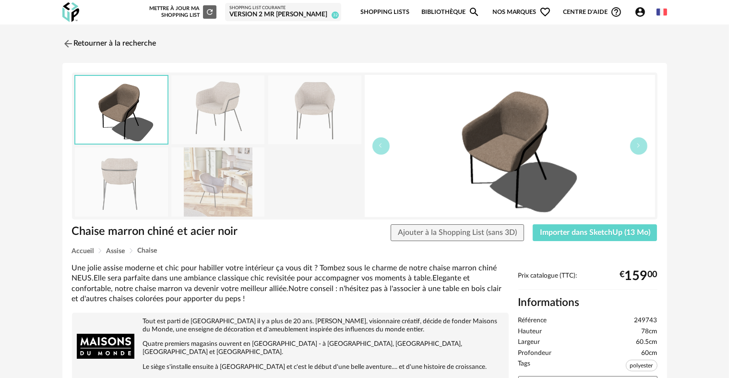
scroll to position [60, 0]
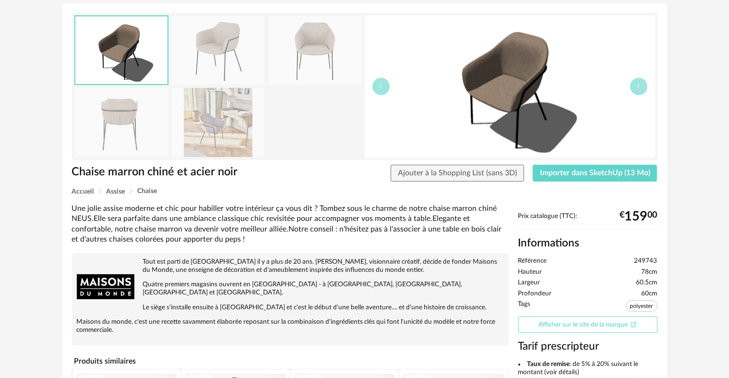
click at [577, 324] on link "Afficher sur le site de la marque Open In New icon" at bounding box center [587, 324] width 139 height 17
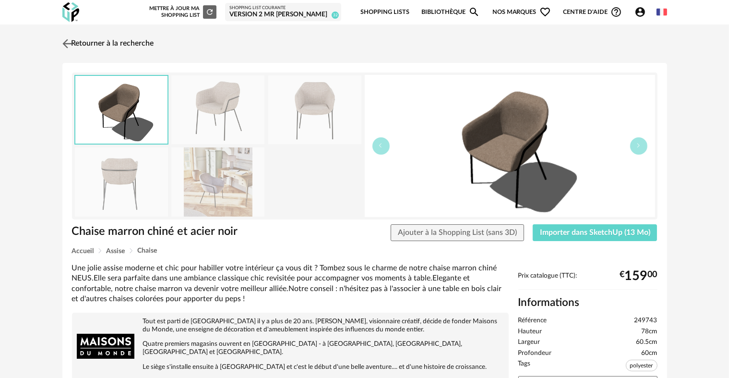
click at [96, 39] on link "Retourner à la recherche" at bounding box center [107, 43] width 94 height 21
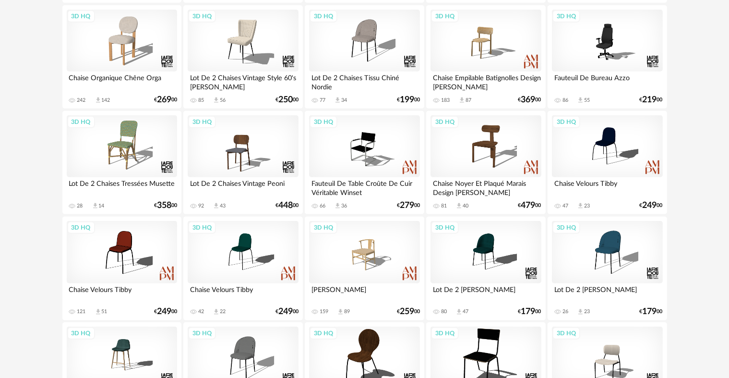
scroll to position [681, 0]
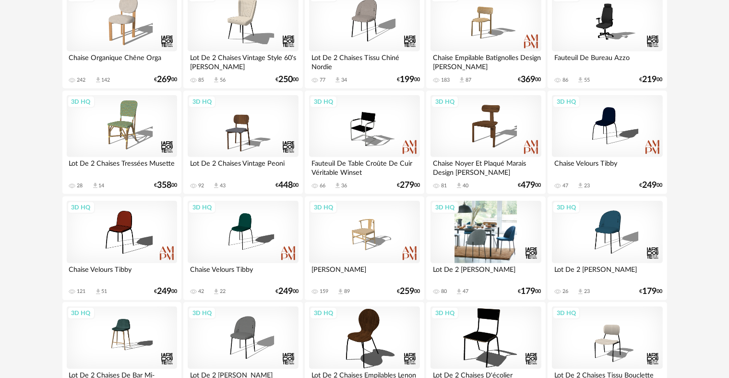
click at [461, 251] on div "3D HQ" at bounding box center [485, 232] width 110 height 62
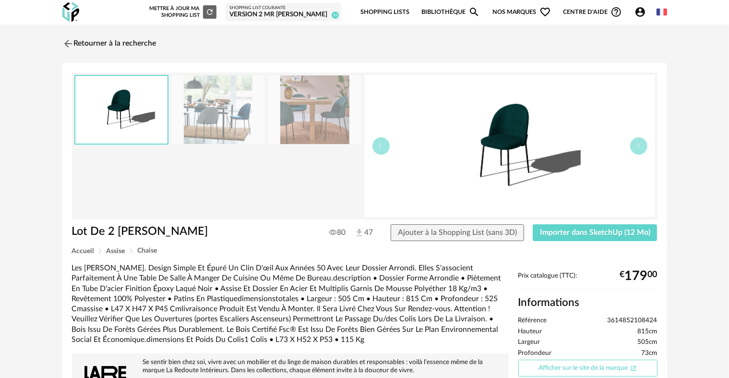
click at [543, 370] on link "Afficher sur le site de la marque Open In New icon" at bounding box center [587, 367] width 139 height 17
click at [69, 38] on img at bounding box center [67, 43] width 14 height 14
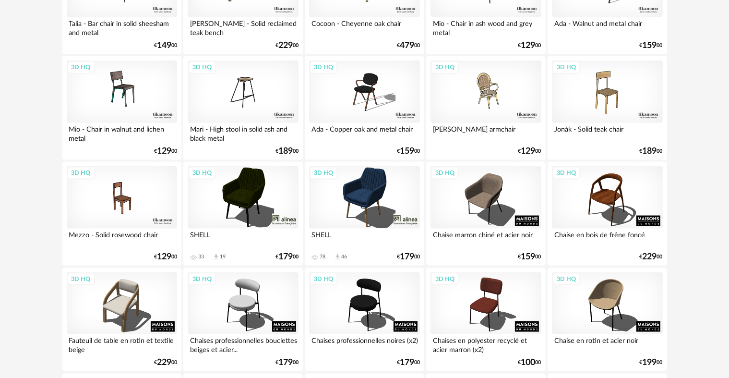
scroll to position [1249, 0]
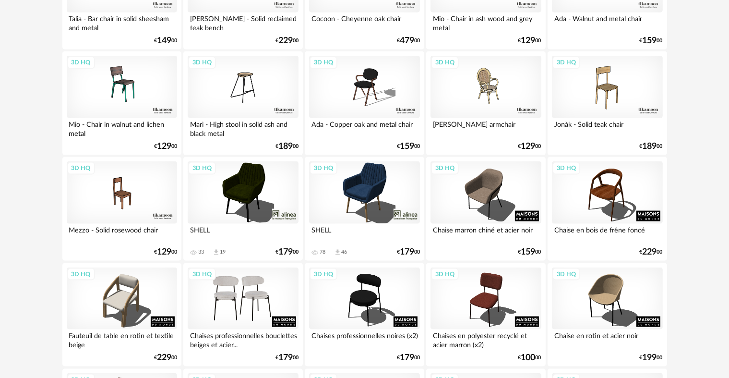
click at [253, 303] on div "3D HQ" at bounding box center [243, 298] width 110 height 62
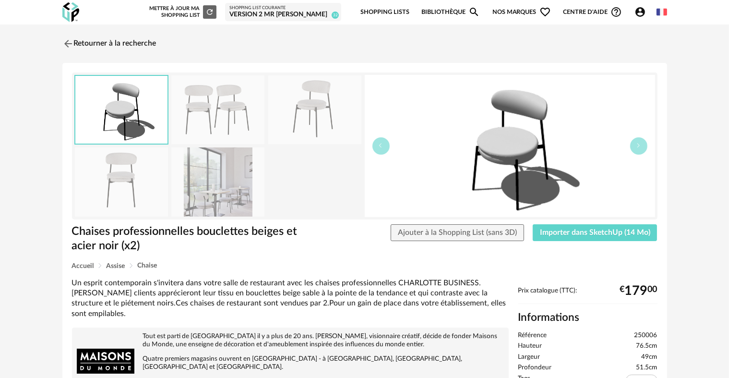
click at [207, 170] on img at bounding box center [217, 181] width 93 height 69
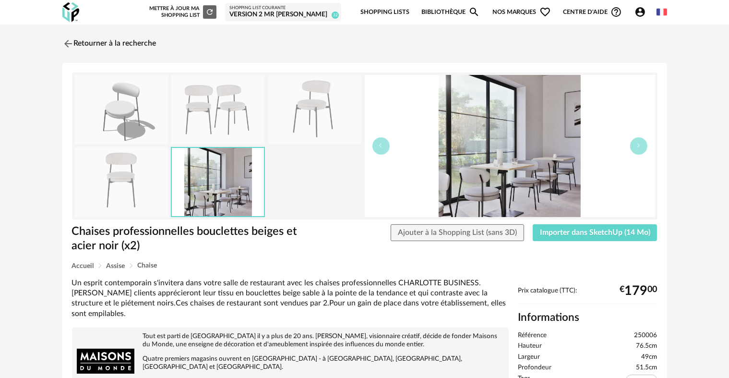
click at [148, 179] on img at bounding box center [121, 181] width 93 height 69
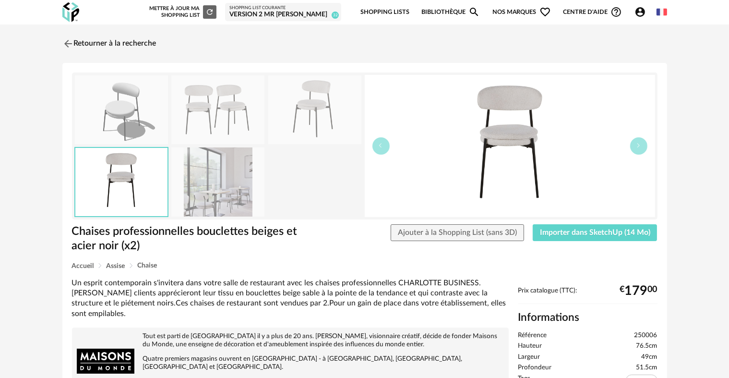
click at [196, 123] on img at bounding box center [217, 109] width 93 height 69
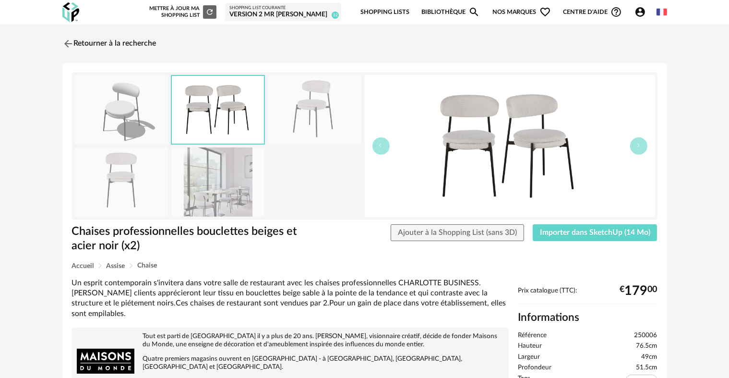
click at [267, 119] on div at bounding box center [218, 146] width 288 height 142
click at [305, 122] on img at bounding box center [314, 109] width 93 height 69
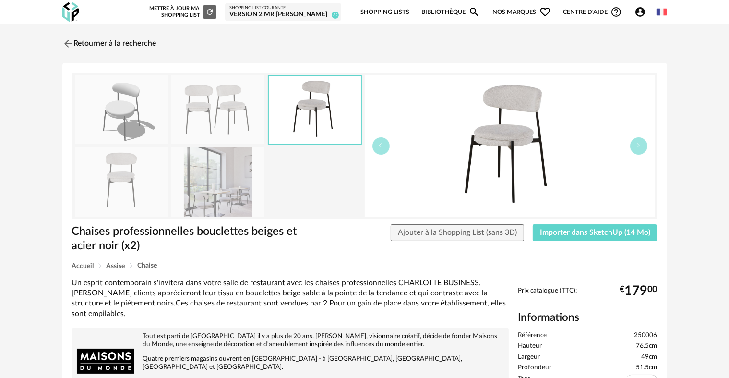
scroll to position [73, 0]
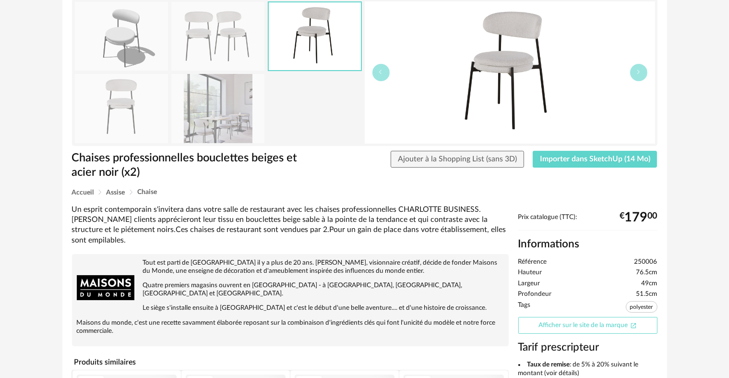
click at [540, 330] on link "Afficher sur le site de la marque Open In New icon" at bounding box center [587, 325] width 139 height 17
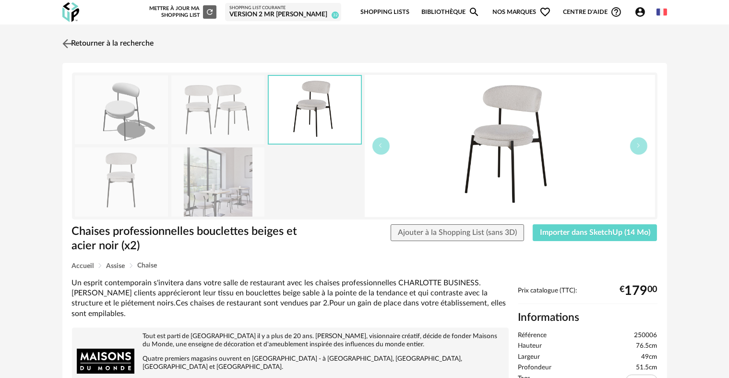
click at [152, 43] on link "Retourner à la recherche" at bounding box center [107, 43] width 94 height 21
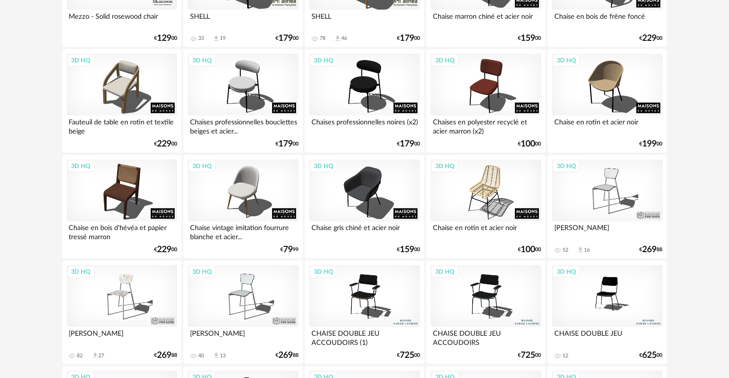
scroll to position [1445, 0]
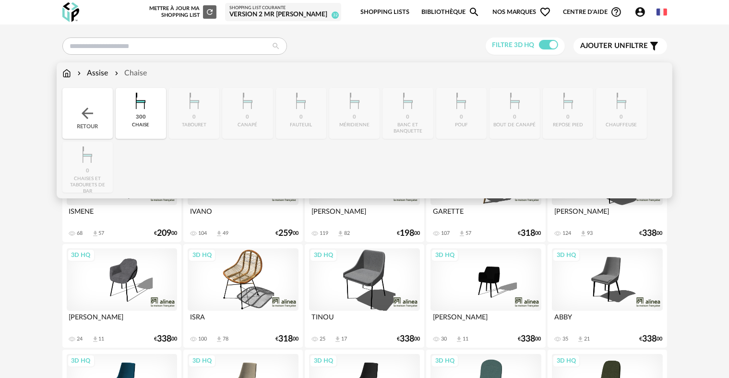
click at [102, 77] on div "Assise" at bounding box center [91, 73] width 33 height 11
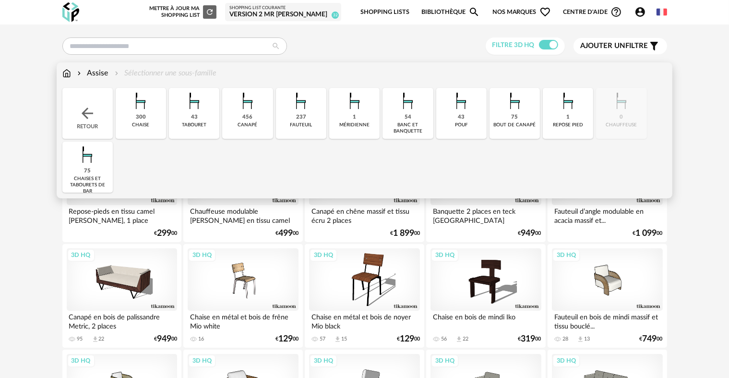
click at [306, 111] on img at bounding box center [301, 101] width 26 height 26
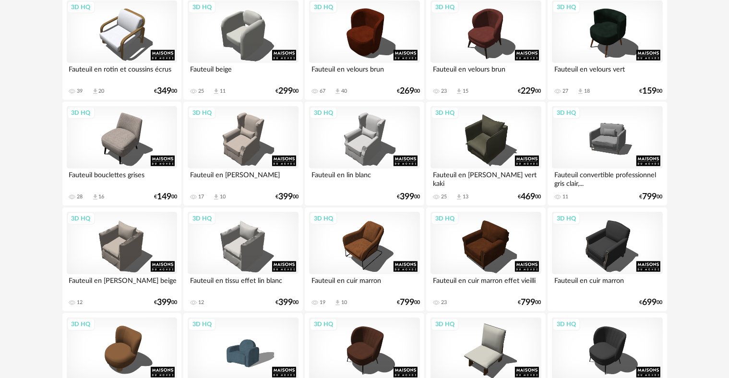
scroll to position [1130, 0]
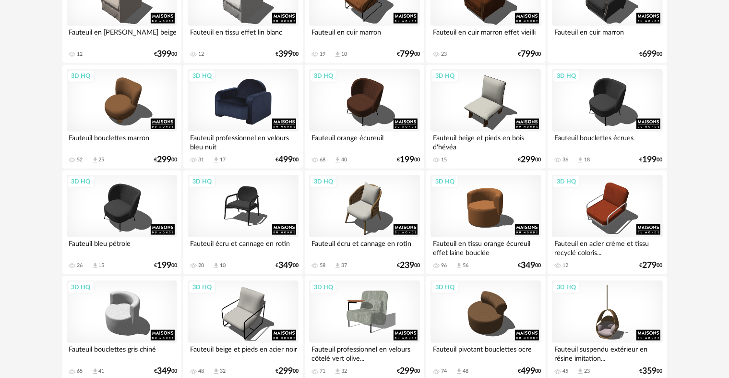
click at [224, 94] on div "3D HQ" at bounding box center [243, 100] width 110 height 62
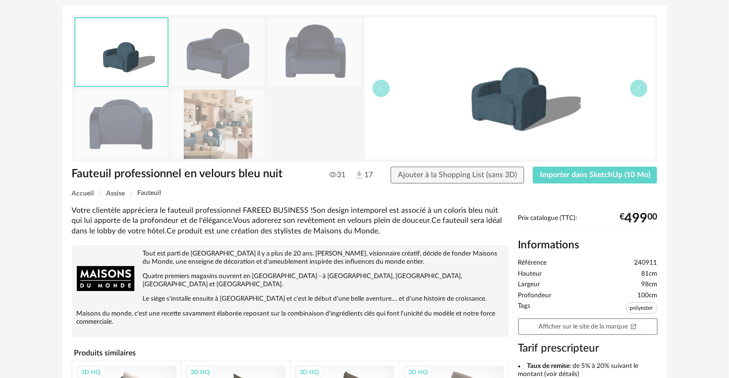
scroll to position [62, 0]
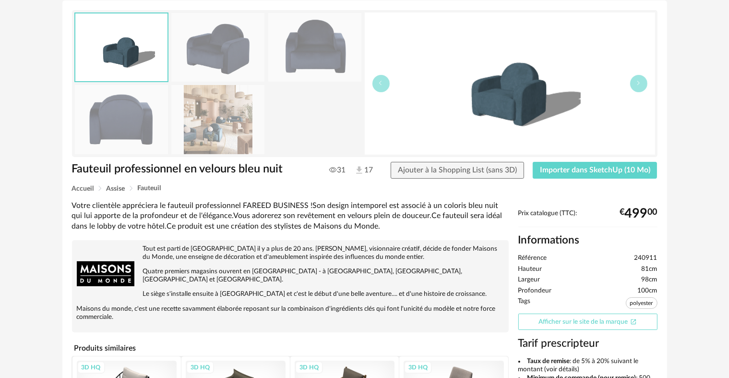
click at [560, 319] on link "Afficher sur le site de la marque Open In New icon" at bounding box center [587, 321] width 139 height 17
click at [573, 168] on span "Importer dans SketchUp (10 Mo)" at bounding box center [595, 170] width 110 height 8
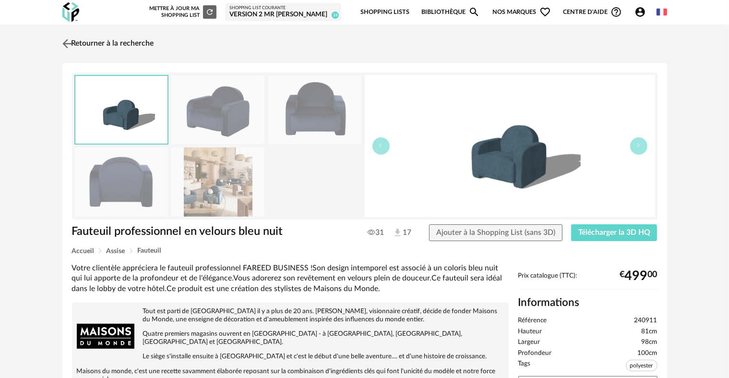
click at [144, 36] on link "Retourner à la recherche" at bounding box center [107, 43] width 94 height 21
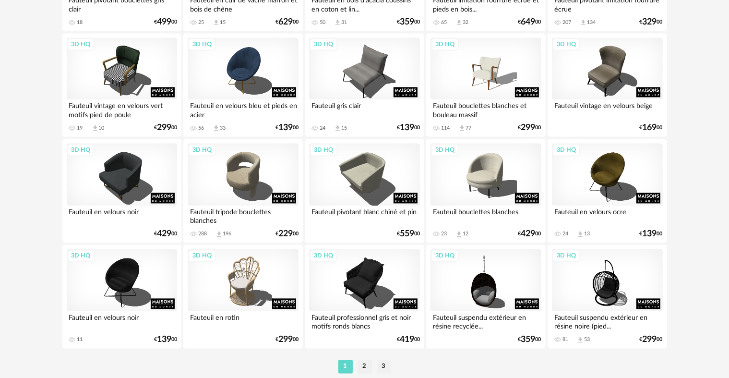
scroll to position [1921, 0]
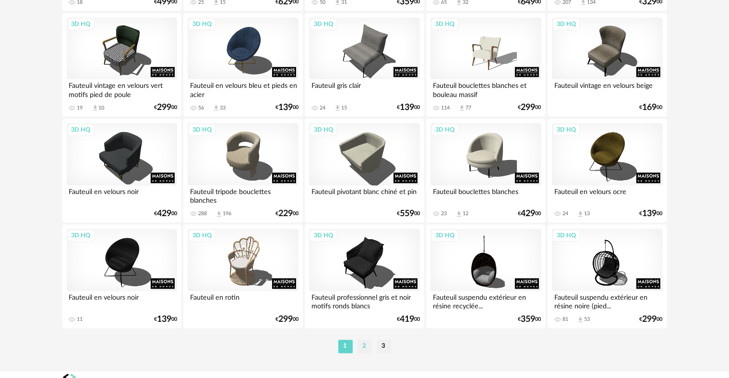
click at [367, 347] on li "2" at bounding box center [364, 345] width 14 height 13
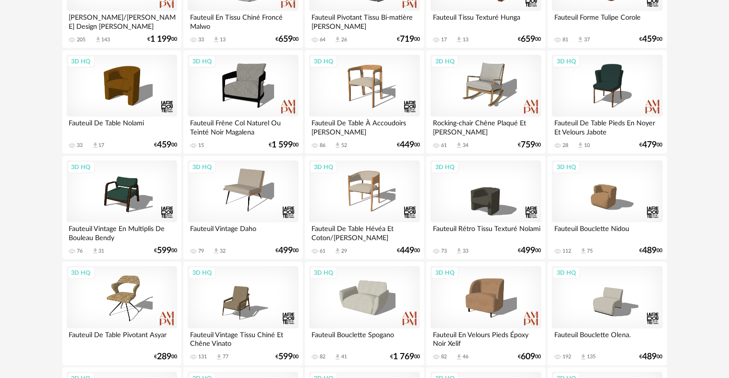
scroll to position [621, 0]
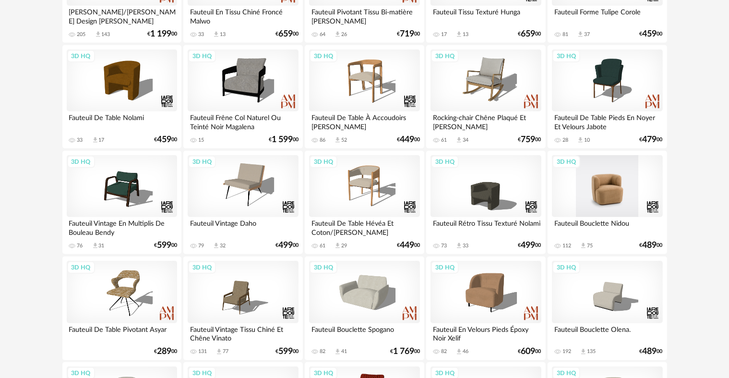
click at [591, 190] on div "3D HQ" at bounding box center [607, 186] width 110 height 62
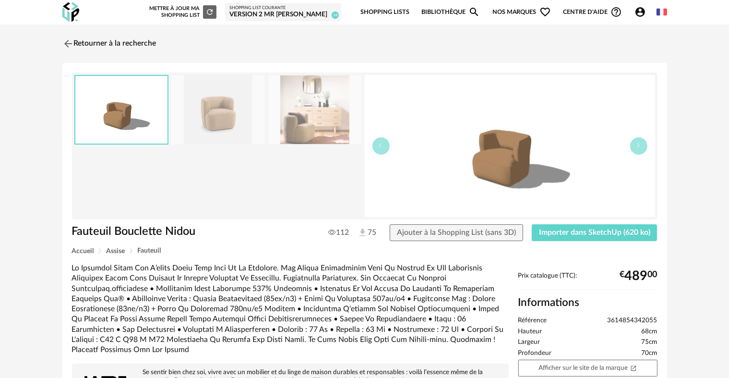
click at [298, 127] on img at bounding box center [314, 109] width 93 height 69
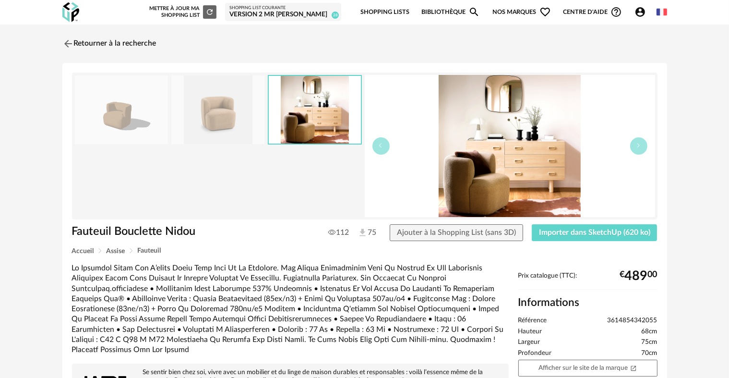
click at [230, 120] on img at bounding box center [217, 109] width 93 height 69
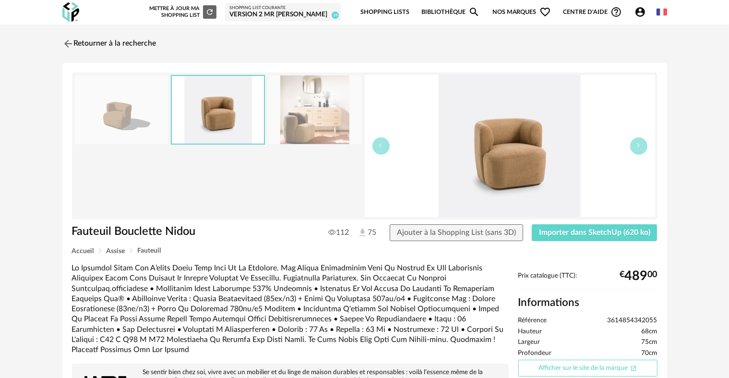
click at [567, 371] on link "Afficher sur le site de la marque Open In New icon" at bounding box center [587, 367] width 139 height 17
click at [92, 42] on link "Retourner à la recherche" at bounding box center [107, 43] width 94 height 21
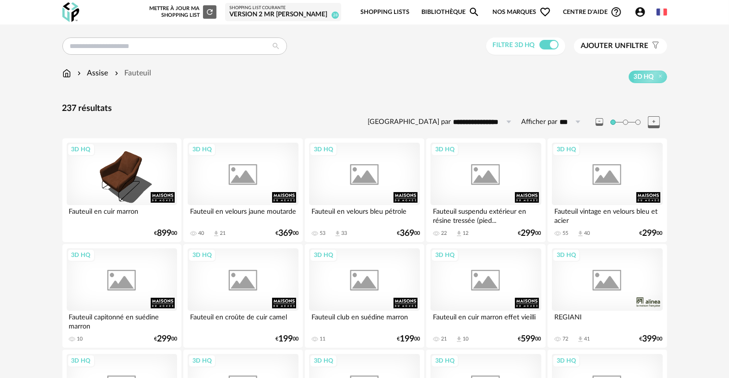
scroll to position [621, 0]
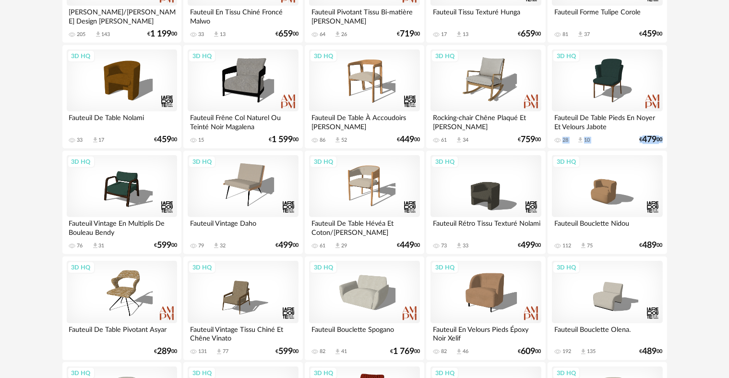
drag, startPoint x: 727, startPoint y: 140, endPoint x: 731, endPoint y: 121, distance: 19.6
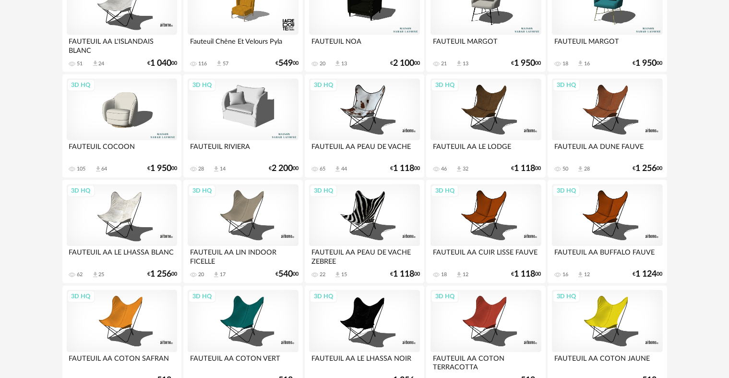
scroll to position [1935, 0]
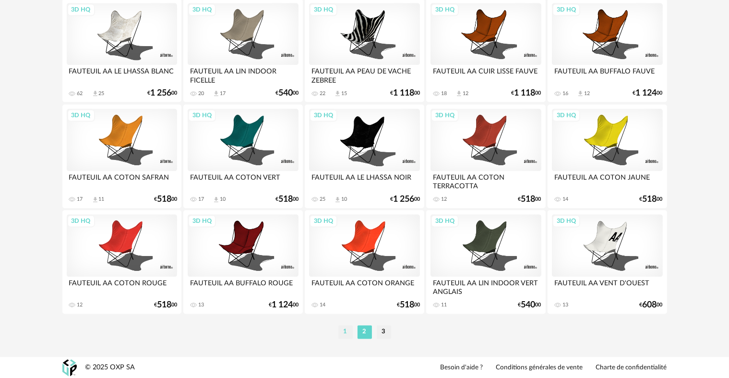
click at [348, 337] on li "1" at bounding box center [345, 331] width 14 height 13
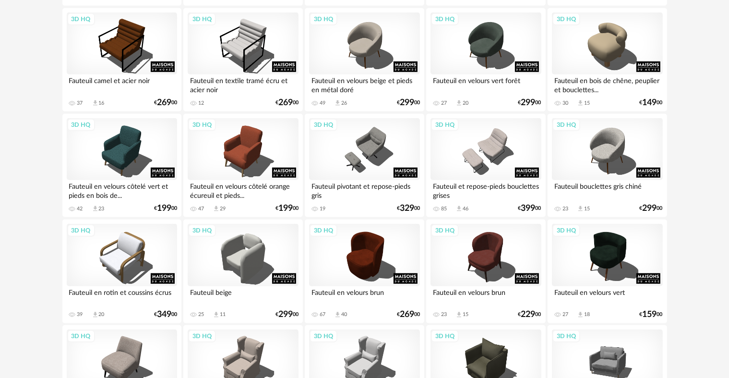
scroll to position [666, 0]
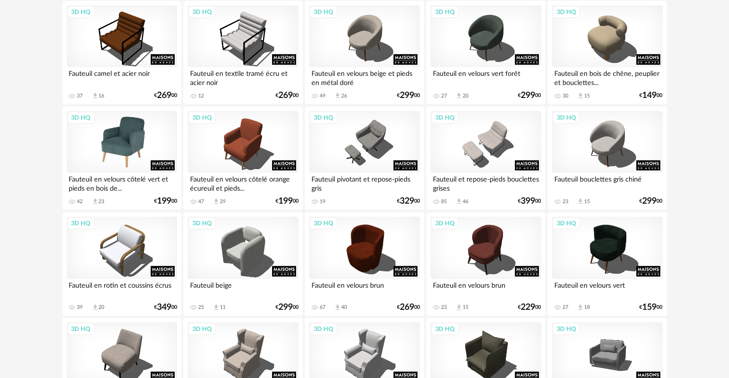
click at [157, 157] on div "3D HQ" at bounding box center [122, 142] width 110 height 62
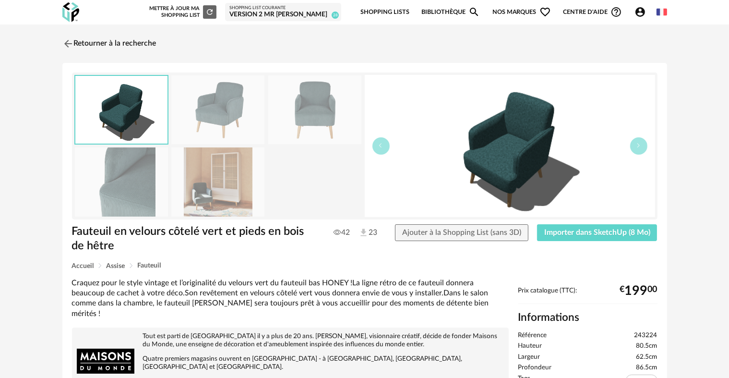
click at [143, 185] on img at bounding box center [121, 181] width 93 height 69
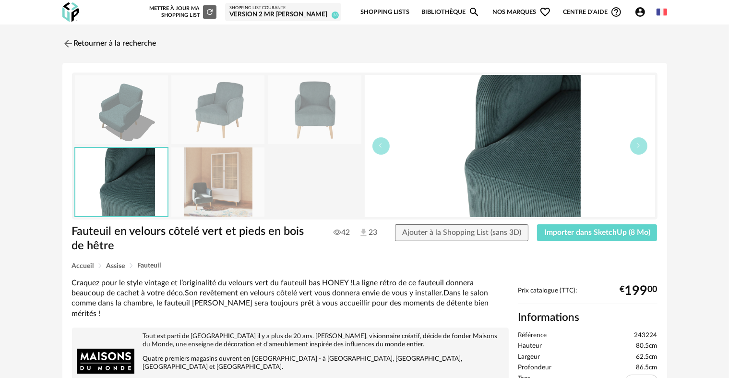
click at [209, 189] on img at bounding box center [217, 181] width 93 height 69
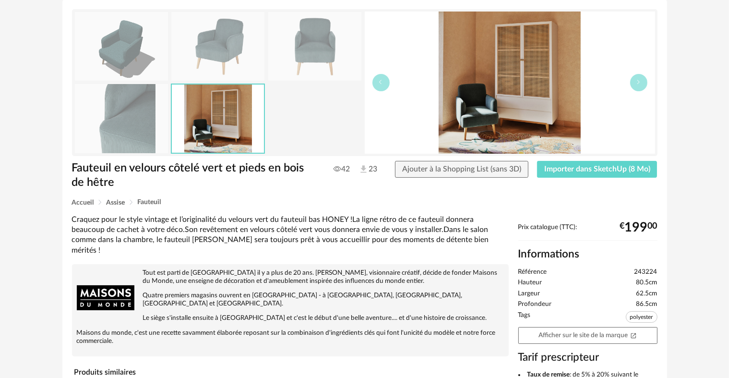
scroll to position [65, 0]
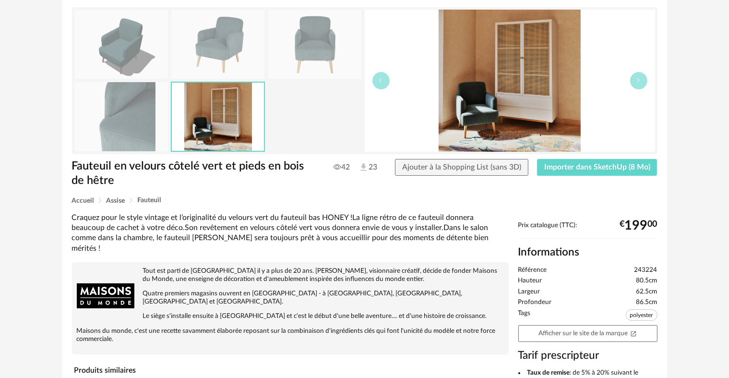
click at [624, 331] on link "Afficher sur le site de la marque Open In New icon" at bounding box center [587, 333] width 139 height 17
click at [614, 167] on span "Importer dans SketchUp (8 Mo)" at bounding box center [597, 167] width 106 height 8
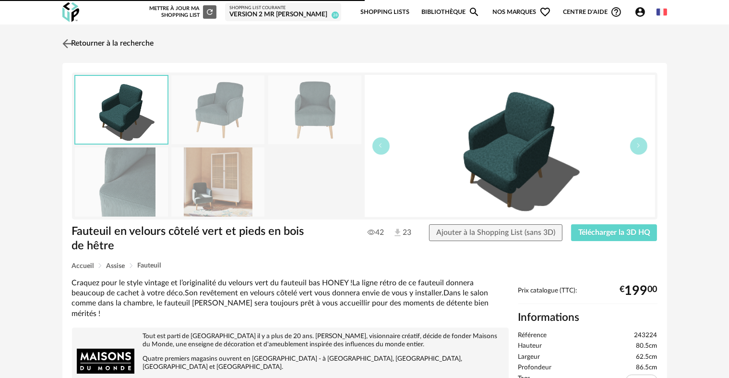
click at [144, 42] on link "Retourner à la recherche" at bounding box center [107, 43] width 94 height 21
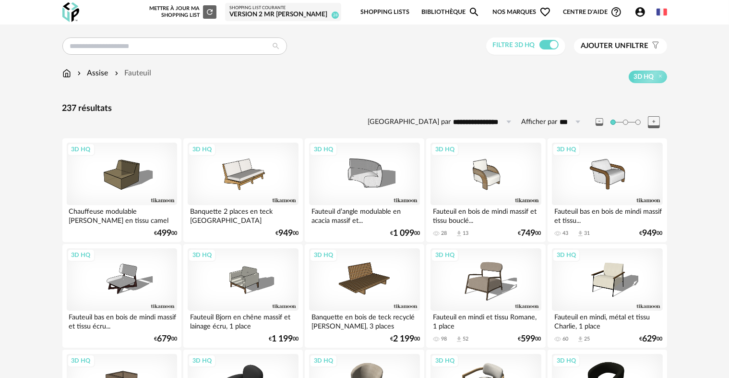
click at [65, 76] on img at bounding box center [66, 73] width 9 height 11
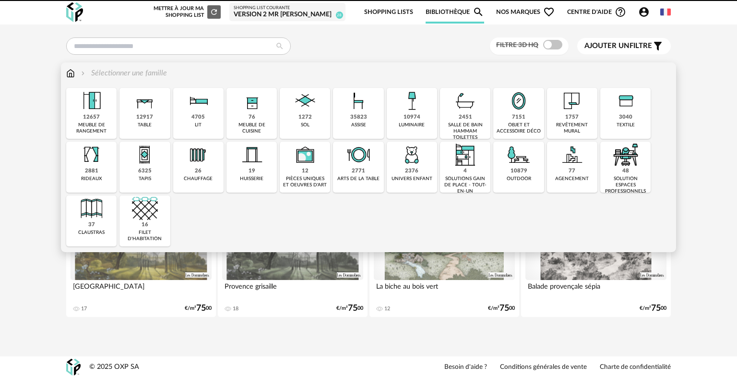
click at [346, 109] on img at bounding box center [358, 101] width 26 height 26
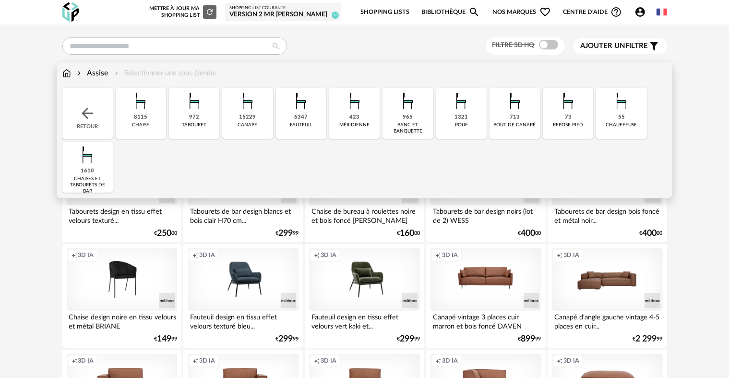
click at [256, 115] on div "15229 [GEOGRAPHIC_DATA]" at bounding box center [247, 113] width 50 height 51
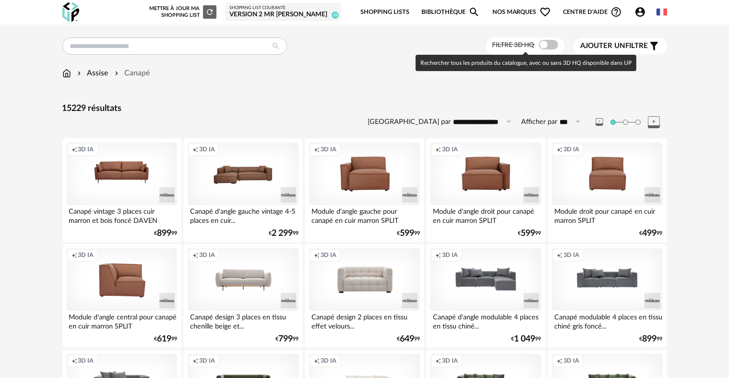
click at [548, 47] on span at bounding box center [548, 45] width 19 height 10
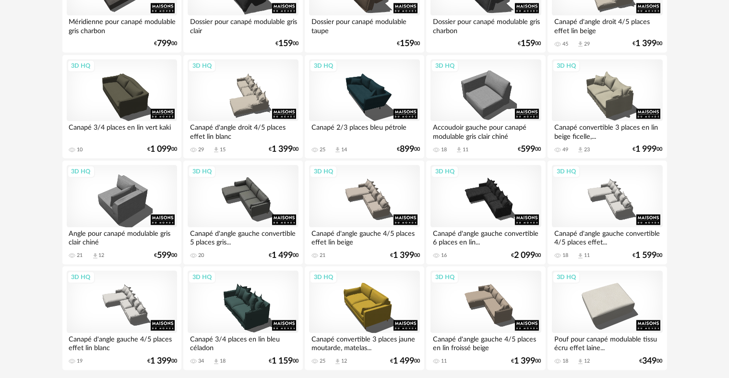
scroll to position [1935, 0]
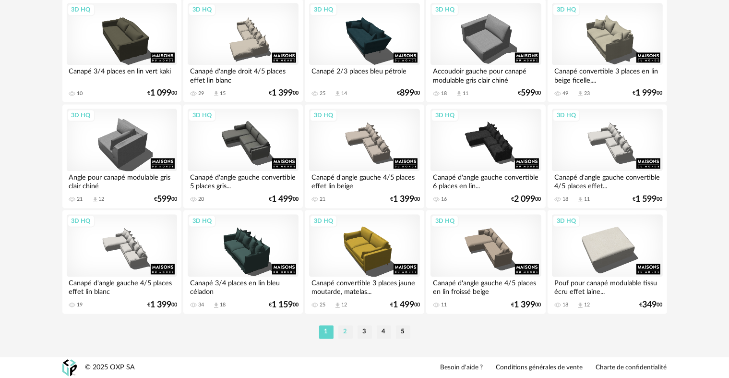
click at [345, 328] on li "2" at bounding box center [345, 331] width 14 height 13
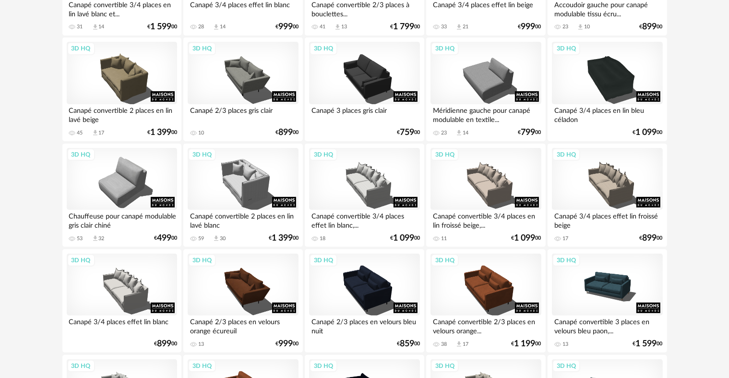
scroll to position [444, 0]
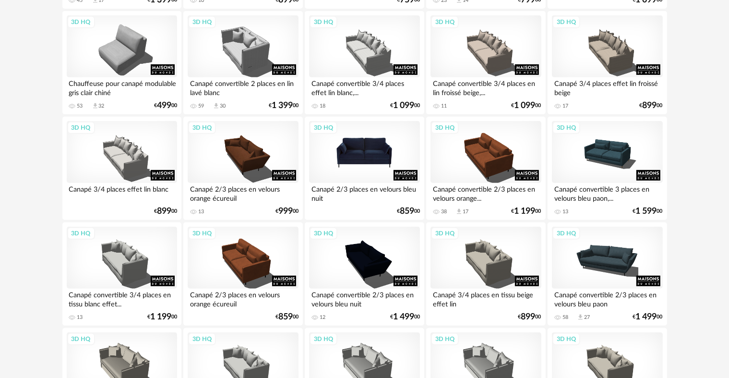
click at [369, 158] on div "3D HQ" at bounding box center [364, 152] width 110 height 62
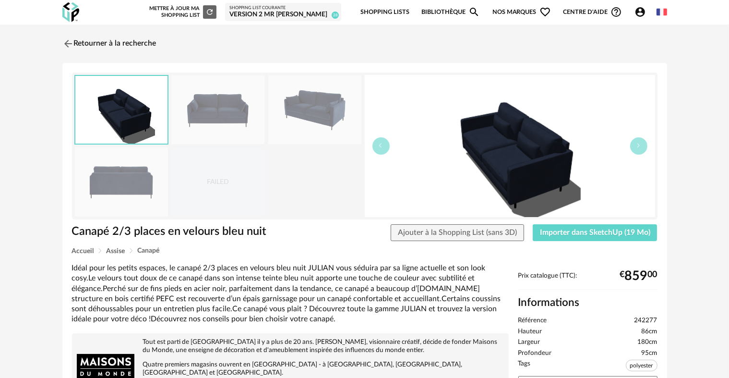
click at [229, 135] on img at bounding box center [217, 109] width 93 height 69
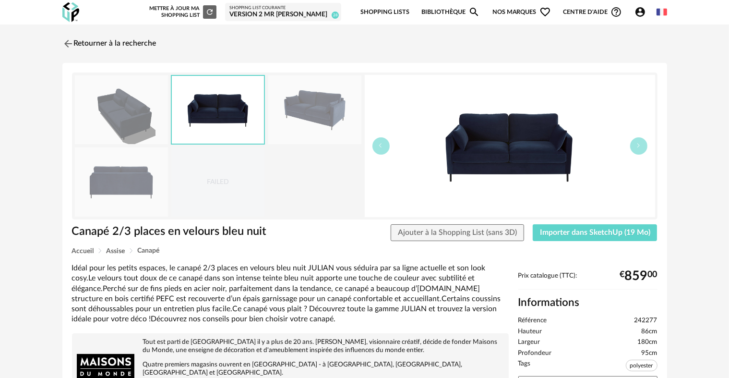
click at [287, 120] on img at bounding box center [314, 109] width 93 height 69
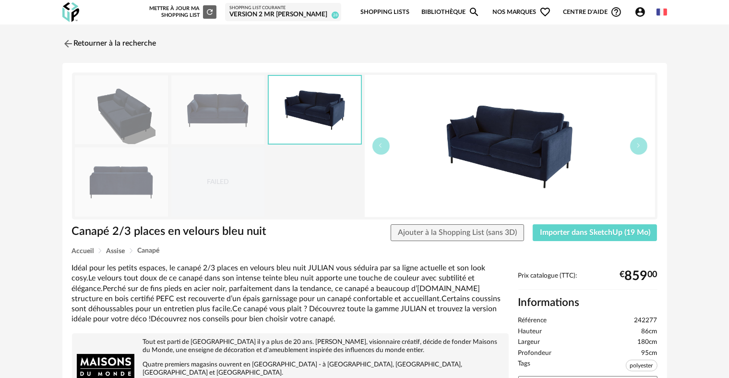
click at [549, 248] on div "Accueil Assise Canapé" at bounding box center [364, 250] width 585 height 7
click at [553, 234] on span "Importer dans SketchUp (19 Mo)" at bounding box center [595, 232] width 110 height 8
click at [91, 35] on link "Retourner à la recherche" at bounding box center [107, 43] width 94 height 21
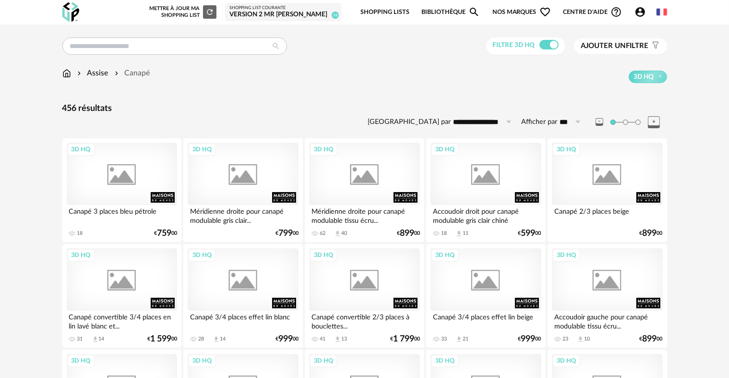
scroll to position [444, 0]
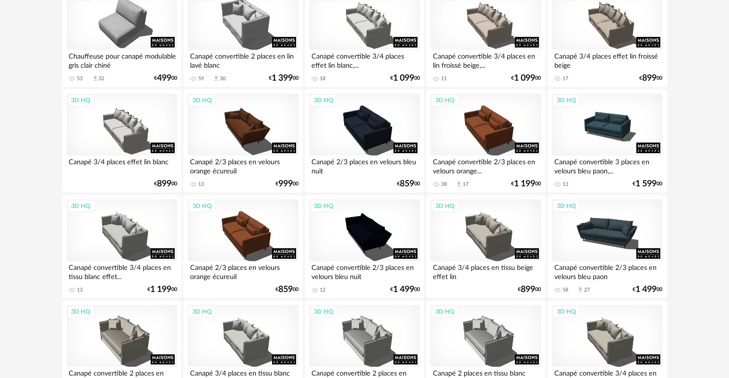
scroll to position [484, 0]
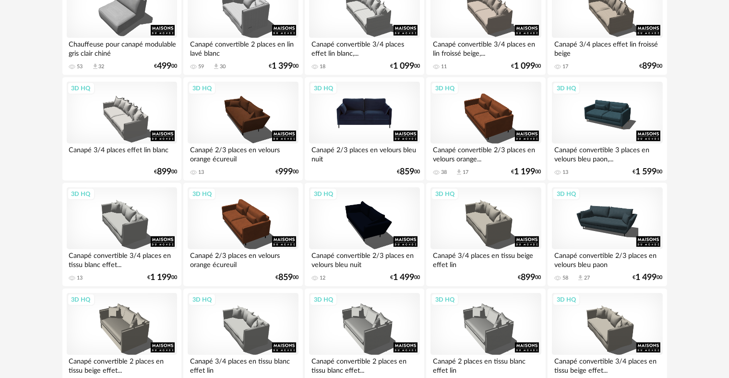
click at [339, 138] on div "3D HQ" at bounding box center [364, 113] width 110 height 62
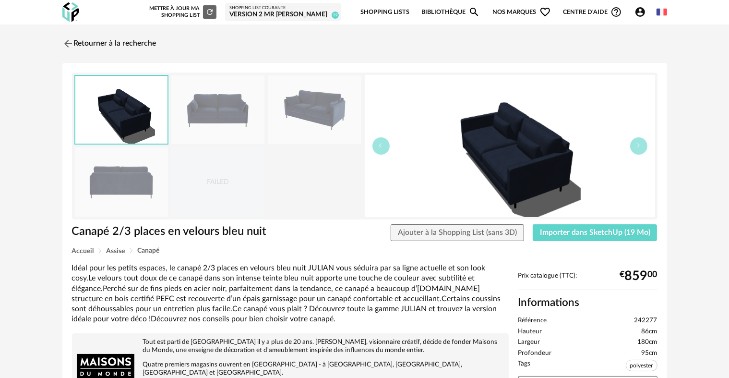
click at [723, 154] on div "Retourner à la recherche FAILED Canapé 2/3 places en velours bleu nuit Canapé 2…" at bounding box center [364, 340] width 729 height 632
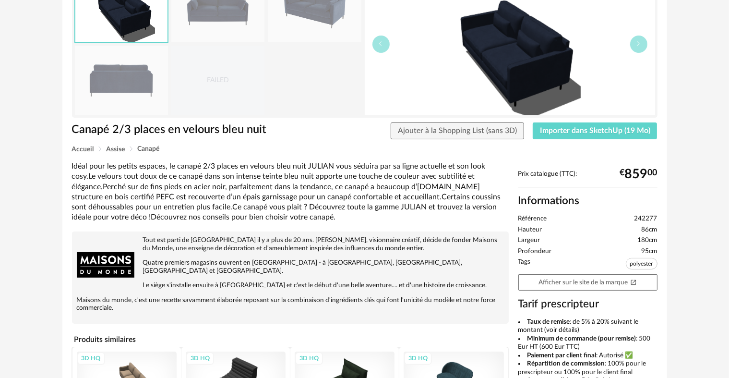
scroll to position [136, 0]
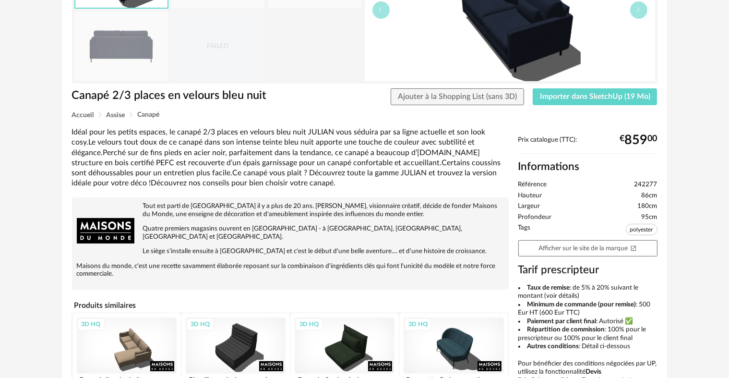
click at [532, 234] on li "Tags polyester" at bounding box center [587, 231] width 139 height 14
click at [530, 245] on link "Afficher sur le site de la marque Open In New icon" at bounding box center [587, 248] width 139 height 17
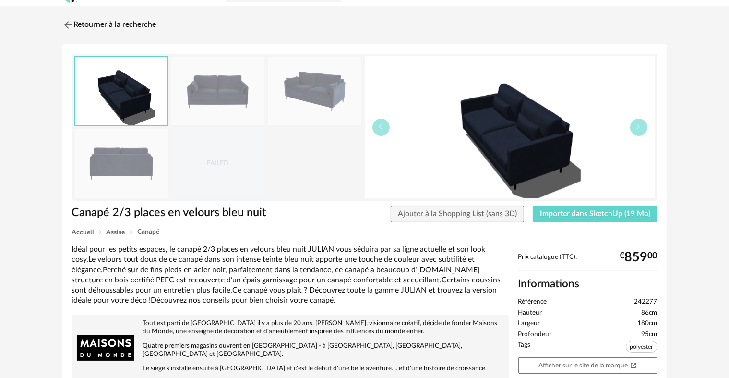
scroll to position [11, 0]
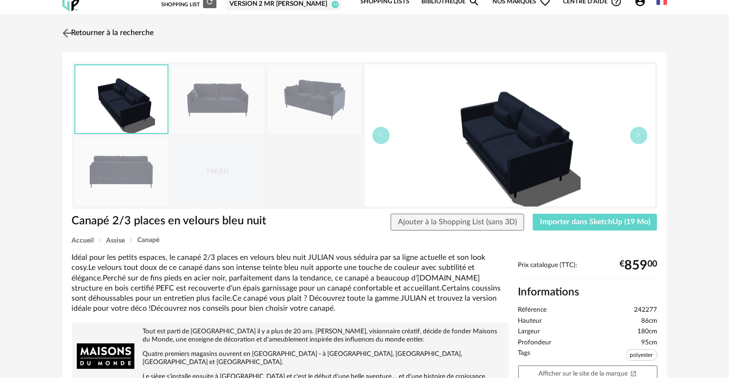
click at [134, 31] on link "Retourner à la recherche" at bounding box center [107, 33] width 94 height 21
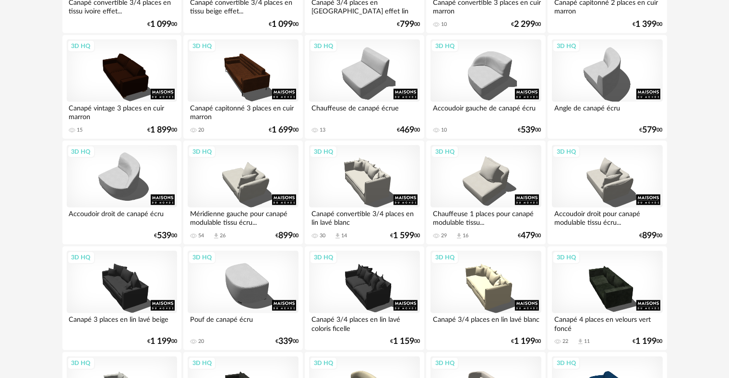
scroll to position [953, 0]
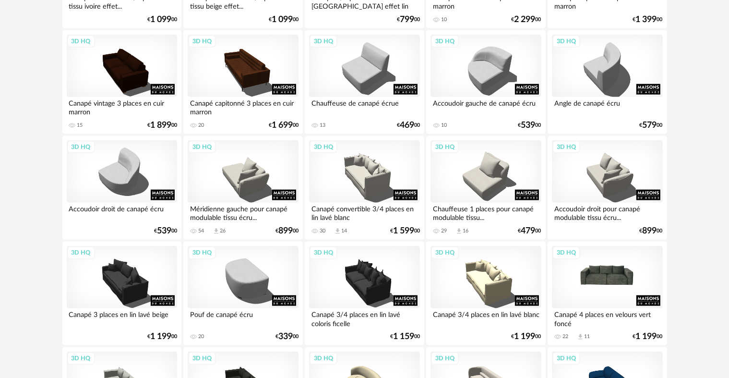
click at [640, 286] on div "3D HQ" at bounding box center [607, 277] width 110 height 62
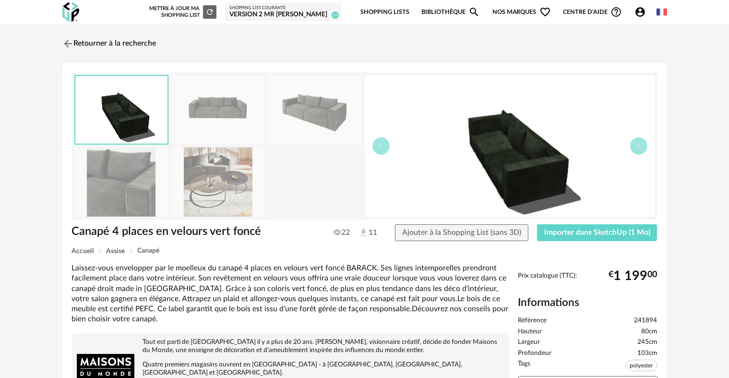
click at [208, 191] on img at bounding box center [217, 181] width 93 height 69
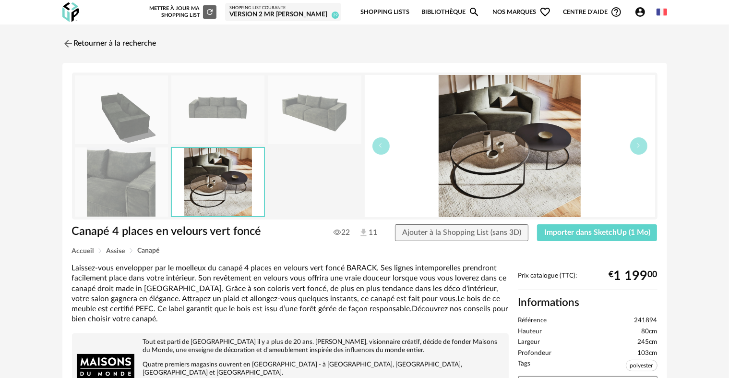
click at [114, 186] on img at bounding box center [121, 181] width 93 height 69
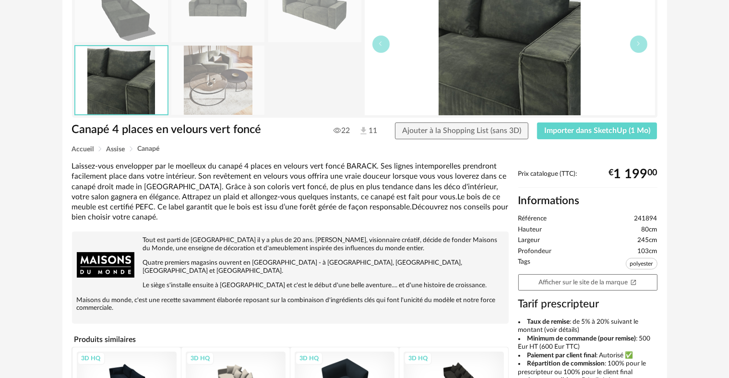
scroll to position [104, 0]
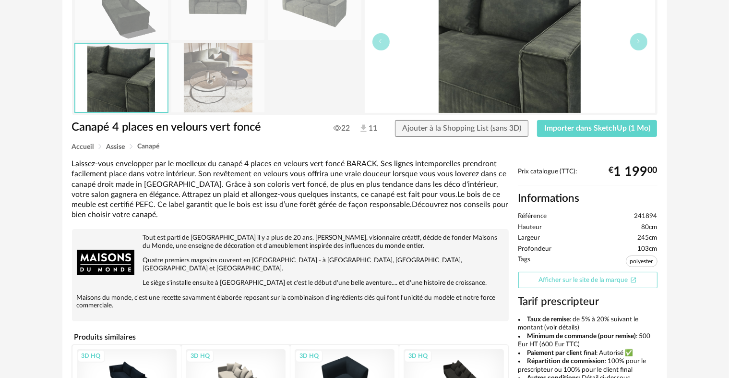
click at [539, 285] on link "Afficher sur le site de la marque Open In New icon" at bounding box center [587, 280] width 139 height 17
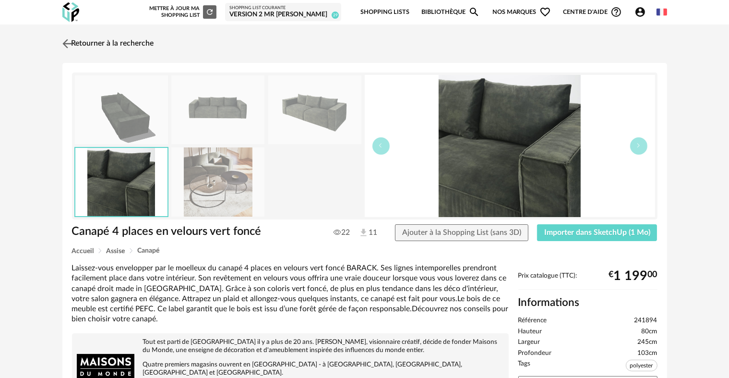
click at [148, 51] on link "Retourner à la recherche" at bounding box center [107, 43] width 94 height 21
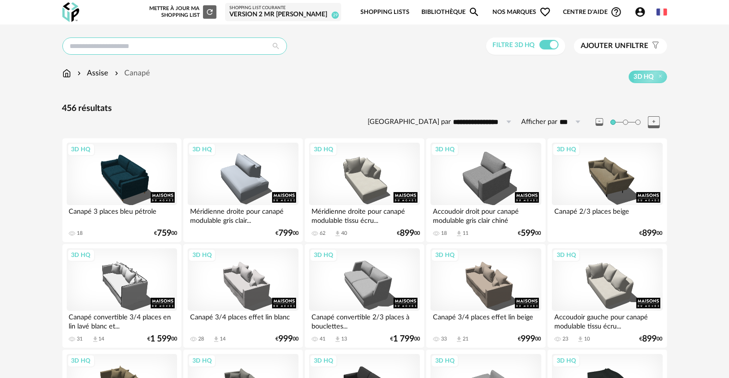
click at [219, 41] on input "text" at bounding box center [174, 45] width 225 height 17
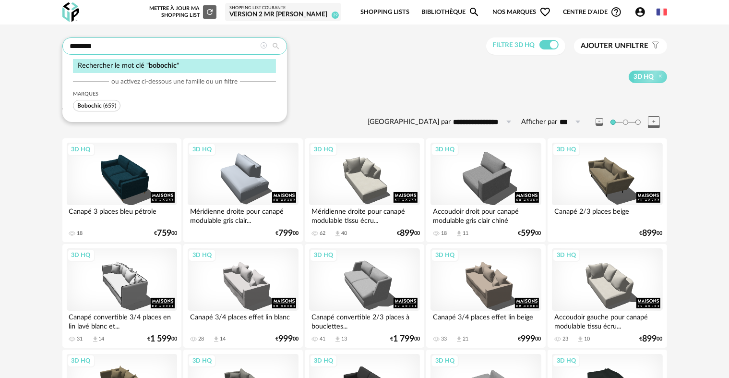
type input "********"
type input "**********"
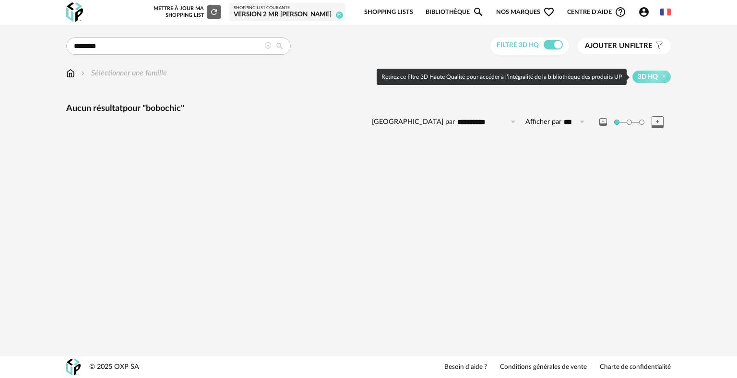
click at [658, 75] on span "3D HQ" at bounding box center [651, 77] width 38 height 12
click at [663, 77] on icon at bounding box center [664, 76] width 6 height 6
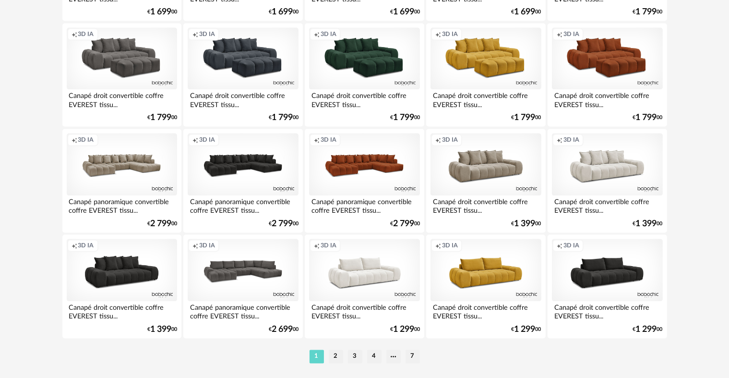
scroll to position [1935, 0]
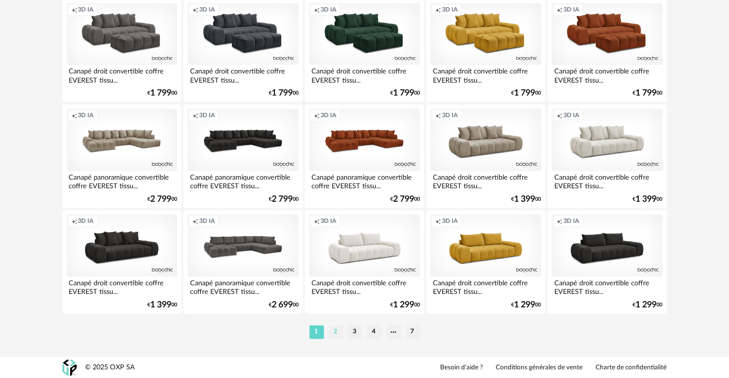
click at [337, 328] on li "2" at bounding box center [336, 331] width 14 height 13
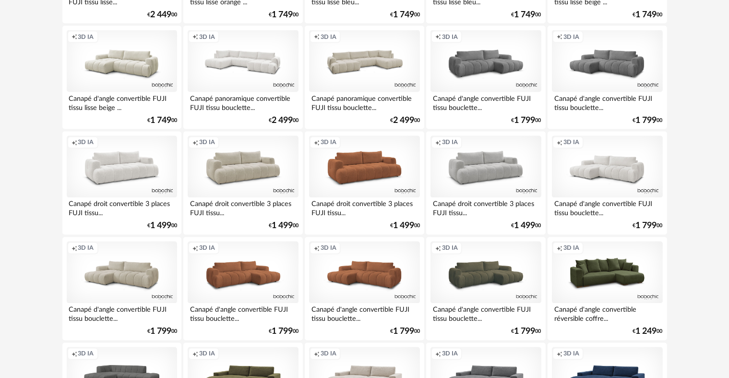
scroll to position [1935, 0]
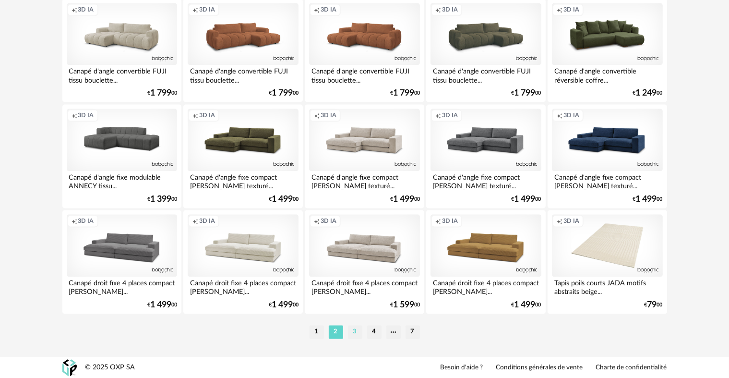
click at [354, 335] on li "3" at bounding box center [355, 331] width 14 height 13
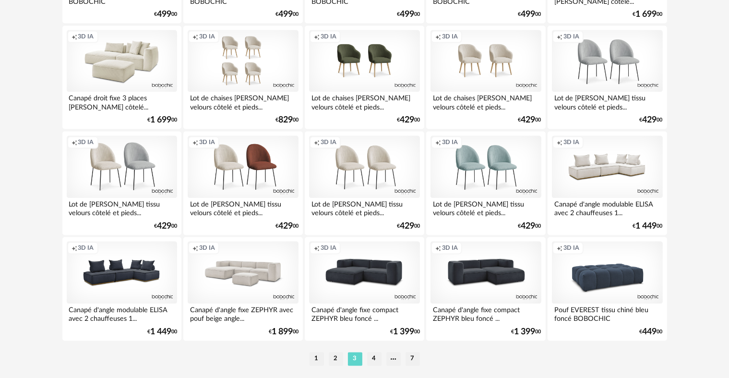
scroll to position [1935, 0]
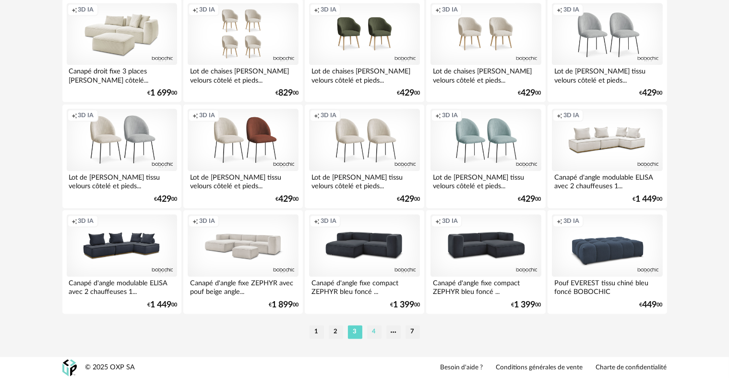
click at [374, 331] on li "4" at bounding box center [374, 331] width 14 height 13
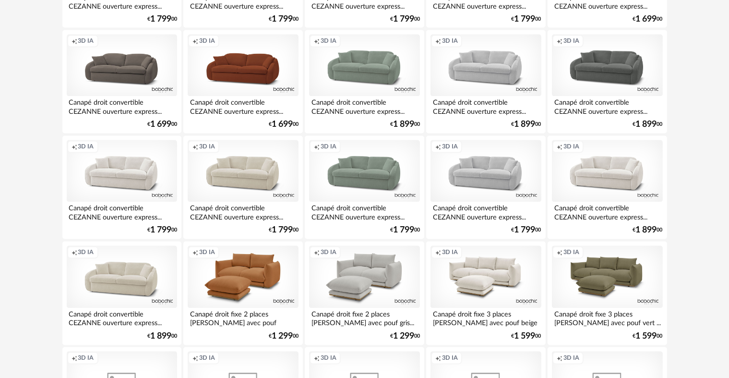
scroll to position [1935, 0]
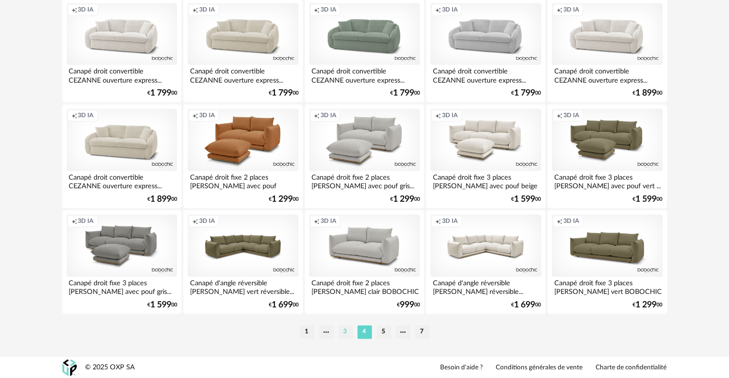
click at [343, 333] on li "3" at bounding box center [345, 331] width 14 height 13
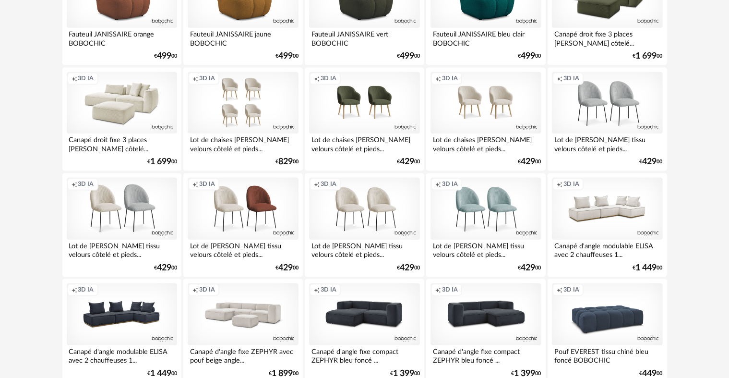
scroll to position [1935, 0]
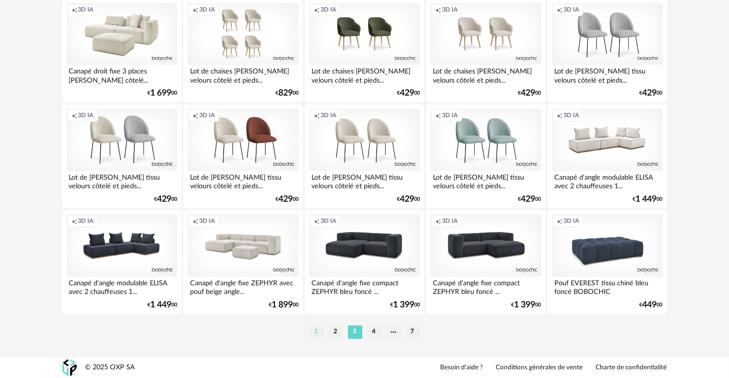
click at [317, 330] on li "1" at bounding box center [317, 331] width 14 height 13
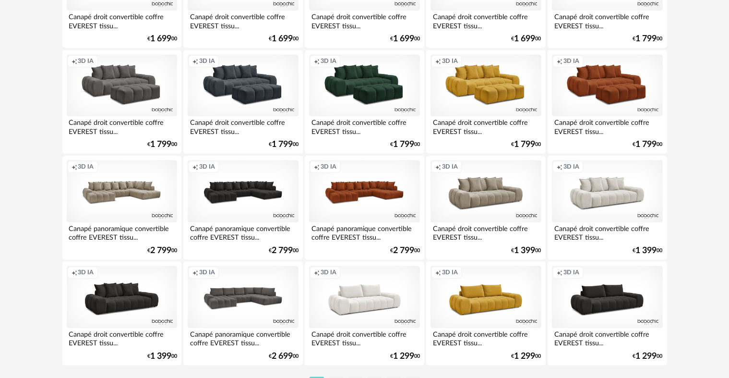
scroll to position [1935, 0]
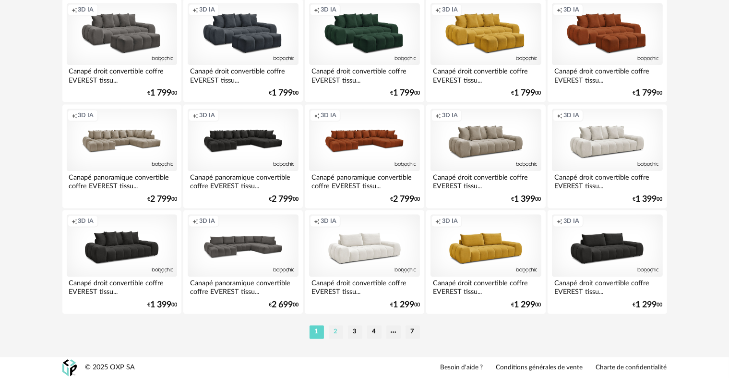
click at [335, 335] on li "2" at bounding box center [336, 331] width 14 height 13
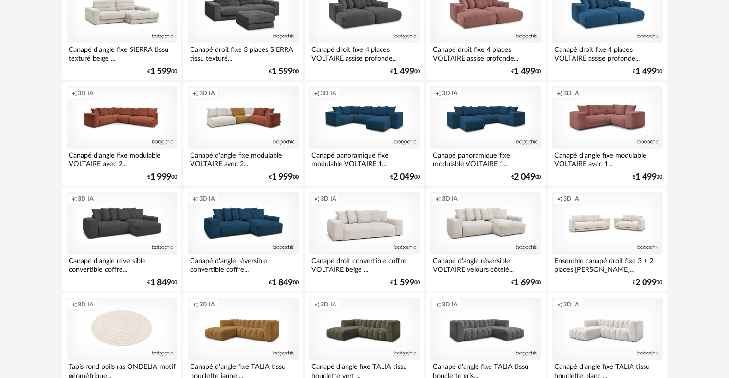
scroll to position [906, 0]
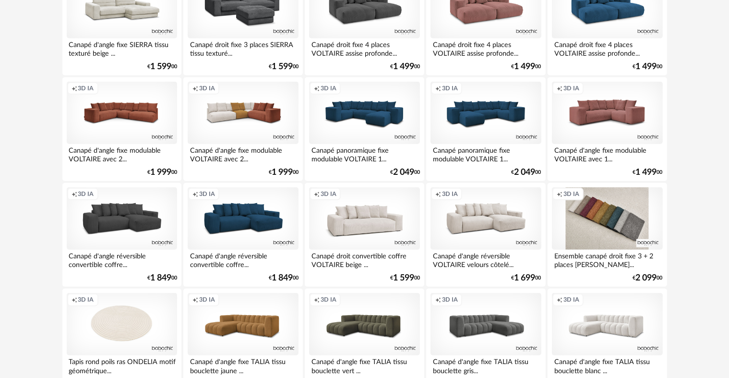
click at [625, 226] on div "Creation icon 3D IA" at bounding box center [607, 218] width 110 height 62
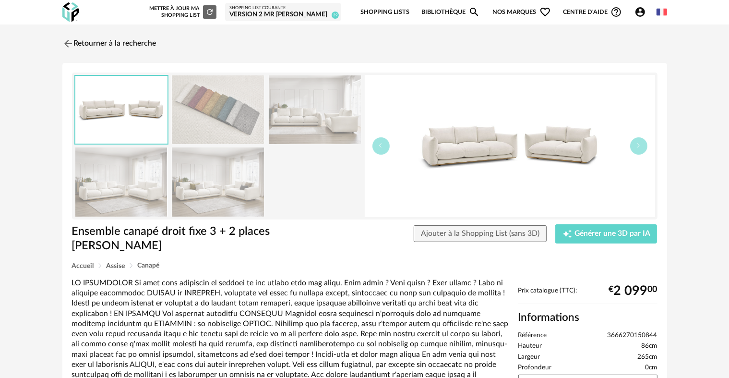
click at [302, 120] on img at bounding box center [314, 109] width 93 height 69
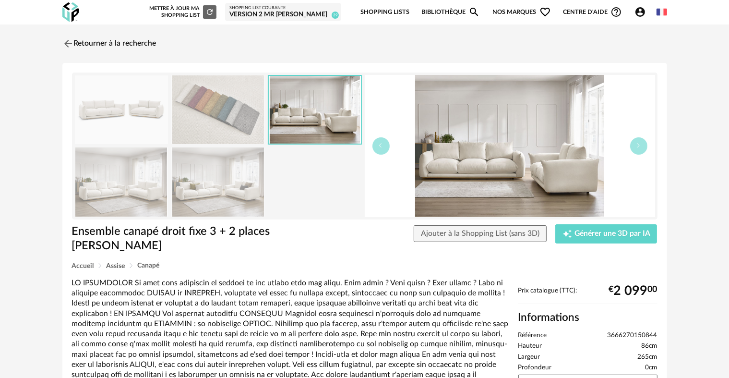
click at [234, 177] on img at bounding box center [217, 181] width 93 height 69
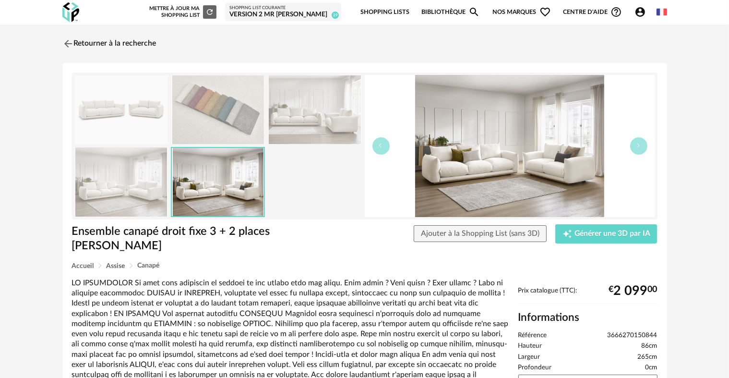
click at [146, 178] on img at bounding box center [121, 181] width 93 height 69
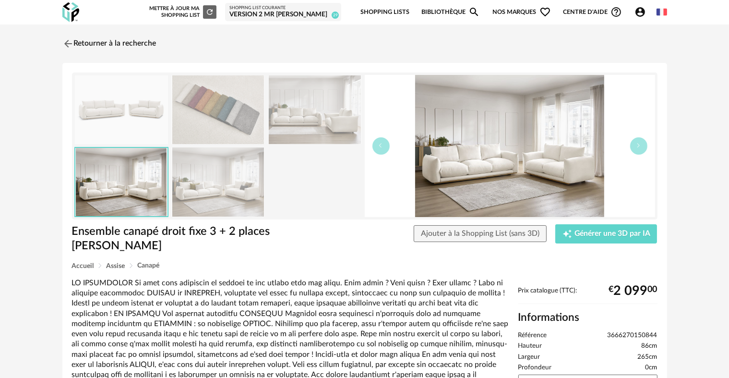
click at [147, 119] on img at bounding box center [121, 109] width 93 height 69
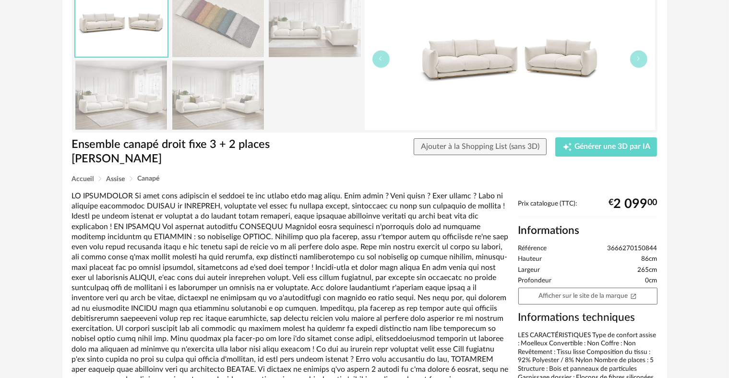
scroll to position [101, 0]
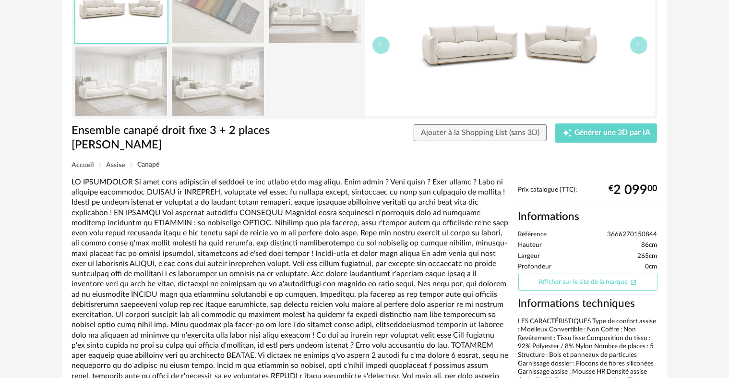
click at [585, 289] on link "Afficher sur le site de la marque Open In New icon" at bounding box center [587, 282] width 139 height 17
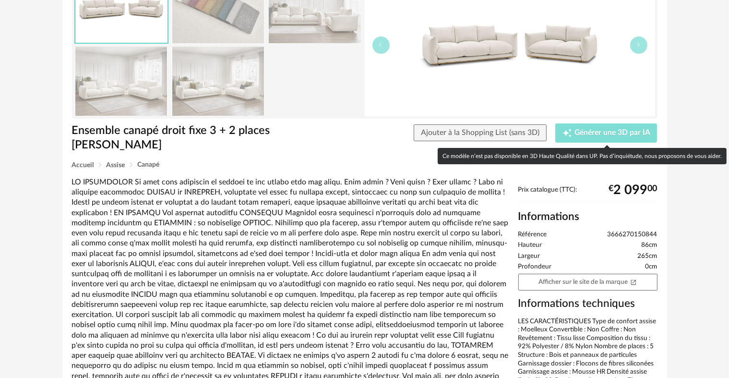
click at [599, 127] on button "Creation icon Générer une 3D par IA" at bounding box center [606, 132] width 102 height 19
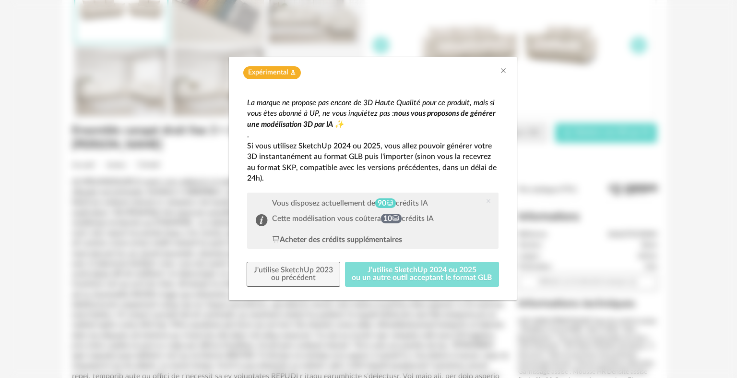
click at [380, 263] on button "J'utilise SketchUp 2024 ou 2025 ou un autre outil acceptant le format GLB" at bounding box center [422, 274] width 155 height 25
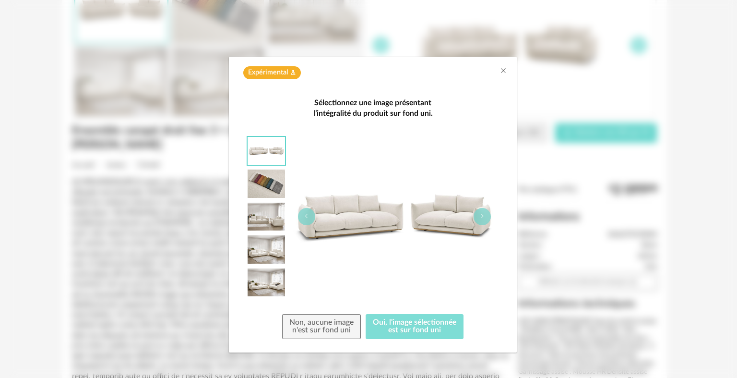
click at [401, 322] on button "Oui, l'image sélectionnée est sur fond uni" at bounding box center [415, 326] width 98 height 25
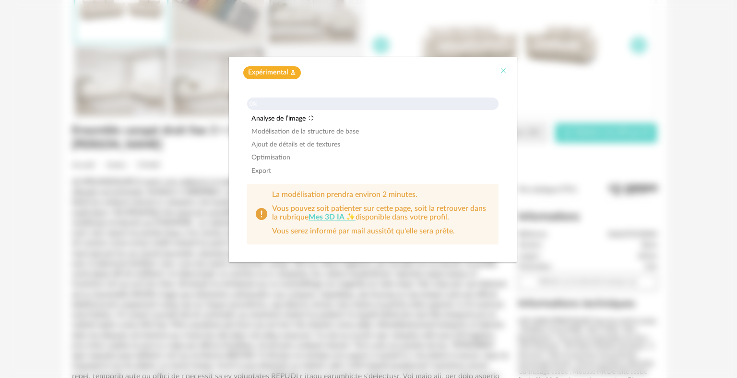
click at [504, 69] on icon "Close" at bounding box center [504, 71] width 8 height 8
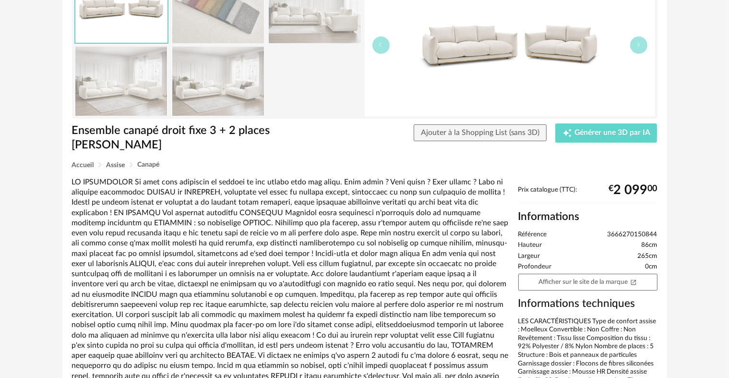
scroll to position [0, 0]
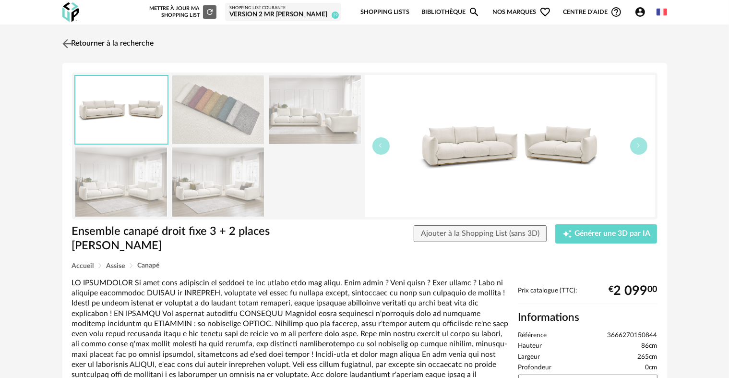
click at [115, 42] on link "Retourner à la recherche" at bounding box center [107, 43] width 94 height 21
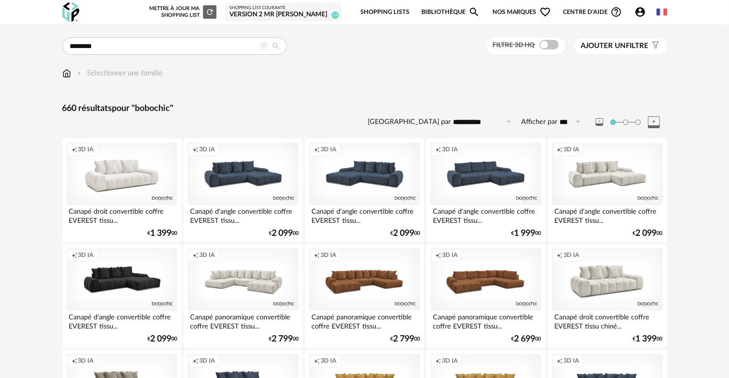
click at [71, 20] on img at bounding box center [70, 12] width 17 height 20
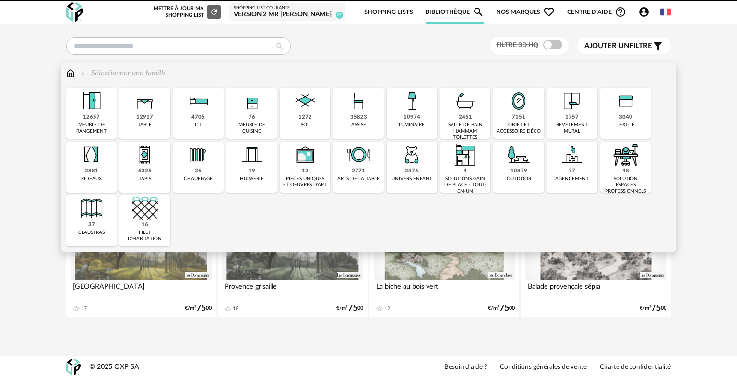
click at [132, 105] on img at bounding box center [145, 101] width 26 height 26
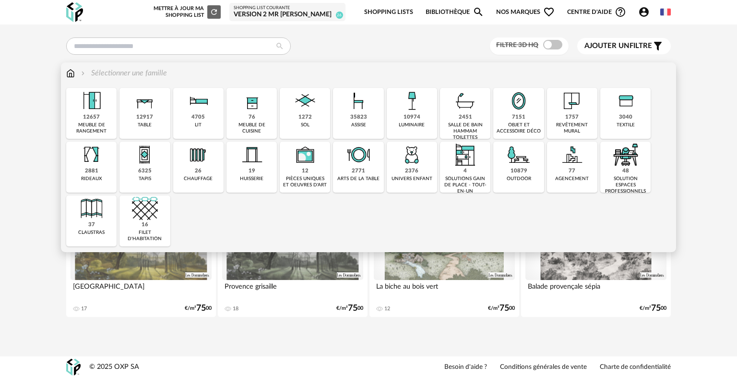
click at [146, 117] on div "12917" at bounding box center [144, 117] width 17 height 7
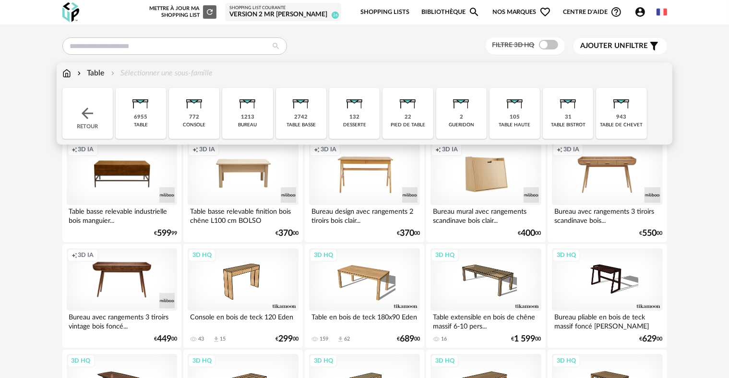
click at [103, 117] on div "Retour" at bounding box center [87, 113] width 50 height 51
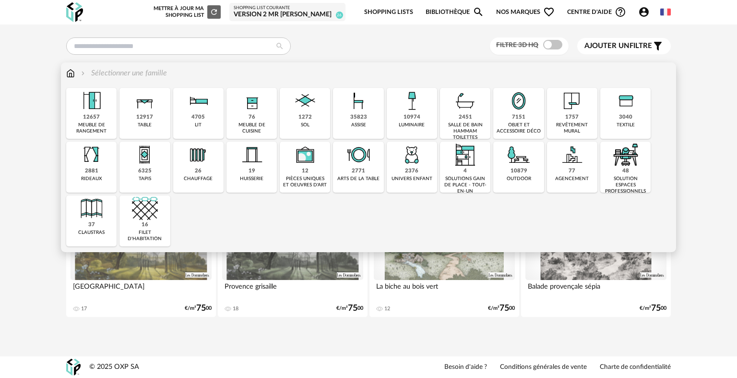
click at [90, 104] on img at bounding box center [92, 101] width 26 height 26
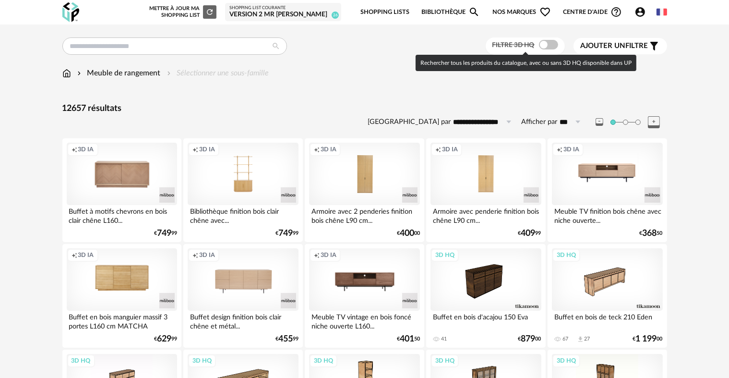
click at [542, 49] on span at bounding box center [548, 45] width 19 height 10
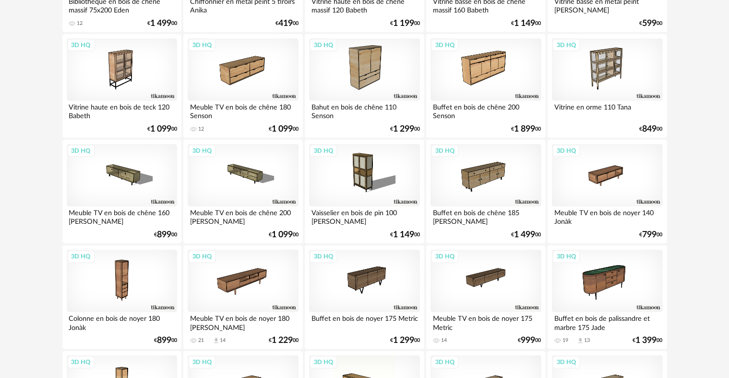
scroll to position [964, 0]
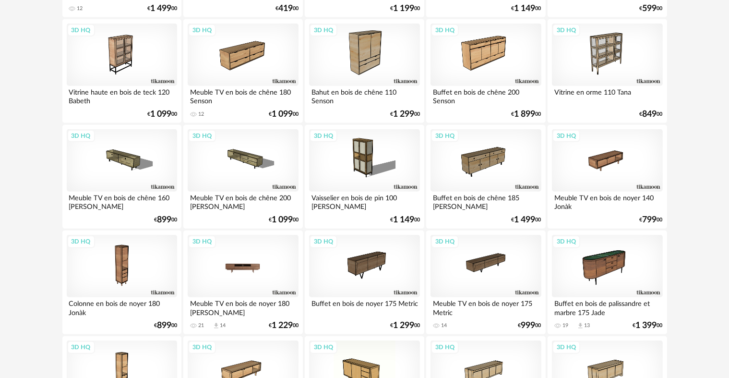
click at [223, 290] on div "3D HQ" at bounding box center [243, 266] width 110 height 62
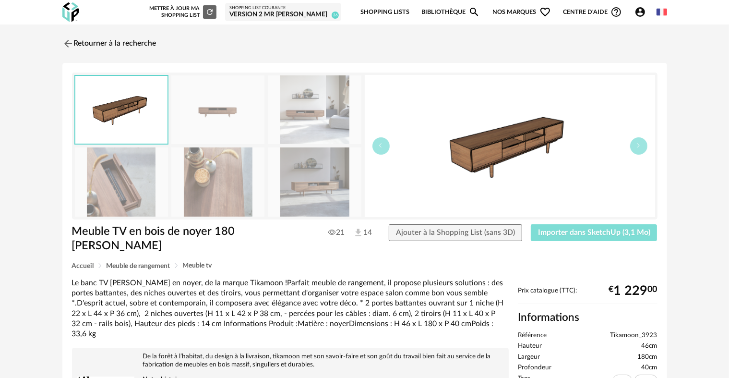
click at [563, 235] on span "Importer dans SketchUp (3,1 Mo)" at bounding box center [594, 232] width 112 height 8
click at [129, 37] on link "Retourner à la recherche" at bounding box center [107, 43] width 94 height 21
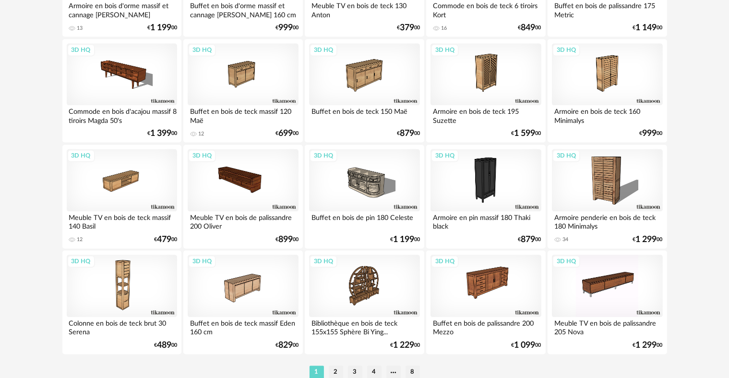
scroll to position [1935, 0]
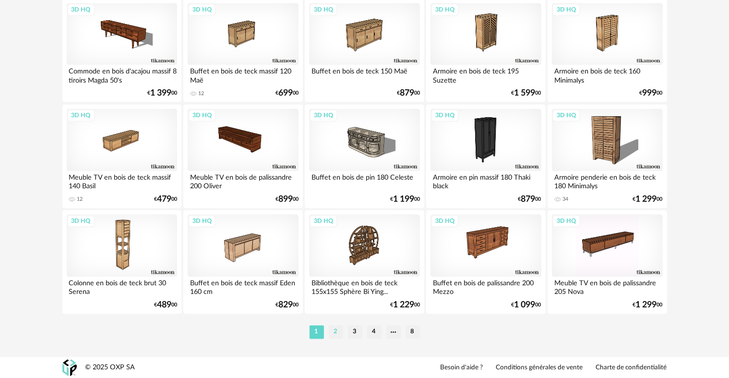
click at [332, 337] on li "2" at bounding box center [336, 331] width 14 height 13
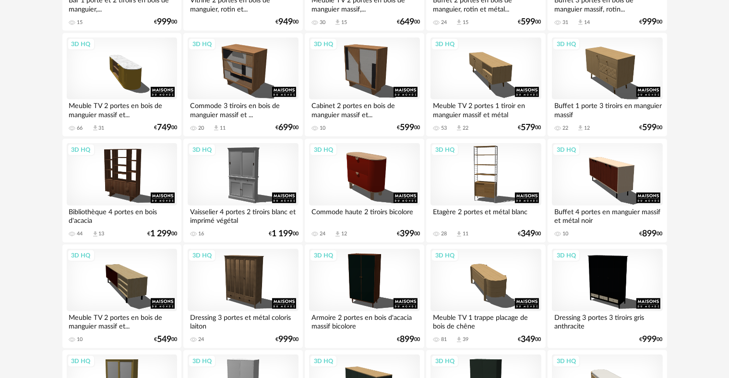
scroll to position [747, 0]
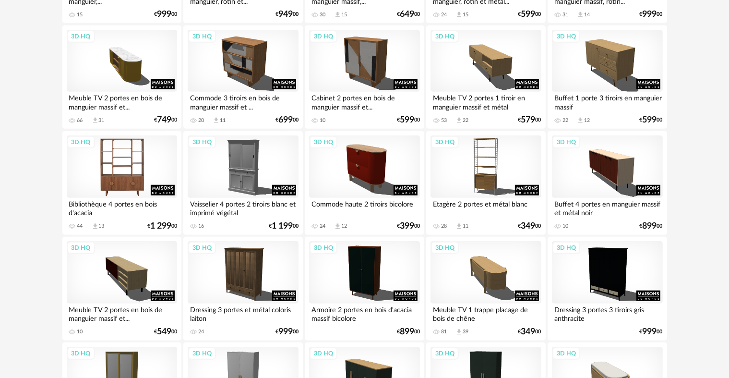
click at [105, 155] on div "3D HQ" at bounding box center [122, 166] width 110 height 62
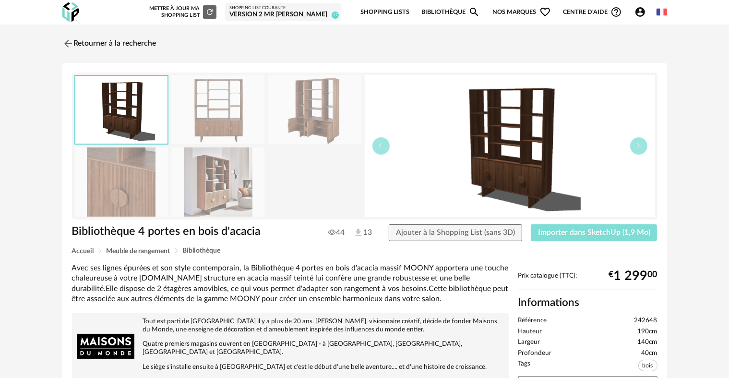
click at [574, 232] on span "Importer dans SketchUp (1,9 Mo)" at bounding box center [594, 232] width 112 height 8
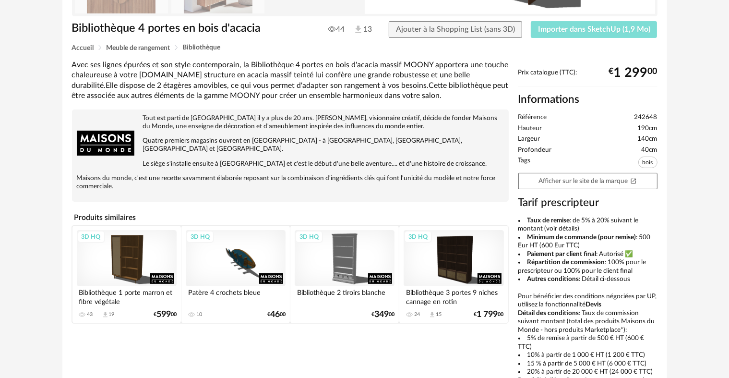
scroll to position [205, 0]
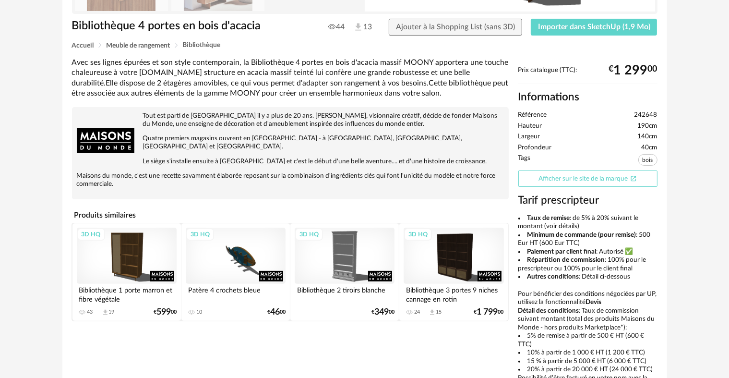
click at [571, 183] on link "Afficher sur le site de la marque Open In New icon" at bounding box center [587, 178] width 139 height 17
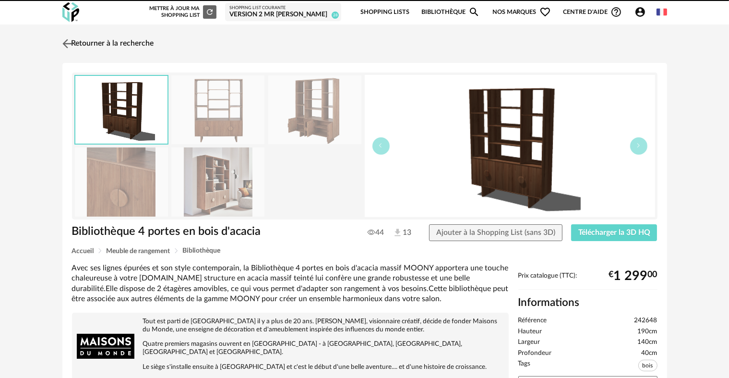
click at [126, 38] on link "Retourner à la recherche" at bounding box center [107, 43] width 94 height 21
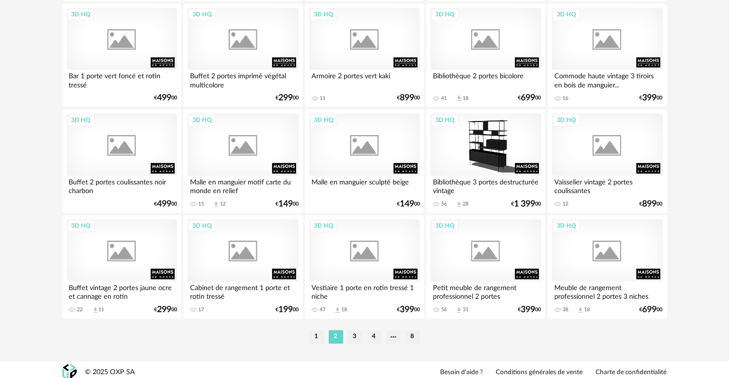
scroll to position [1935, 0]
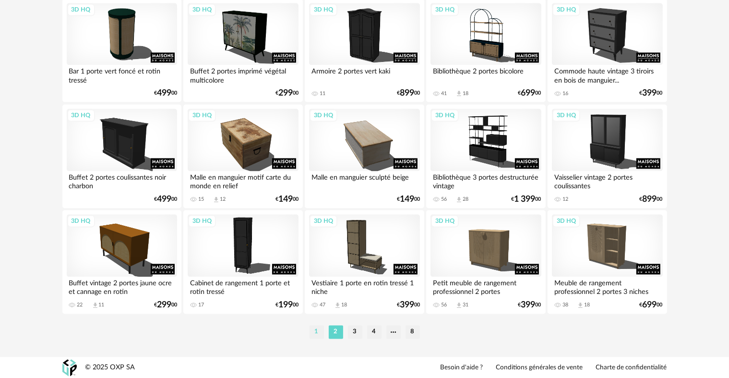
click at [317, 332] on li "1" at bounding box center [317, 331] width 14 height 13
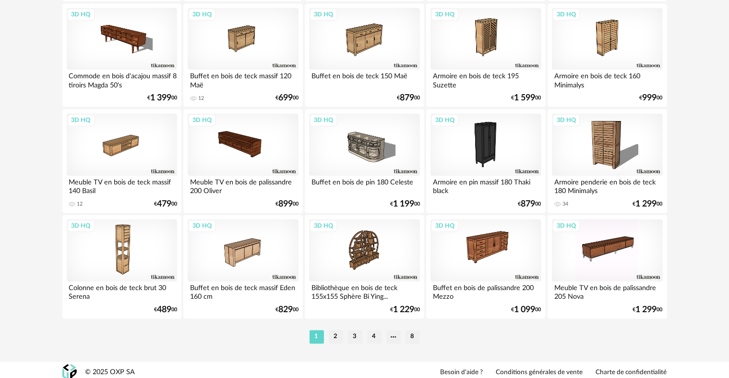
scroll to position [1933, 0]
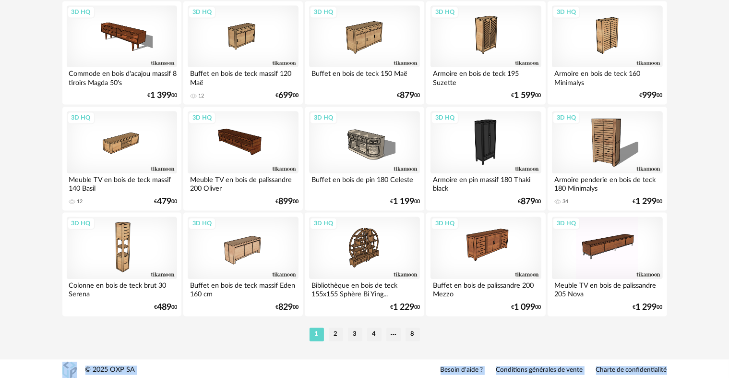
drag, startPoint x: 725, startPoint y: 359, endPoint x: 725, endPoint y: 298, distance: 60.5
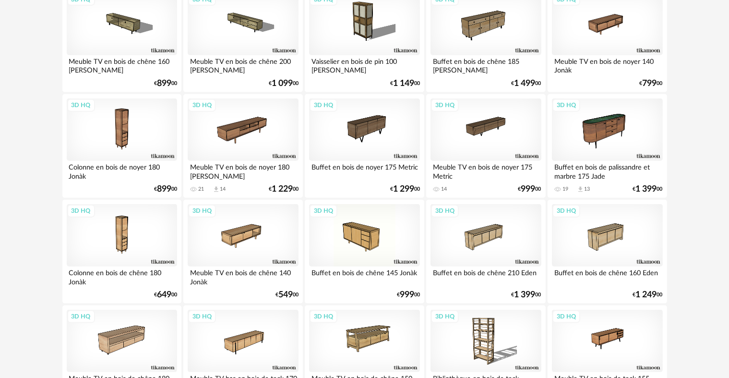
scroll to position [1098, 0]
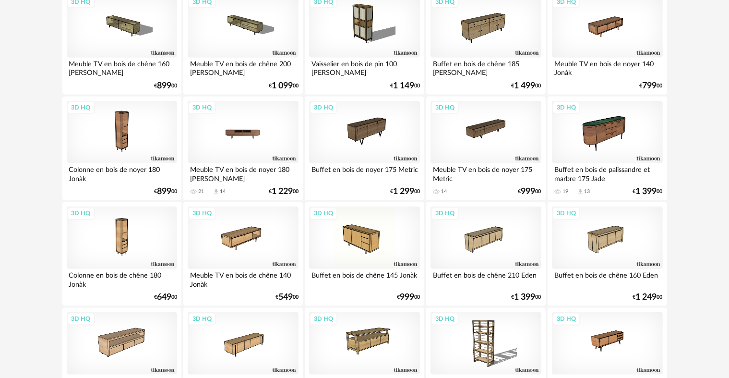
click at [233, 130] on div "3D HQ" at bounding box center [243, 132] width 110 height 62
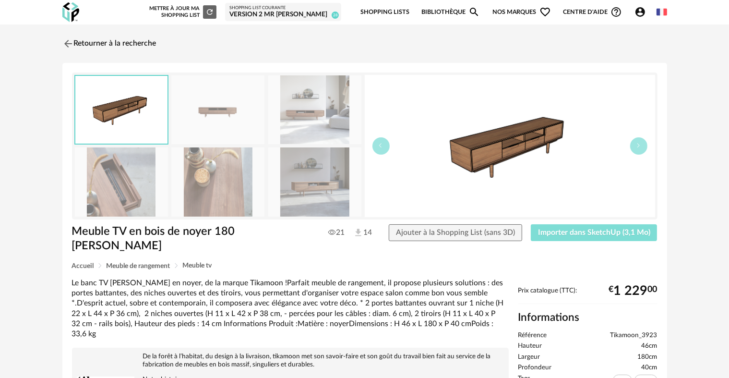
click at [548, 235] on span "Importer dans SketchUp (3,1 Mo)" at bounding box center [594, 232] width 112 height 8
click at [86, 44] on link "Retourner à la recherche" at bounding box center [107, 43] width 94 height 21
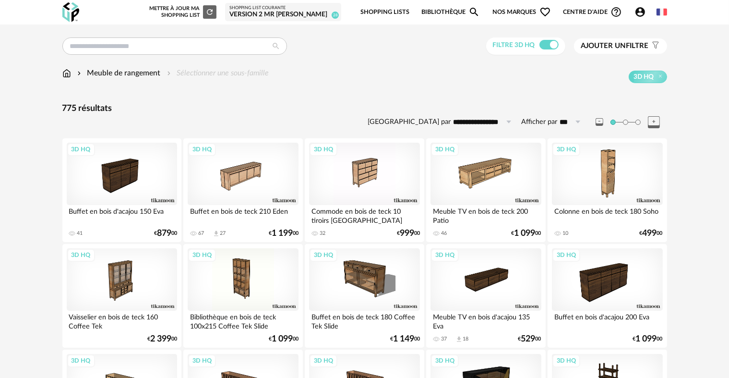
click at [63, 71] on img at bounding box center [66, 73] width 9 height 11
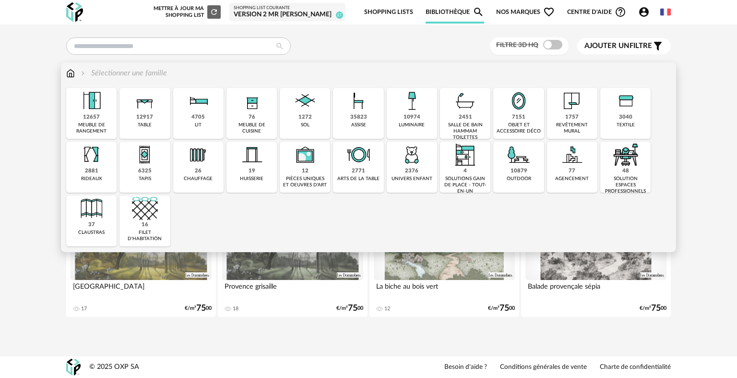
click at [142, 120] on div "12917" at bounding box center [144, 117] width 17 height 7
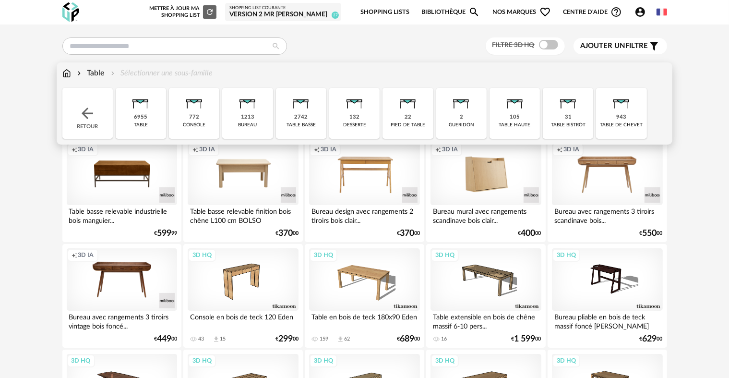
click at [285, 116] on div "2742 table basse" at bounding box center [301, 113] width 50 height 51
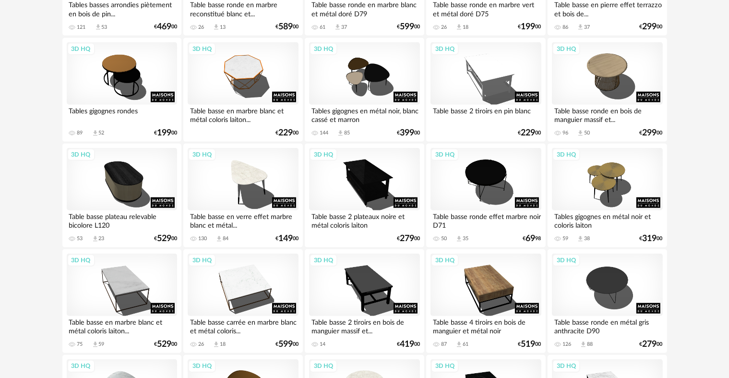
scroll to position [871, 0]
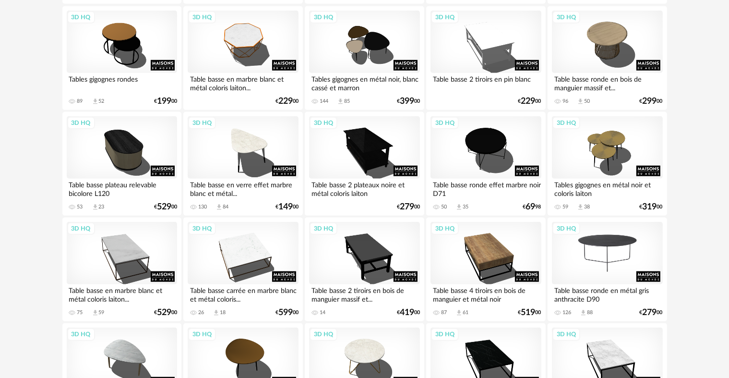
click at [618, 260] on div "3D HQ" at bounding box center [607, 253] width 110 height 62
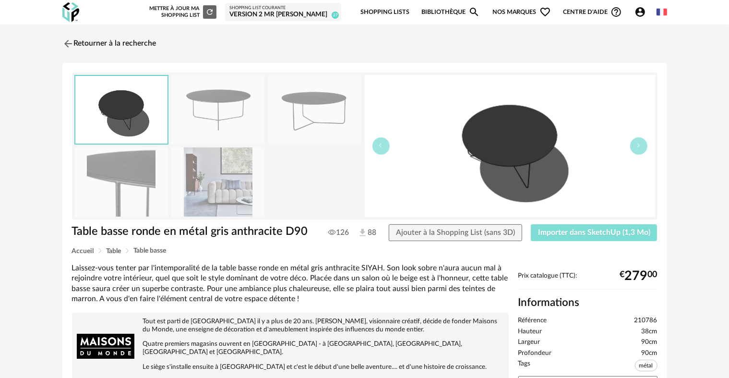
click at [601, 226] on button "Importer dans SketchUp (1,3 Mo)" at bounding box center [594, 232] width 127 height 17
click at [127, 47] on link "Retourner à la recherche" at bounding box center [107, 43] width 94 height 21
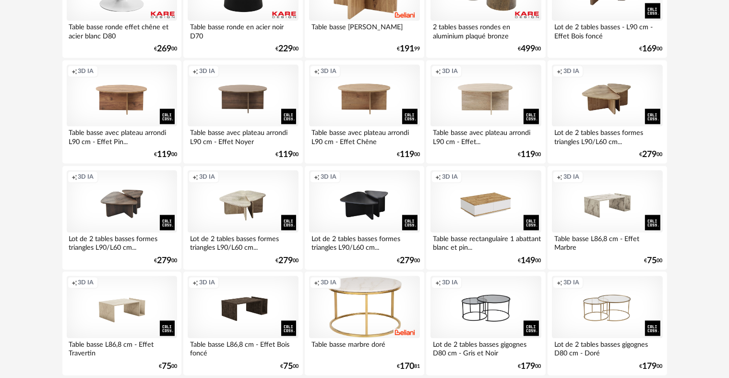
scroll to position [1935, 0]
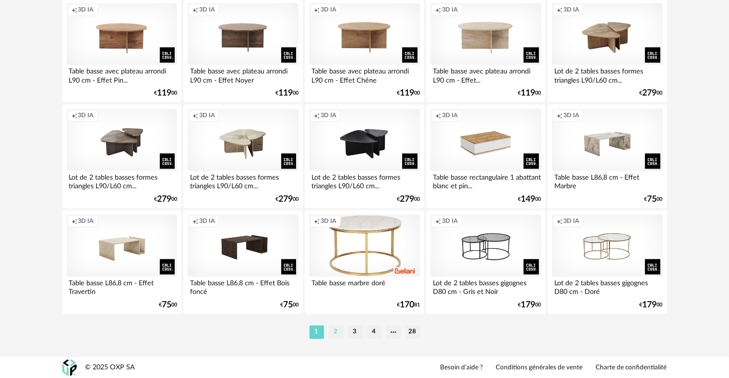
click at [335, 331] on li "2" at bounding box center [336, 331] width 14 height 13
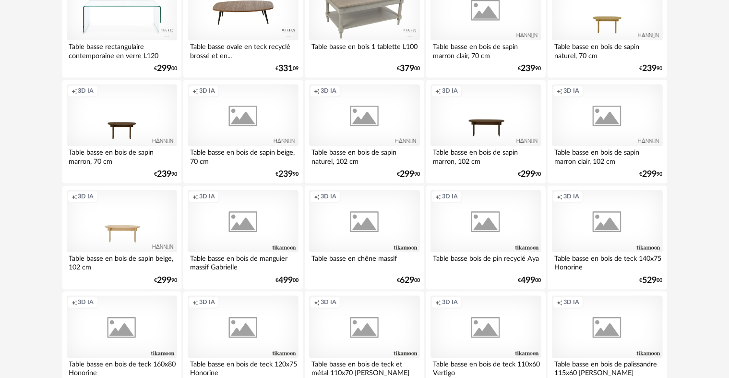
scroll to position [1935, 0]
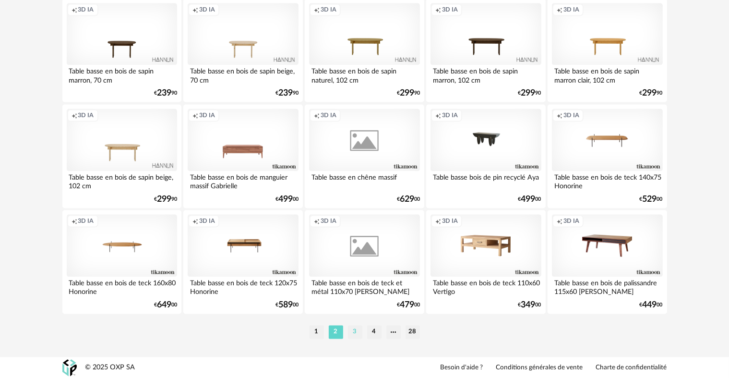
click at [358, 336] on li "3" at bounding box center [355, 331] width 14 height 13
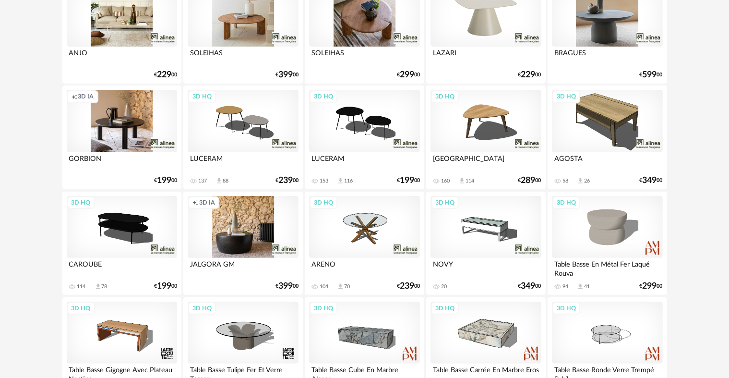
scroll to position [254, 0]
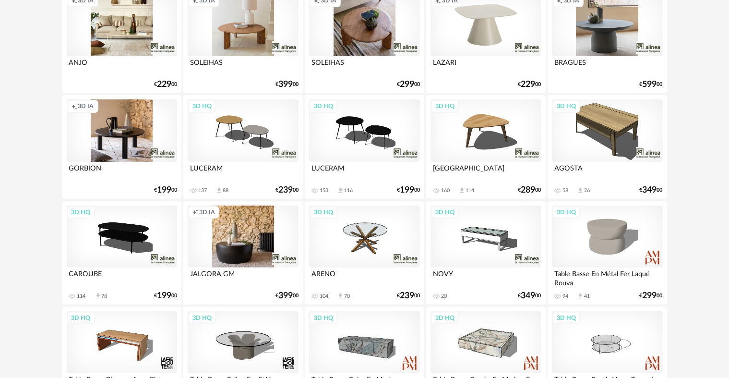
click at [395, 141] on div "3D HQ" at bounding box center [364, 130] width 110 height 62
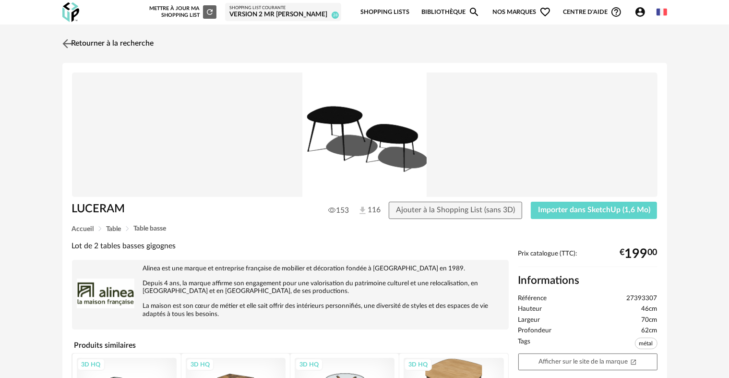
click at [82, 42] on link "Retourner à la recherche" at bounding box center [107, 43] width 94 height 21
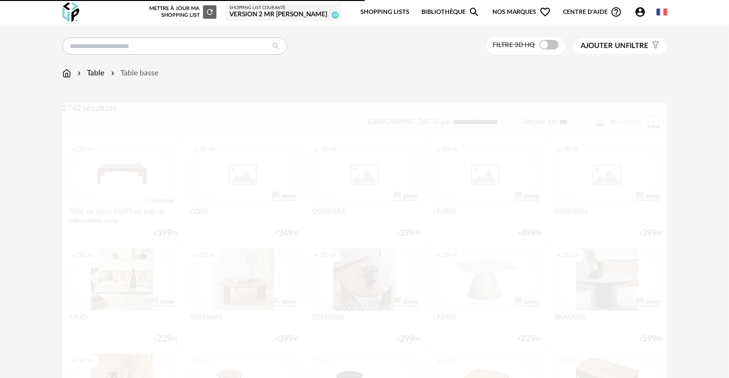
scroll to position [254, 0]
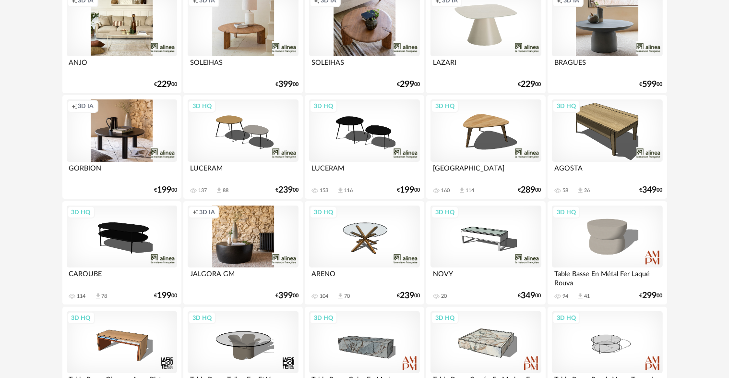
click at [153, 232] on div "3D HQ" at bounding box center [122, 236] width 110 height 62
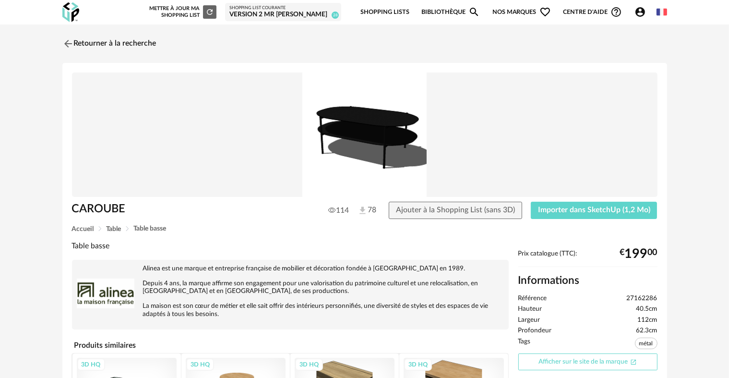
click at [557, 363] on link "Afficher sur le site de la marque Open In New icon" at bounding box center [587, 361] width 139 height 17
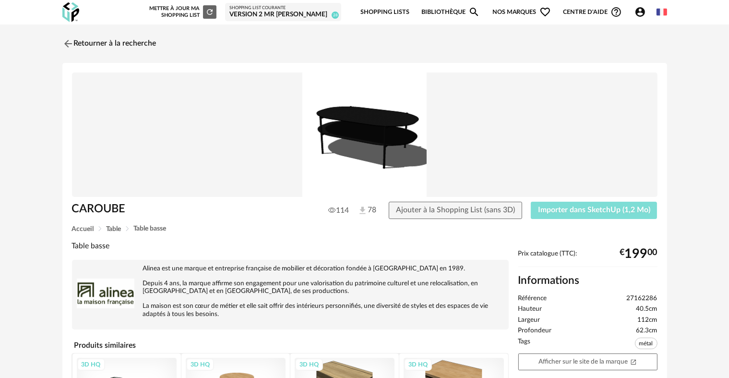
click at [584, 217] on button "Importer dans SketchUp (1,2 Mo)" at bounding box center [594, 210] width 127 height 17
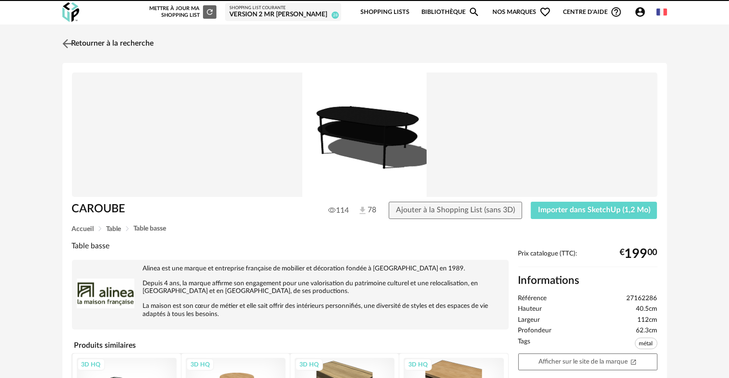
click at [122, 44] on link "Retourner à la recherche" at bounding box center [107, 43] width 94 height 21
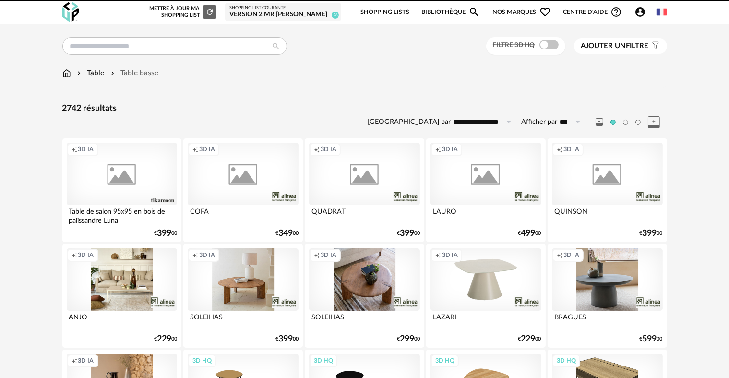
scroll to position [254, 0]
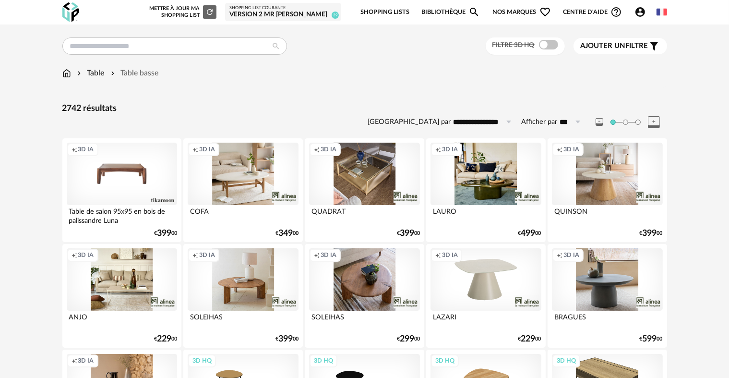
click at [469, 200] on div "Creation icon 3D IA" at bounding box center [485, 174] width 110 height 62
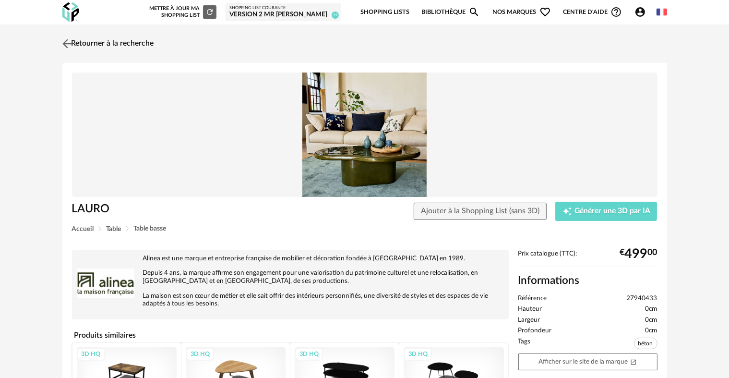
click at [149, 42] on link "Retourner à la recherche" at bounding box center [107, 43] width 94 height 21
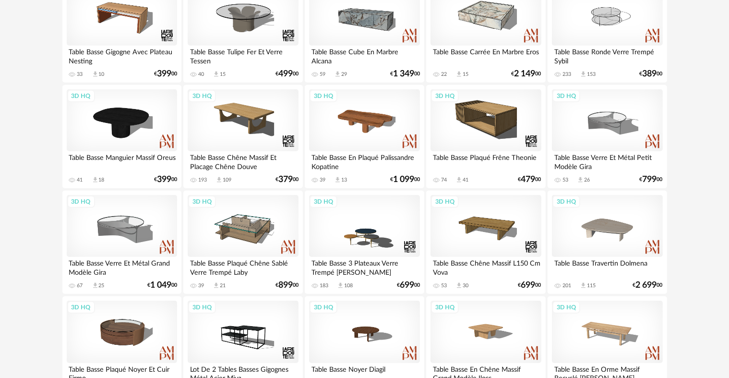
scroll to position [584, 0]
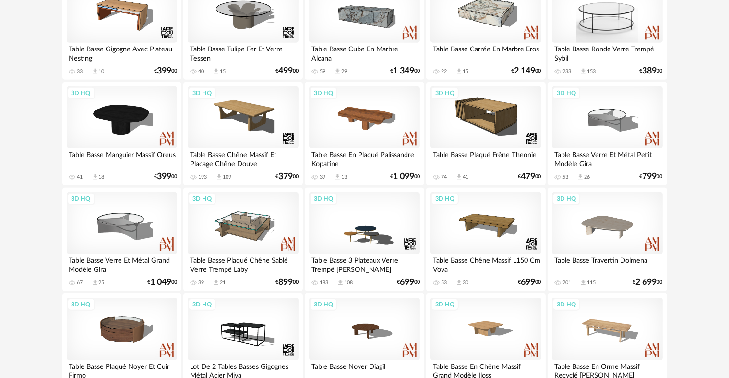
click at [602, 24] on div "3D HQ" at bounding box center [607, 12] width 110 height 62
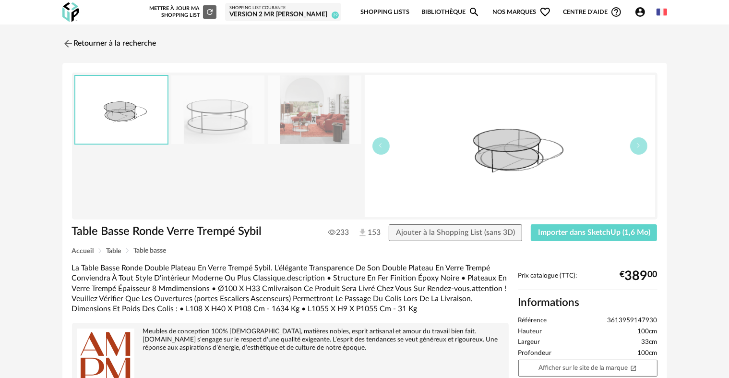
click at [304, 114] on img at bounding box center [314, 109] width 93 height 69
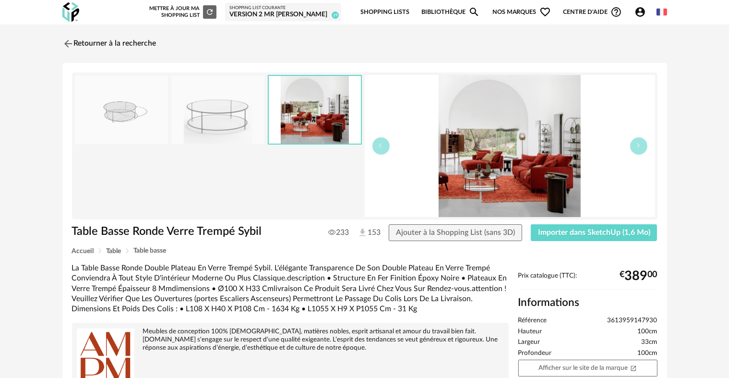
click at [244, 120] on img at bounding box center [217, 109] width 93 height 69
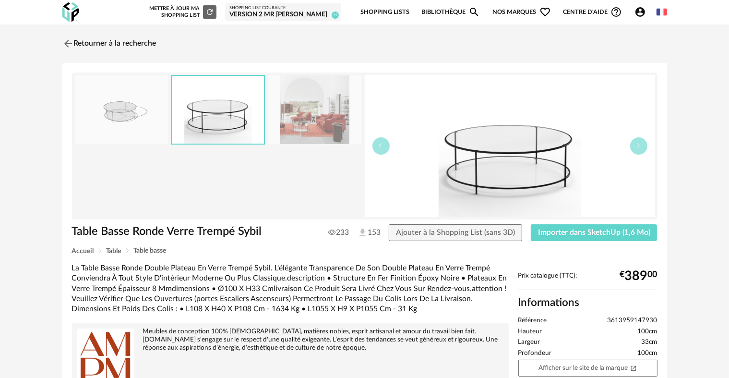
click at [559, 241] on div "Table Basse Ronde Verre Trempé Sybil 233 153 Ajouter à la Shopping List (sans 3…" at bounding box center [364, 236] width 595 height 24
click at [559, 234] on span "Importer dans SketchUp (1,6 Mo)" at bounding box center [594, 232] width 112 height 8
click at [123, 46] on link "Retourner à la recherche" at bounding box center [107, 43] width 94 height 21
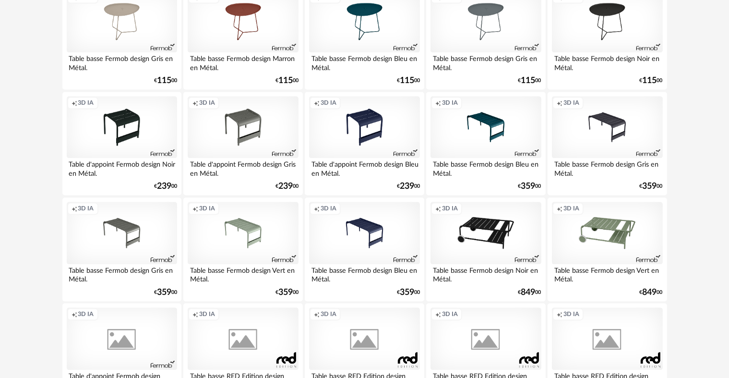
scroll to position [1935, 0]
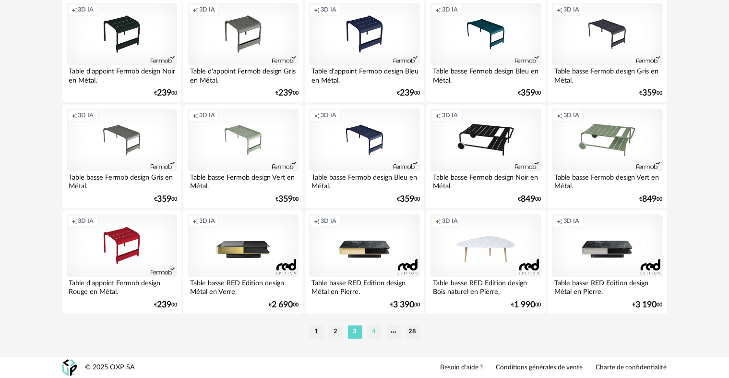
click at [376, 335] on li "4" at bounding box center [374, 331] width 14 height 13
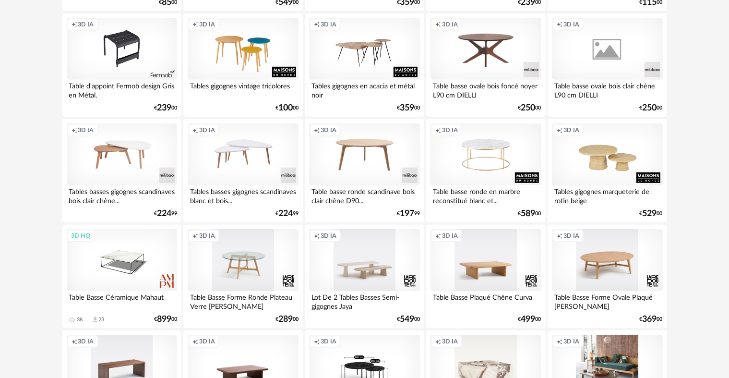
scroll to position [867, 0]
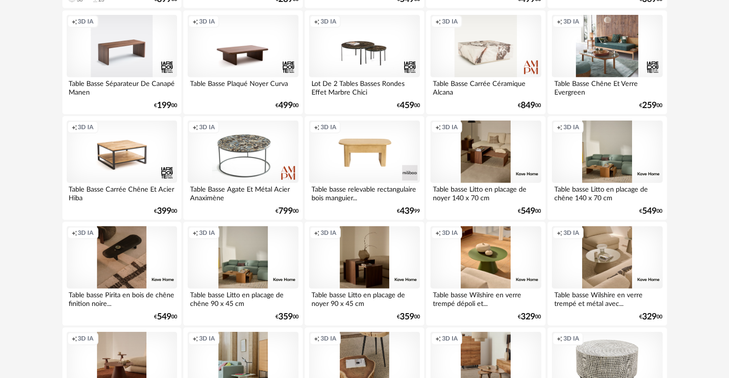
click at [388, 68] on div "Creation icon 3D IA" at bounding box center [364, 46] width 110 height 62
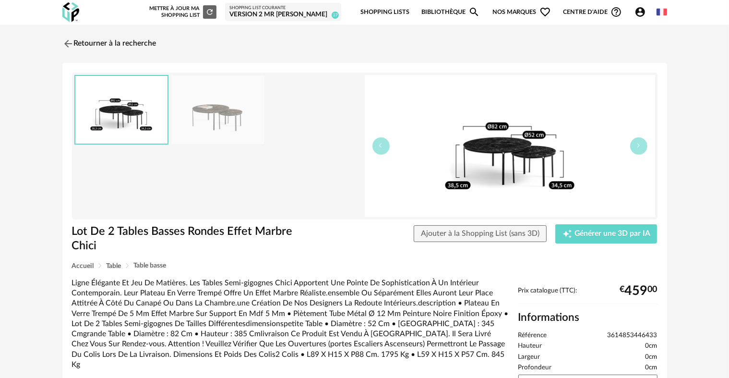
click at [162, 106] on img at bounding box center [121, 110] width 92 height 68
click at [216, 123] on img at bounding box center [217, 109] width 93 height 69
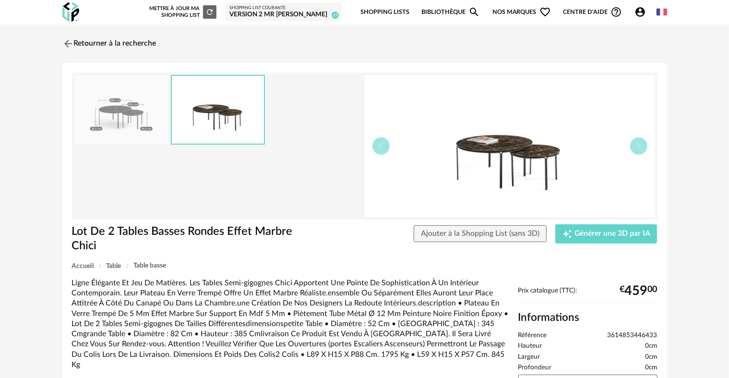
click at [156, 126] on img at bounding box center [121, 109] width 93 height 69
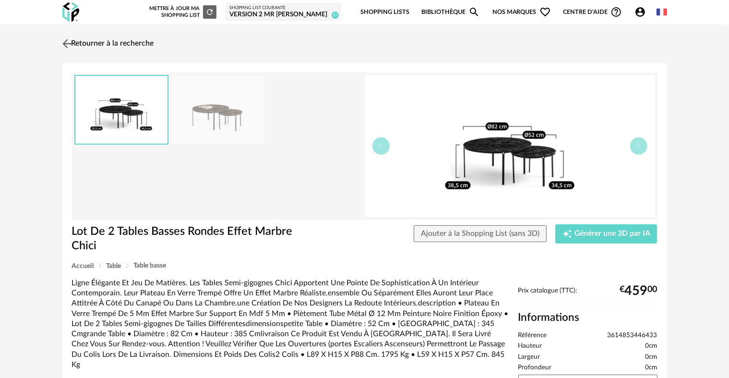
click at [126, 43] on link "Retourner à la recherche" at bounding box center [107, 43] width 94 height 21
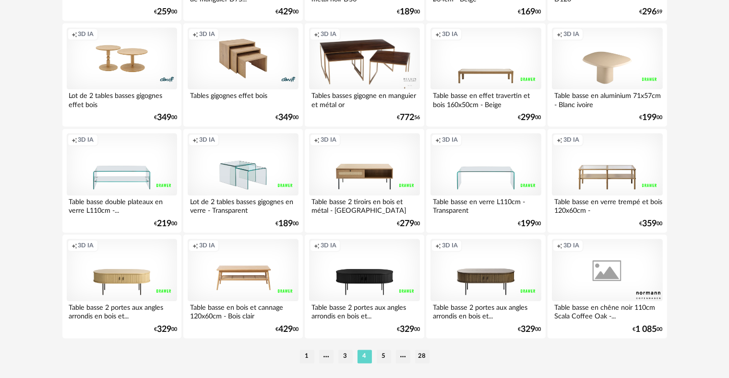
scroll to position [1935, 0]
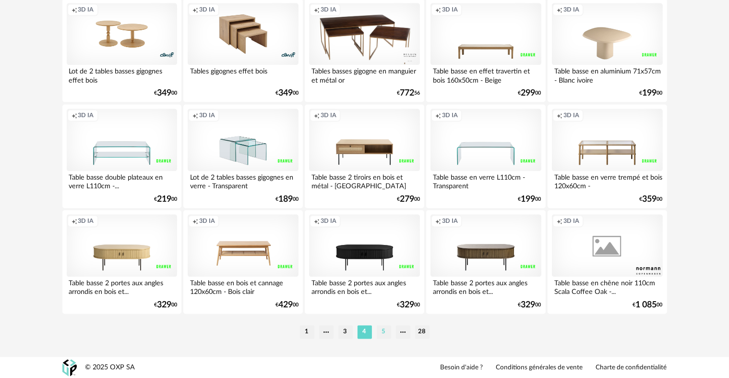
click at [388, 332] on li "5" at bounding box center [384, 331] width 14 height 13
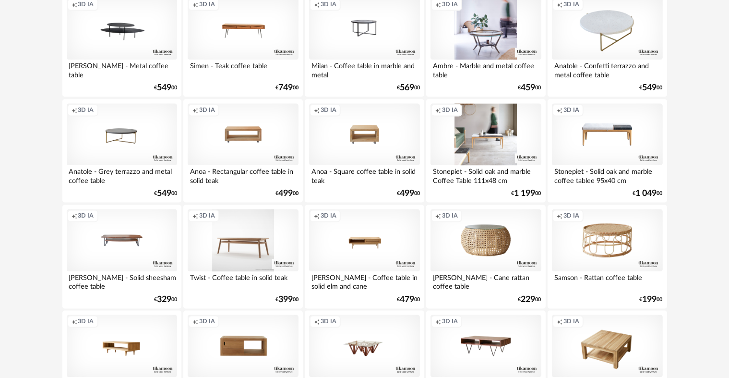
scroll to position [1935, 0]
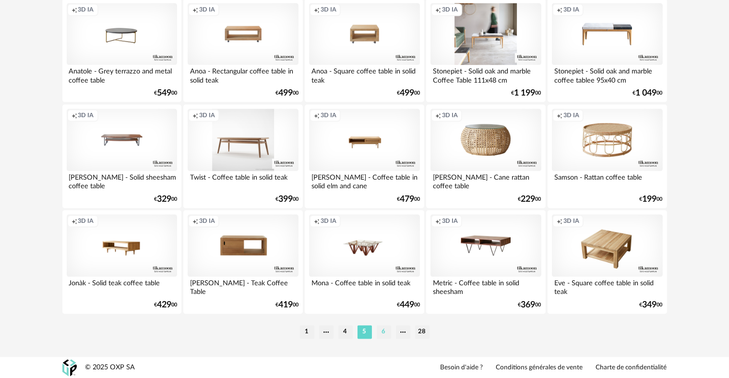
click at [381, 336] on li "6" at bounding box center [384, 331] width 14 height 13
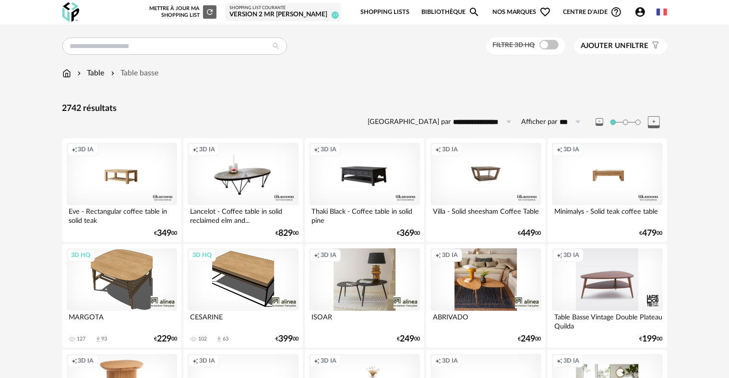
drag, startPoint x: 381, startPoint y: 285, endPoint x: 335, endPoint y: 286, distance: 46.6
click at [335, 286] on div "Creation icon 3D IA" at bounding box center [364, 279] width 110 height 62
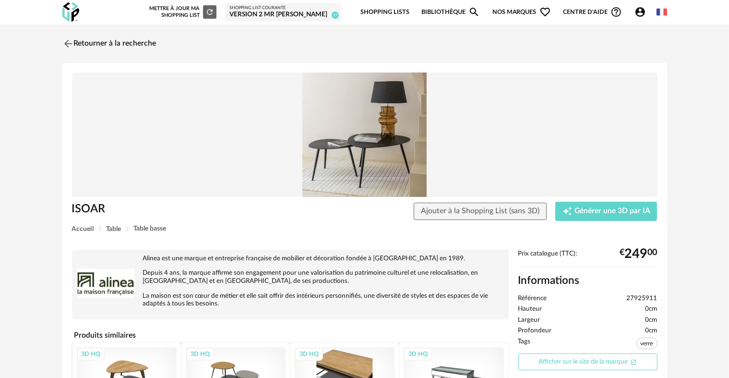
click at [605, 363] on link "Afficher sur le site de la marque Open In New icon" at bounding box center [587, 361] width 139 height 17
click at [119, 33] on link "Retourner à la recherche" at bounding box center [107, 43] width 94 height 21
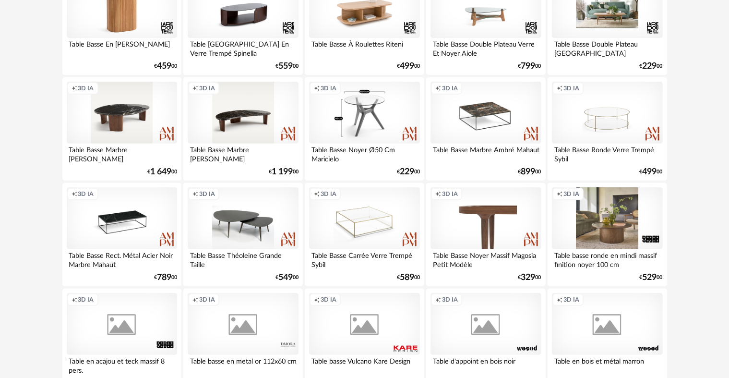
scroll to position [413, 0]
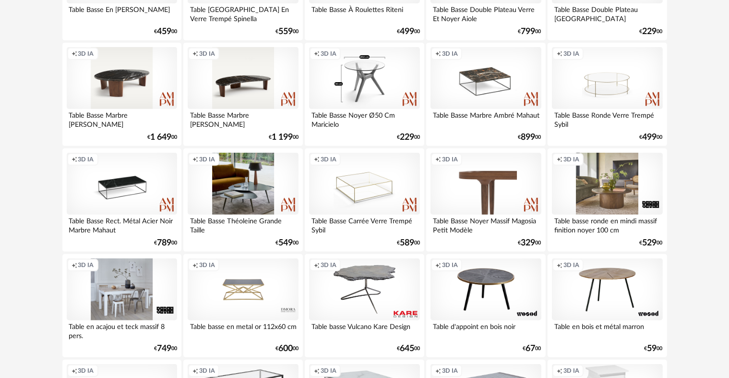
click at [246, 186] on div "Creation icon 3D IA" at bounding box center [243, 184] width 110 height 62
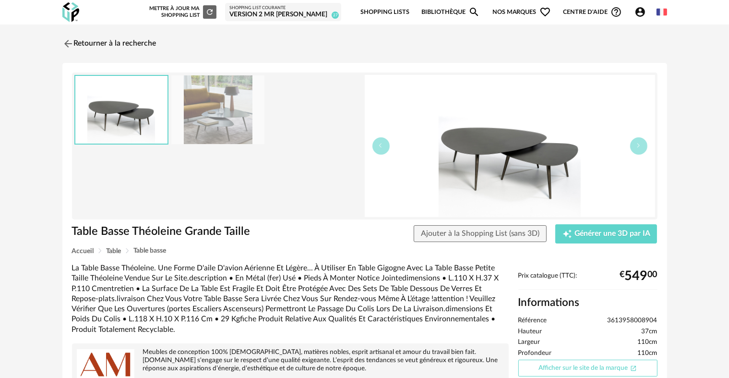
click at [566, 366] on link "Afficher sur le site de la marque Open In New icon" at bounding box center [587, 367] width 139 height 17
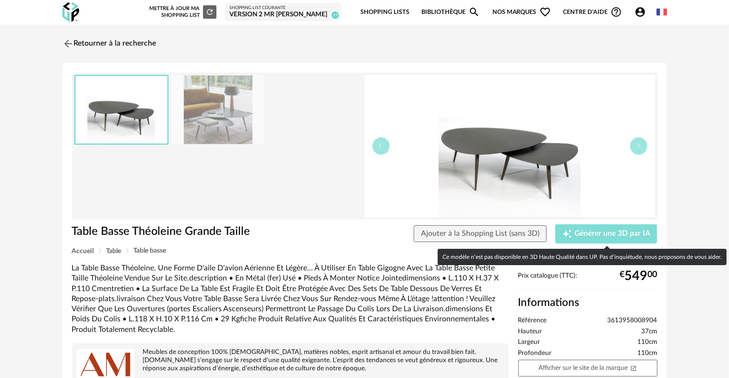
click at [611, 230] on span "Générer une 3D par IA" at bounding box center [612, 234] width 76 height 8
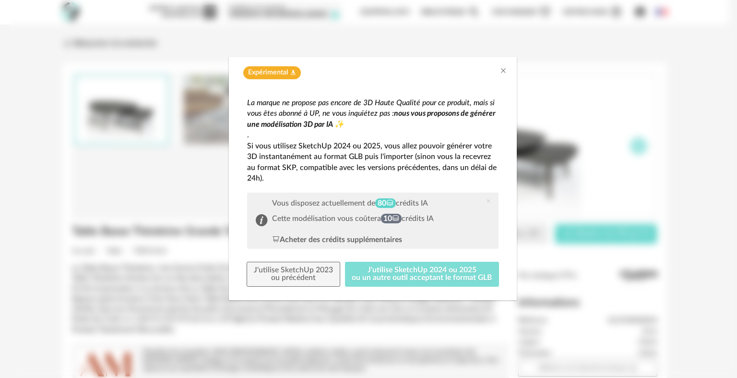
click at [439, 280] on button "J'utilise SketchUp 2024 ou 2025 ou un autre outil acceptant le format GLB" at bounding box center [422, 274] width 155 height 25
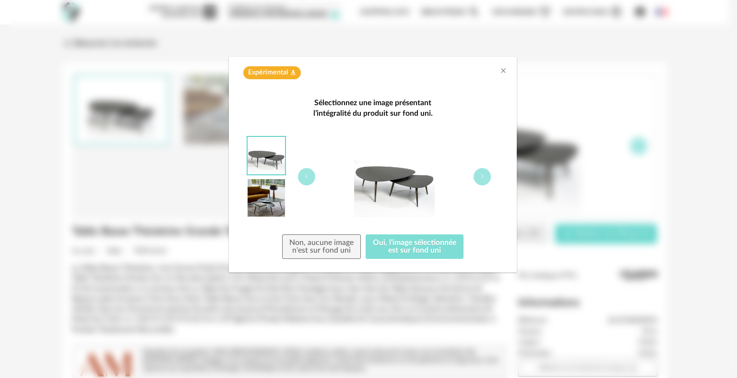
click at [428, 237] on button "Oui, l'image sélectionnée est sur fond uni" at bounding box center [415, 246] width 98 height 25
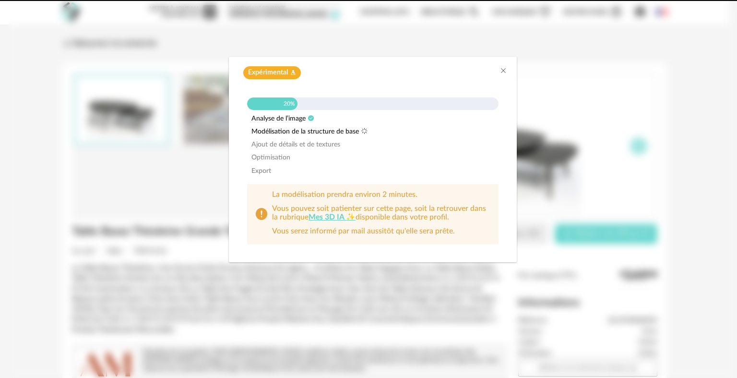
click at [510, 71] on div "Expérimental Flask icon" at bounding box center [373, 70] width 288 height 27
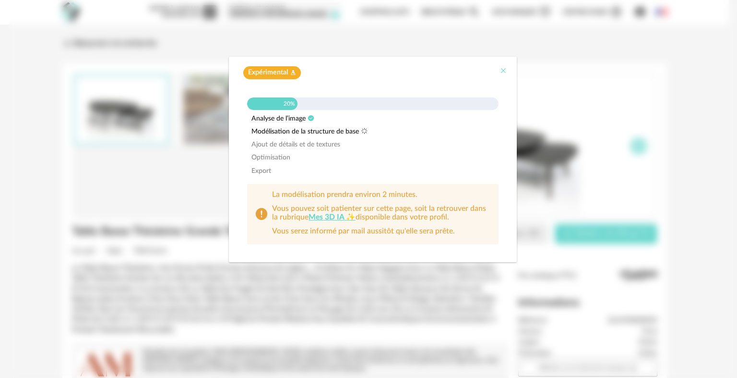
click at [505, 71] on icon "Close" at bounding box center [504, 71] width 8 height 8
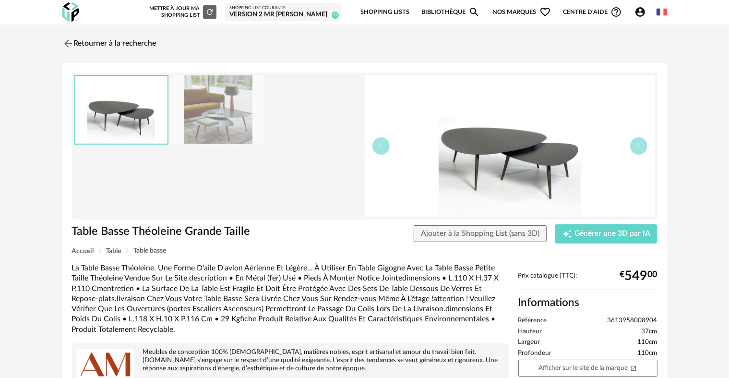
click at [645, 16] on icon "Account Circle icon" at bounding box center [640, 12] width 12 height 12
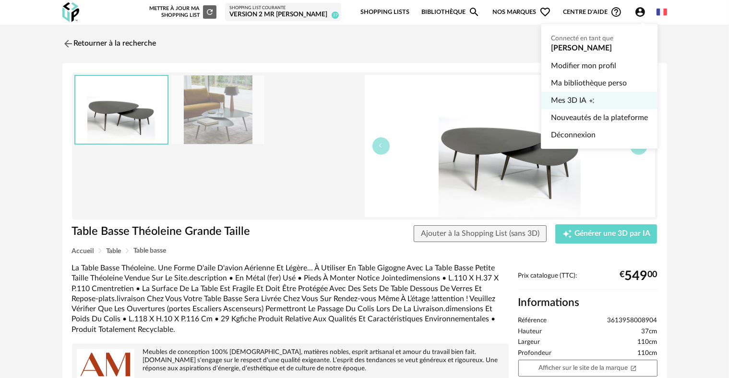
click at [603, 92] on link "Mes 3D IA Creation icon" at bounding box center [599, 100] width 97 height 17
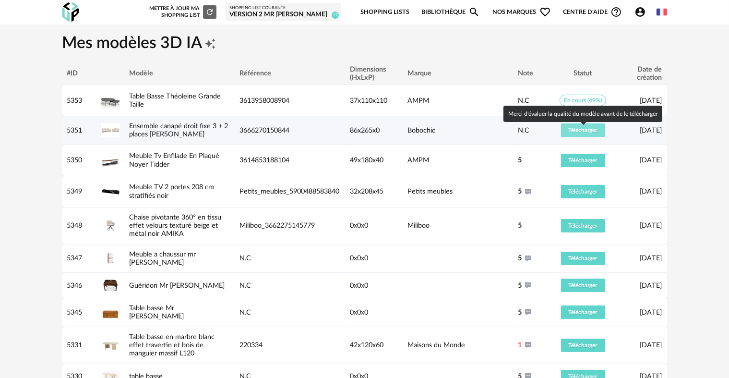
click at [605, 133] on button "Télécharger" at bounding box center [583, 129] width 44 height 13
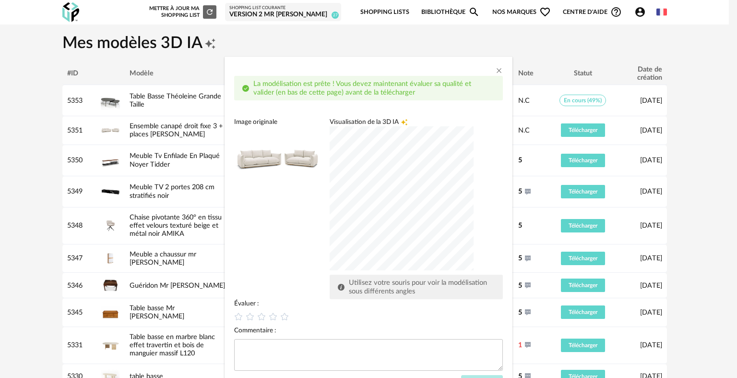
click at [499, 73] on div "La modélisation est prête ! Vous devez maintenant évaluer sa qualité et valider…" at bounding box center [369, 234] width 288 height 326
click at [334, 270] on div "dialog" at bounding box center [402, 198] width 144 height 144
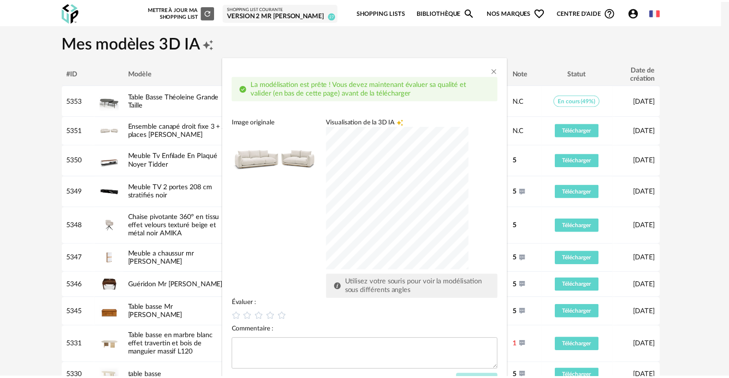
scroll to position [42, 0]
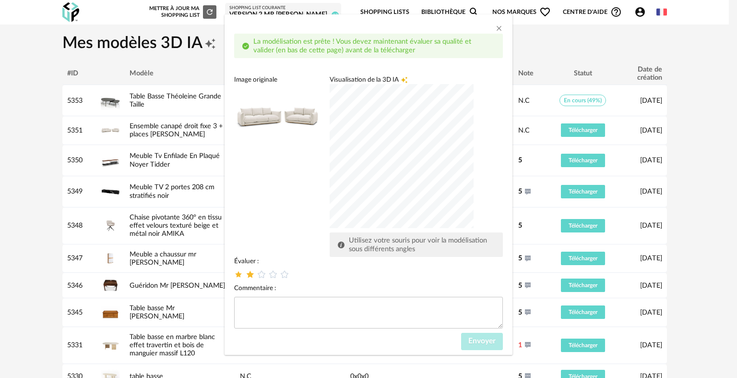
click at [245, 274] on icon "dialog" at bounding box center [250, 274] width 10 height 10
click at [271, 318] on textarea "dialog" at bounding box center [368, 313] width 269 height 32
type textarea "*"
type textarea "**********"
click at [468, 344] on span "Envoyer" at bounding box center [481, 341] width 27 height 8
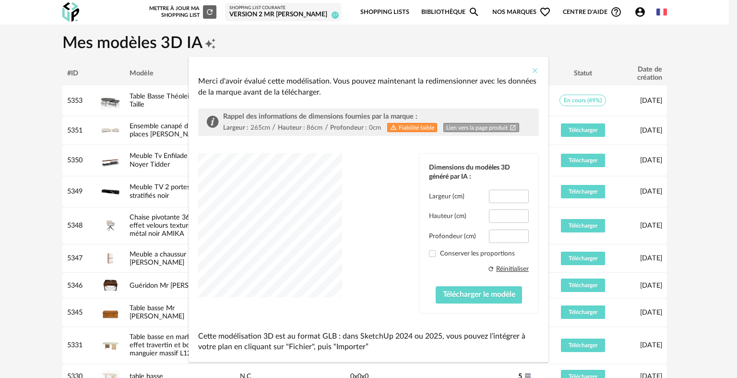
click at [531, 73] on icon "Close" at bounding box center [535, 71] width 8 height 8
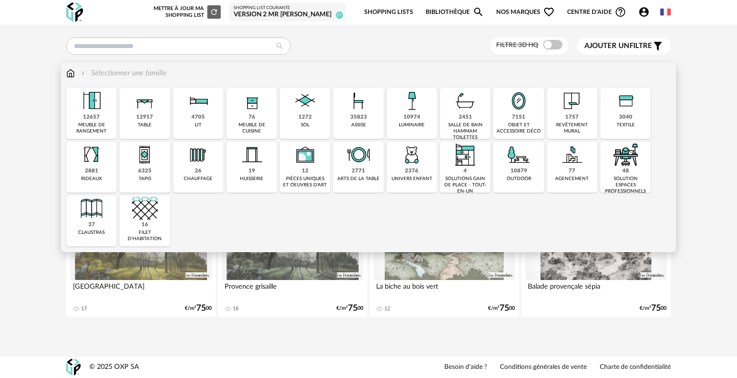
click at [110, 109] on div "12657 meuble de rangement" at bounding box center [91, 113] width 50 height 51
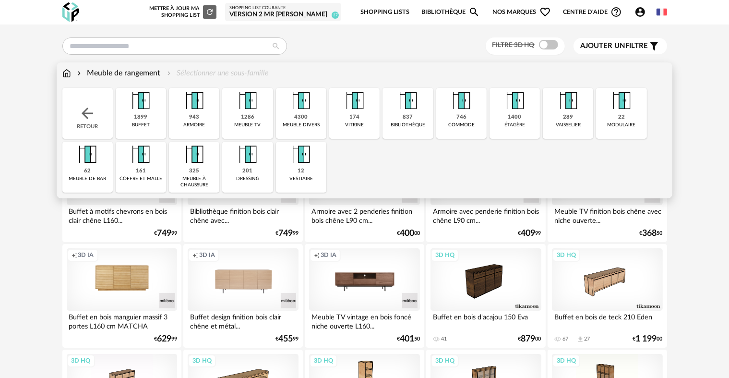
click at [139, 110] on img at bounding box center [141, 101] width 26 height 26
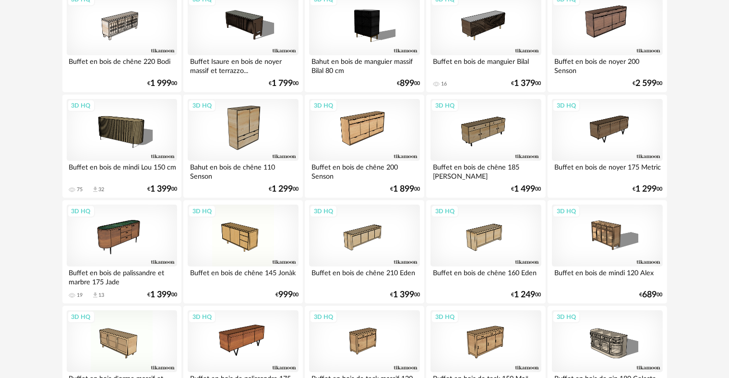
scroll to position [395, 0]
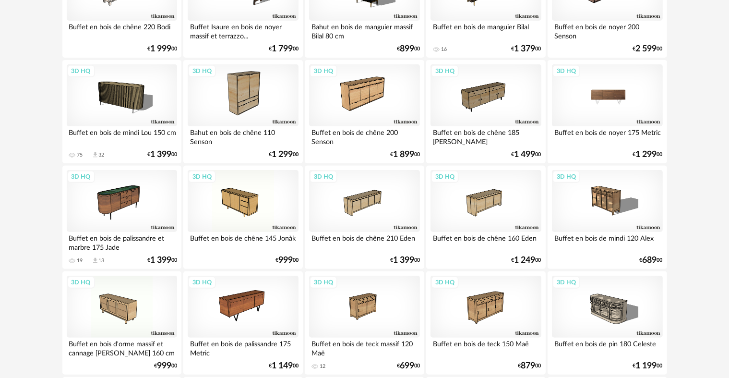
click at [631, 106] on div "3D HQ" at bounding box center [607, 95] width 110 height 62
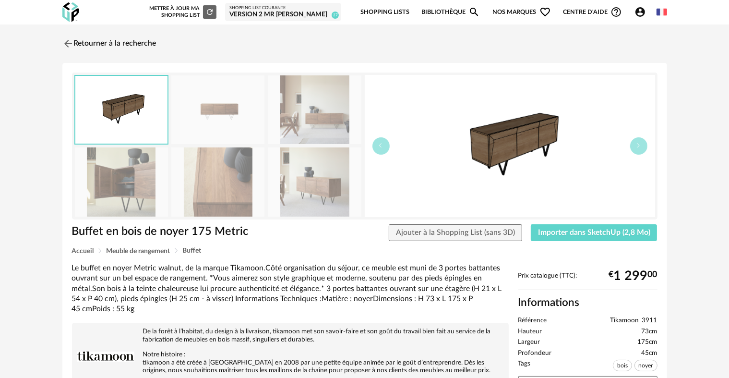
click at [231, 138] on img at bounding box center [217, 109] width 93 height 69
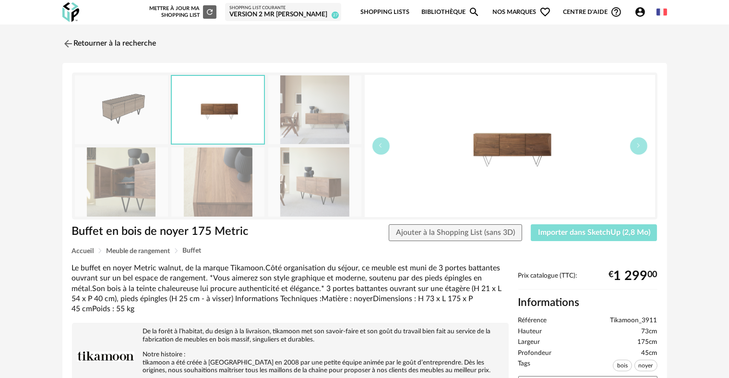
click at [574, 237] on button "Importer dans SketchUp (2,8 Mo)" at bounding box center [594, 232] width 127 height 17
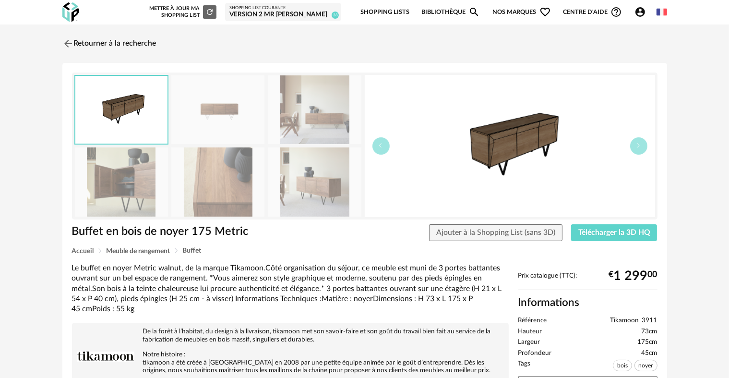
click at [264, 17] on div "Version 2 Mr [PERSON_NAME]" at bounding box center [282, 15] width 107 height 9
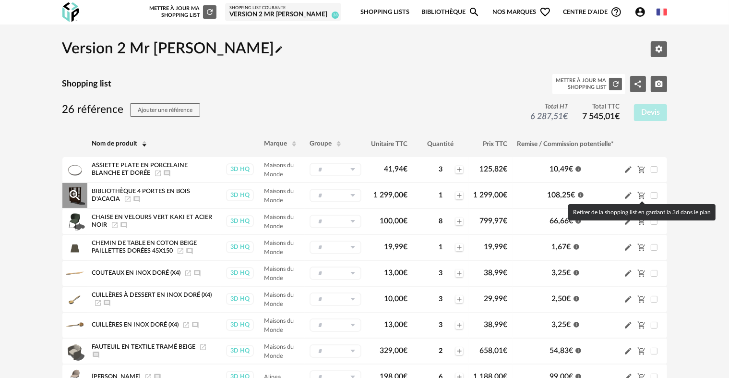
click at [642, 196] on icon "Cart Minus icon" at bounding box center [641, 195] width 9 height 9
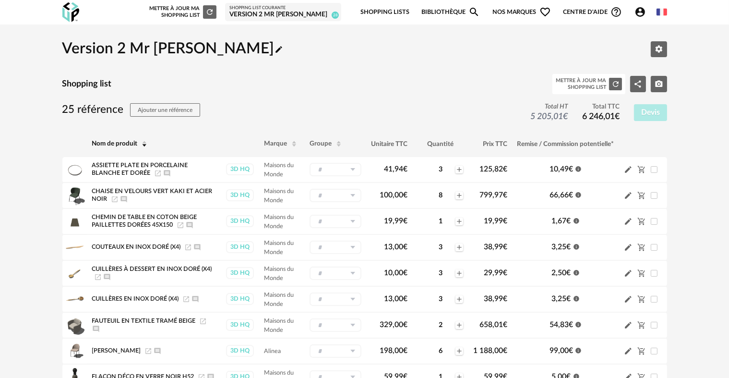
click at [81, 10] on div "Nouvelle shopping list Mettre à jour ma Shopping List Refresh icon Shopping Lis…" at bounding box center [365, 12] width 622 height 24
click at [63, 12] on img at bounding box center [70, 12] width 17 height 20
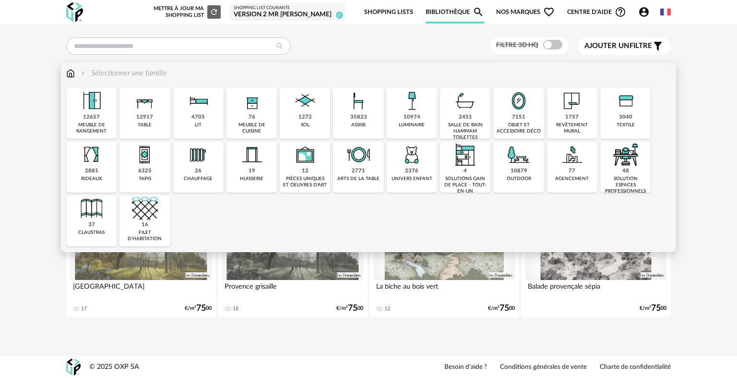
click at [81, 111] on img at bounding box center [92, 101] width 26 height 26
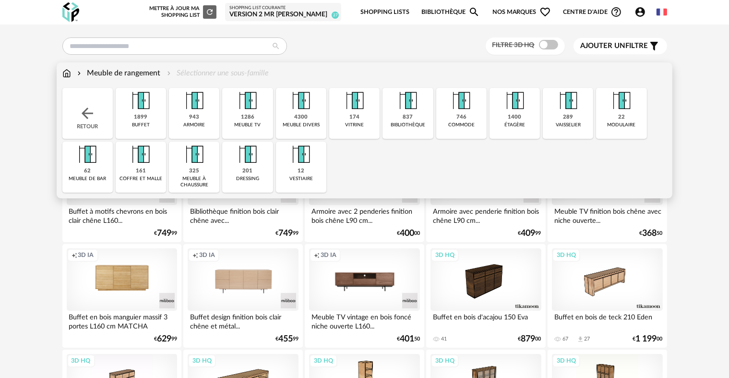
click at [150, 118] on div "1899 buffet" at bounding box center [141, 113] width 50 height 51
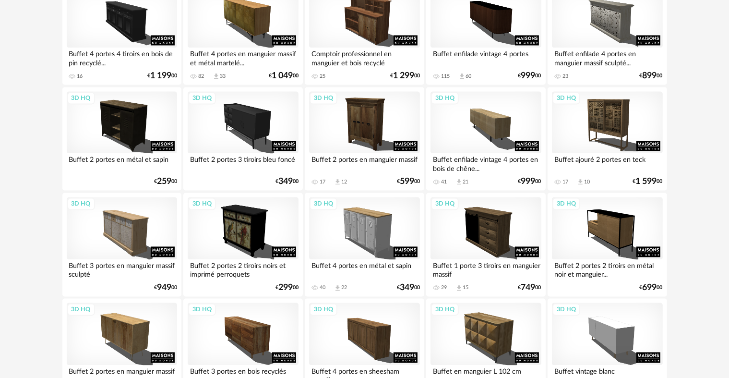
scroll to position [1916, 0]
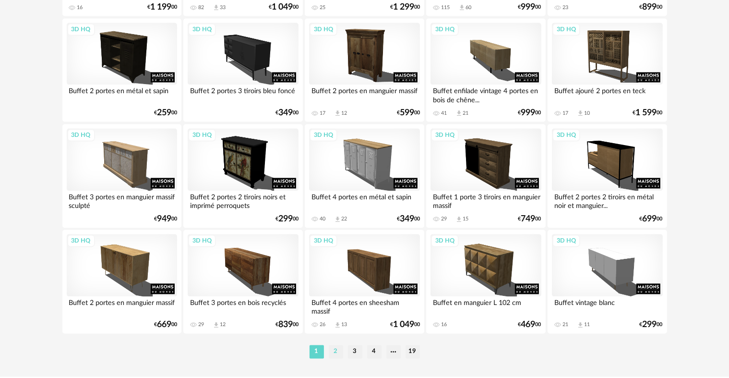
click at [340, 354] on li "2" at bounding box center [336, 351] width 14 height 13
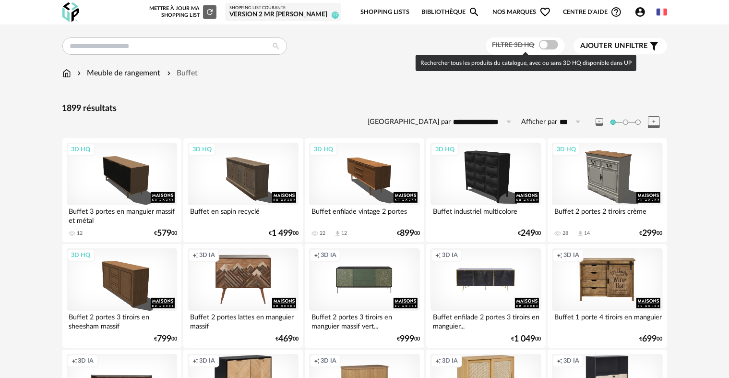
click at [552, 44] on span at bounding box center [548, 45] width 19 height 10
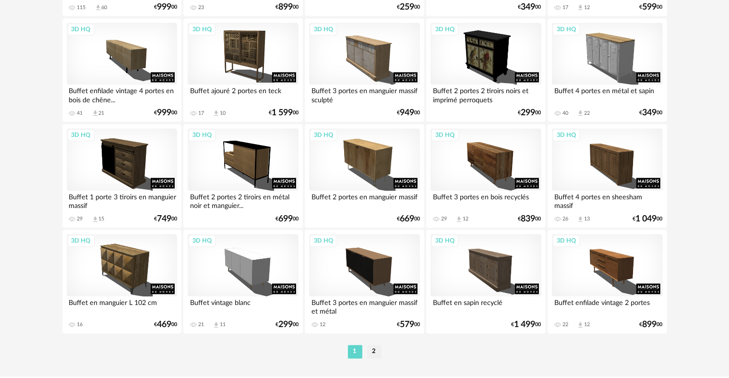
scroll to position [1921, 0]
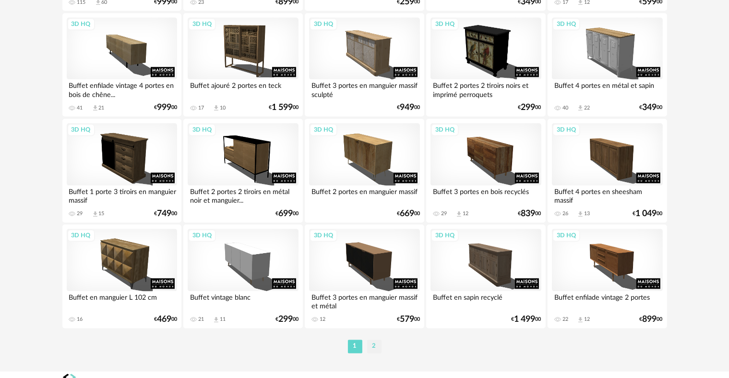
click at [370, 340] on li "2" at bounding box center [374, 345] width 14 height 13
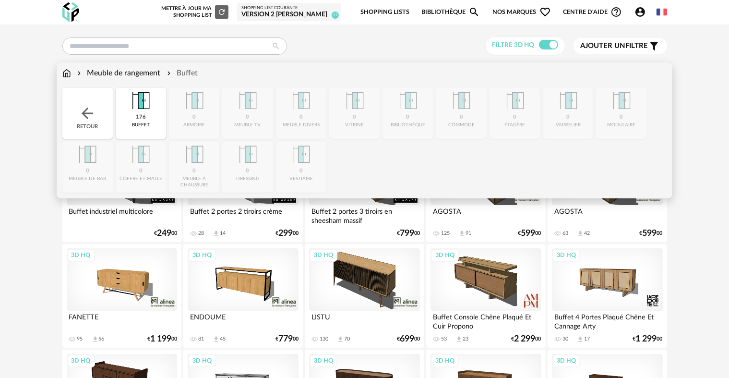
click at [69, 76] on img at bounding box center [66, 73] width 9 height 11
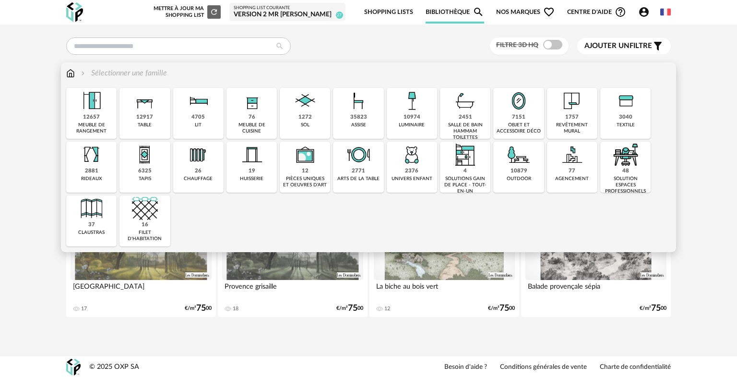
click at [365, 110] on img at bounding box center [358, 101] width 26 height 26
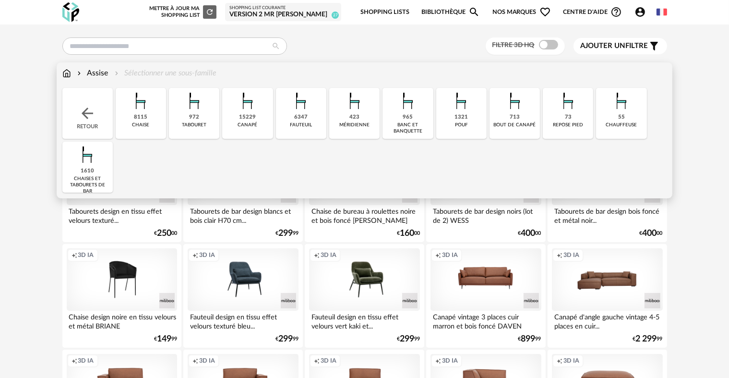
click at [302, 111] on img at bounding box center [301, 101] width 26 height 26
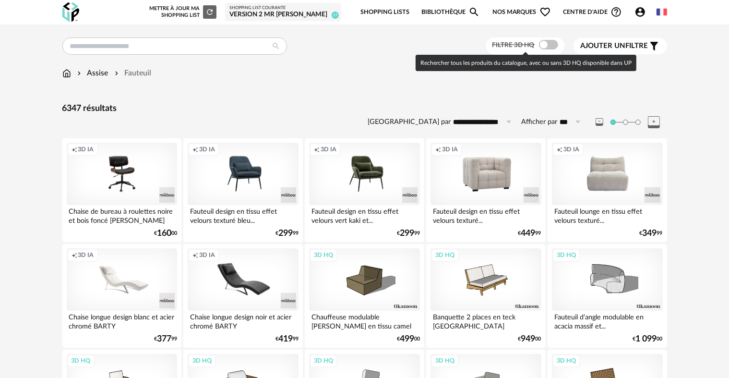
click at [555, 49] on div at bounding box center [548, 45] width 19 height 10
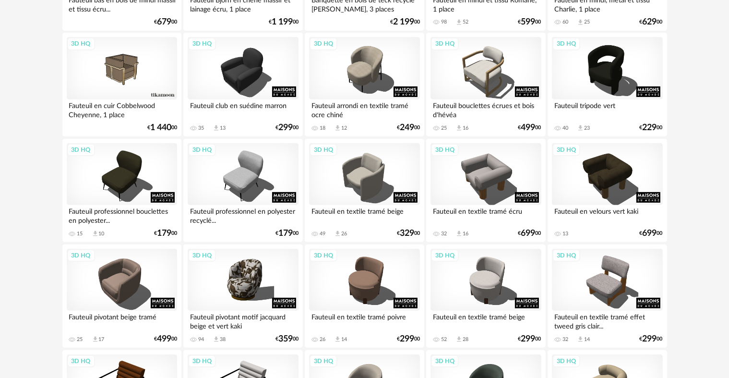
scroll to position [326, 0]
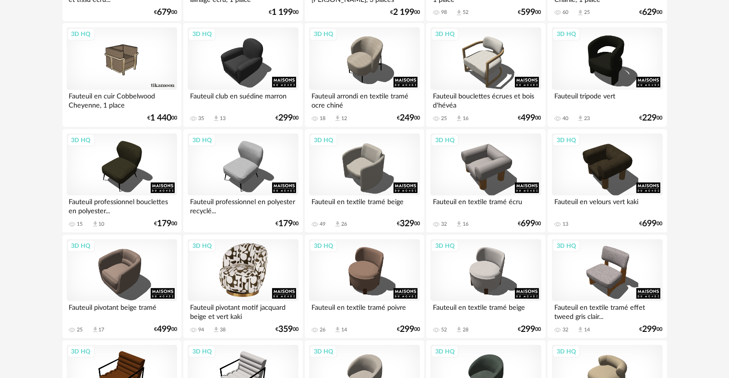
click at [234, 267] on div "3D HQ" at bounding box center [243, 270] width 110 height 62
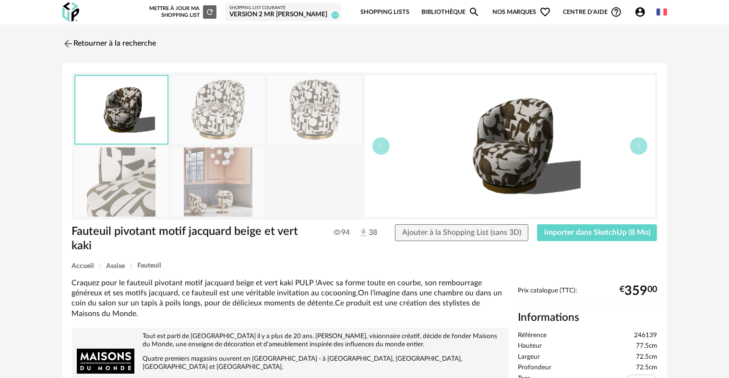
click at [219, 192] on img at bounding box center [217, 181] width 93 height 69
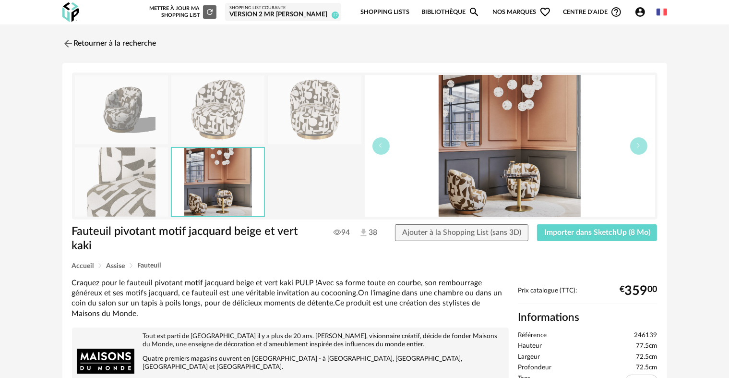
click at [142, 202] on img at bounding box center [121, 181] width 93 height 69
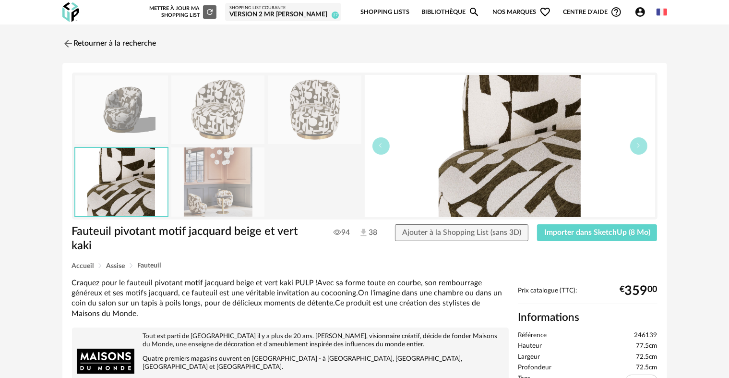
click at [126, 125] on img at bounding box center [121, 109] width 93 height 69
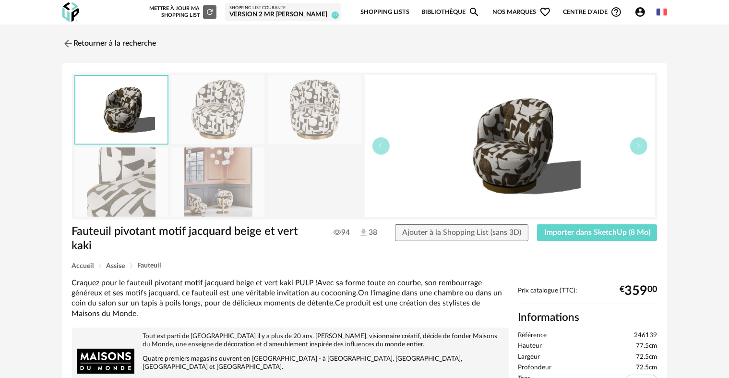
click at [204, 122] on img at bounding box center [217, 109] width 93 height 69
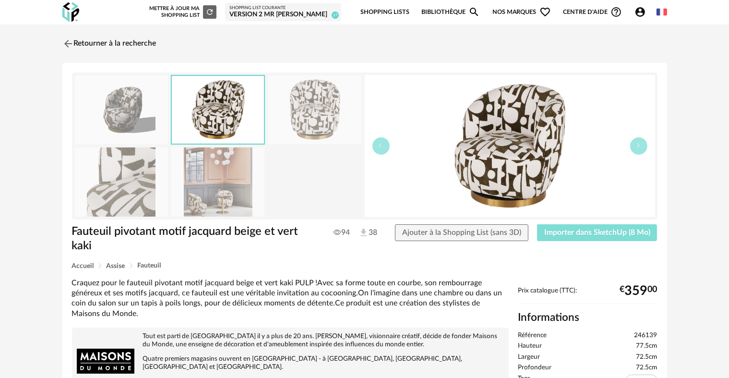
click at [573, 231] on span "Importer dans SketchUp (8 Mo)" at bounding box center [597, 232] width 106 height 8
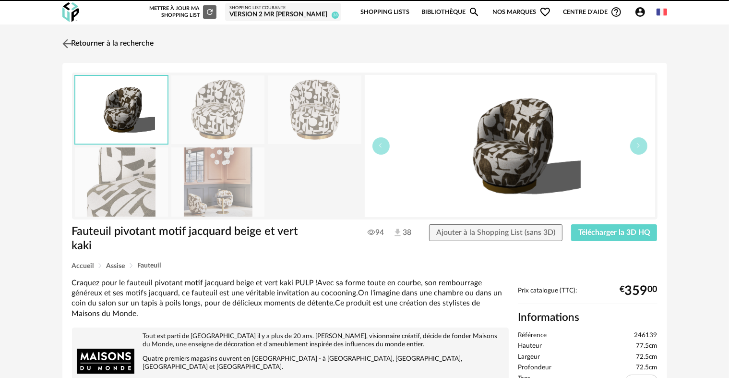
click at [105, 52] on link "Retourner à la recherche" at bounding box center [107, 43] width 94 height 21
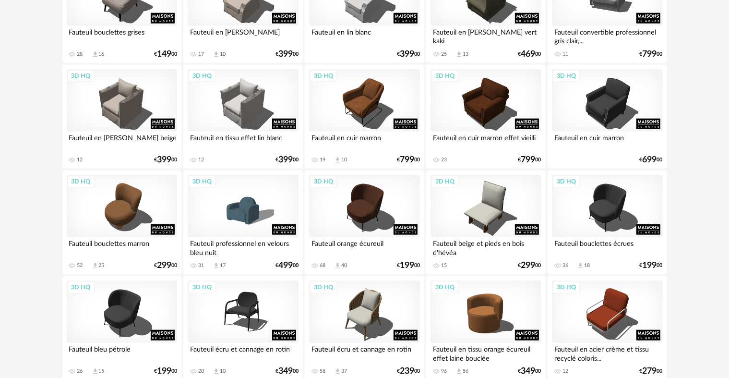
scroll to position [1027, 0]
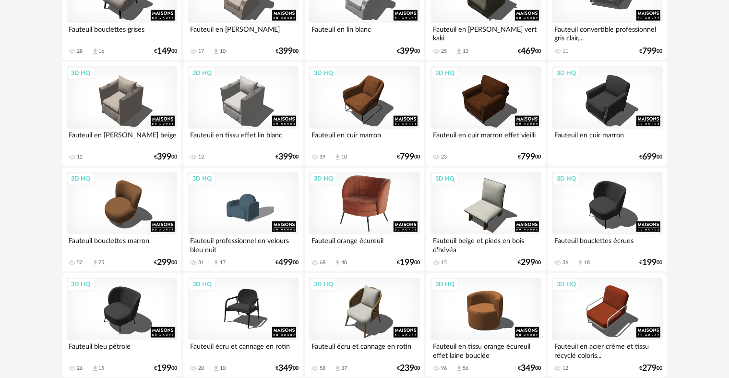
click at [392, 194] on div "3D HQ" at bounding box center [364, 203] width 110 height 62
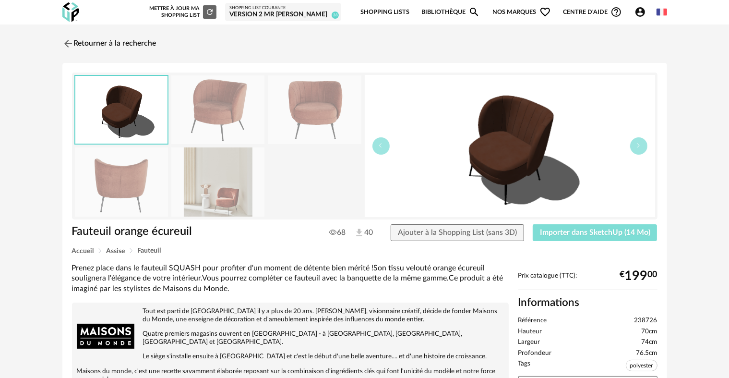
click at [588, 231] on span "Importer dans SketchUp (14 Mo)" at bounding box center [595, 232] width 110 height 8
